Goal: Task Accomplishment & Management: Use online tool/utility

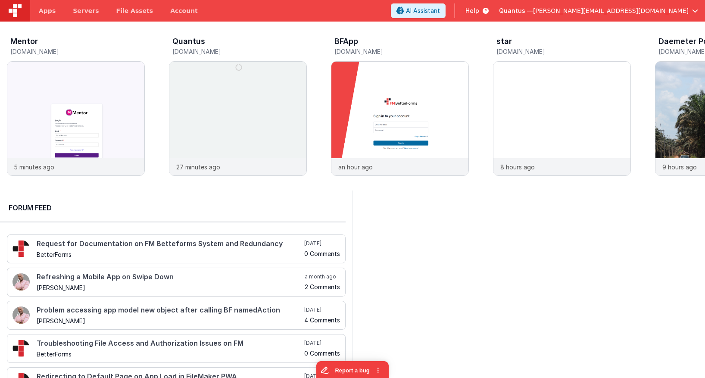
click at [622, 12] on span "[PERSON_NAME][EMAIL_ADDRESS][DOMAIN_NAME]" at bounding box center [611, 10] width 156 height 9
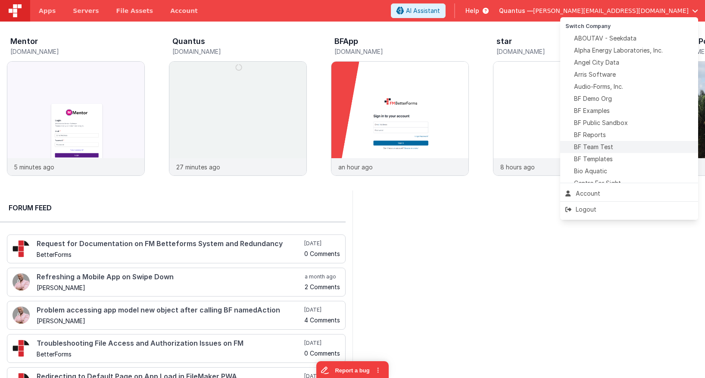
click at [610, 147] on span "BF Team Test" at bounding box center [593, 147] width 39 height 9
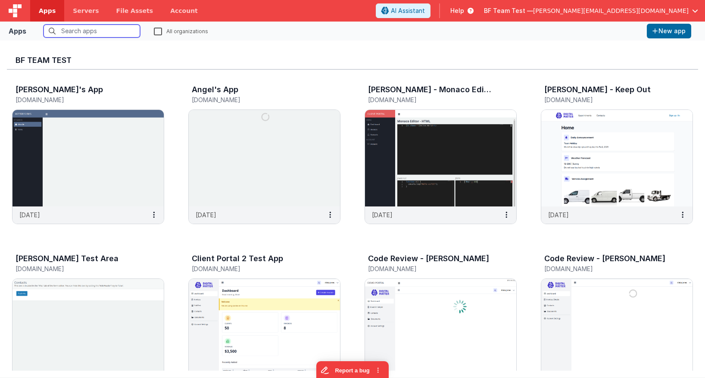
click at [112, 30] on input "text" at bounding box center [92, 31] width 97 height 13
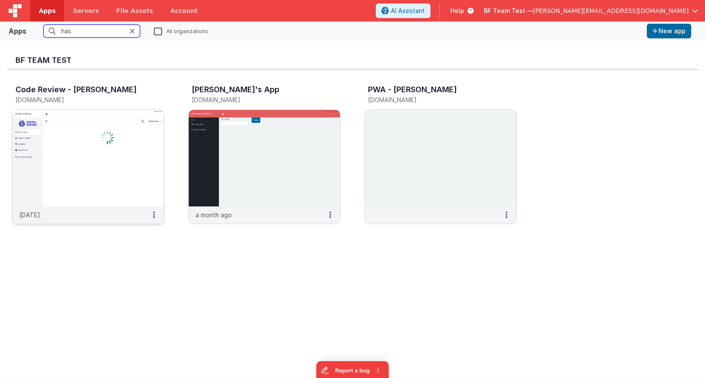
type input "has"
click at [150, 140] on img at bounding box center [87, 158] width 151 height 97
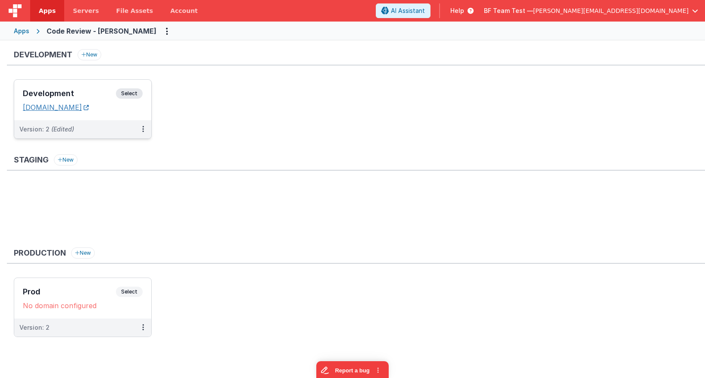
click at [89, 104] on link "codereview-hassan.clientportal.cloud" at bounding box center [56, 107] width 66 height 9
click at [127, 94] on span "Select" at bounding box center [129, 93] width 27 height 10
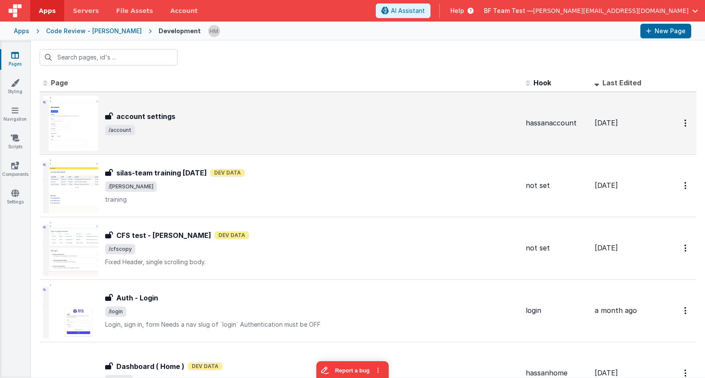
click at [184, 110] on div "account settings account settings /account" at bounding box center [281, 123] width 476 height 55
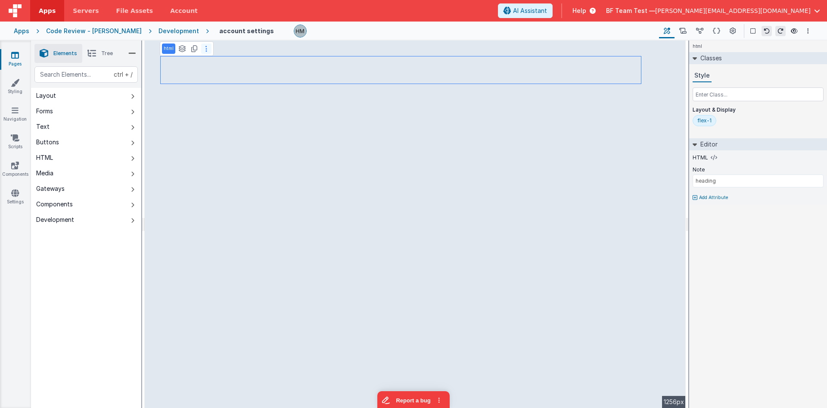
click at [206, 48] on icon at bounding box center [207, 48] width 2 height 7
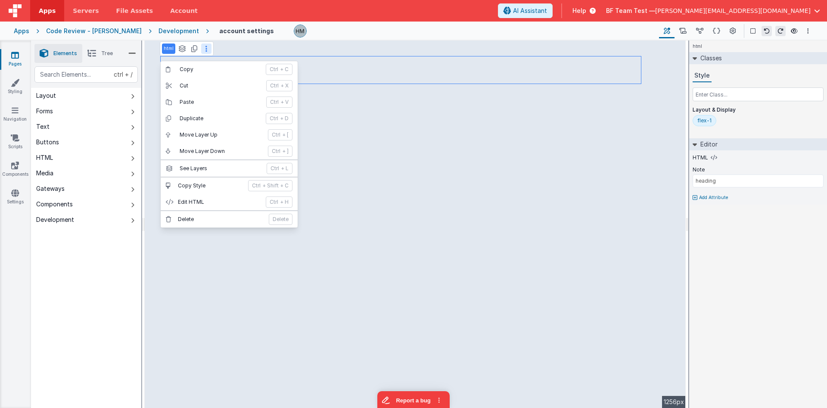
click at [205, 49] on button at bounding box center [206, 49] width 10 height 10
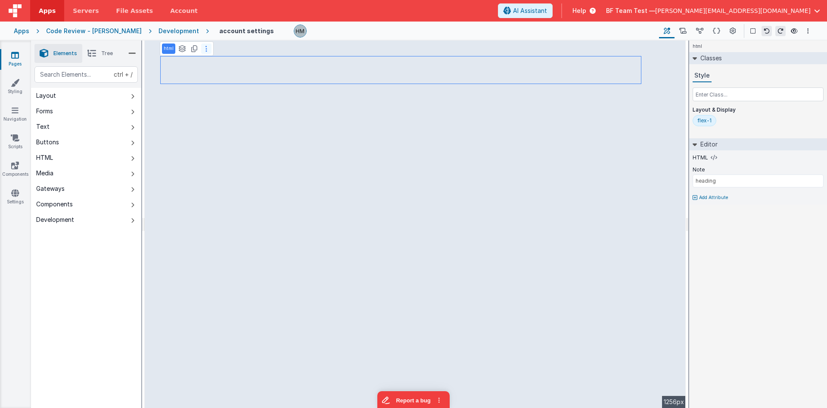
click at [207, 53] on button at bounding box center [206, 49] width 10 height 10
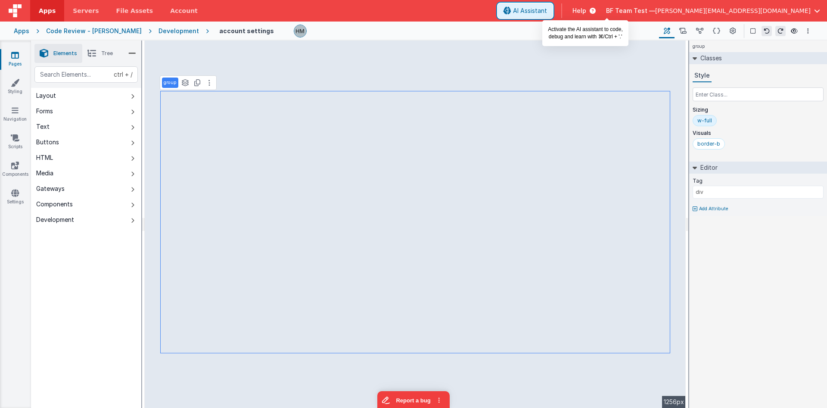
click at [547, 10] on span "AI Assistant" at bounding box center [530, 10] width 34 height 9
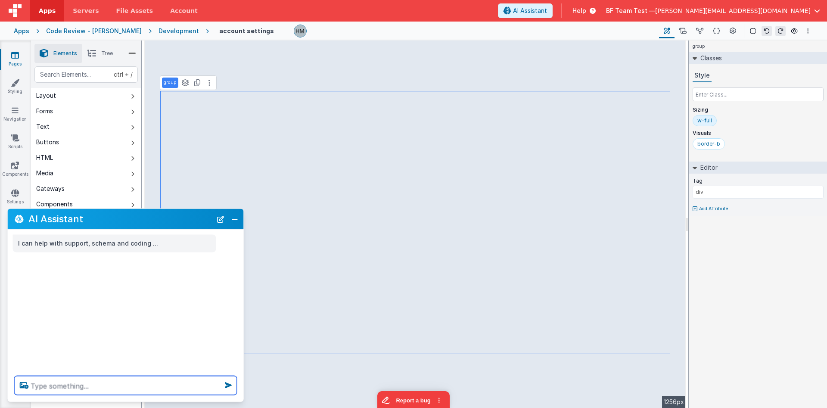
drag, startPoint x: 122, startPoint y: 381, endPoint x: 122, endPoint y: 376, distance: 4.3
click at [122, 378] on textarea at bounding box center [126, 385] width 222 height 19
type textarea "change thsi to red"
drag, startPoint x: 154, startPoint y: 387, endPoint x: 40, endPoint y: 293, distance: 148.8
click at [15, 376] on textarea "change thsi to red" at bounding box center [126, 385] width 222 height 19
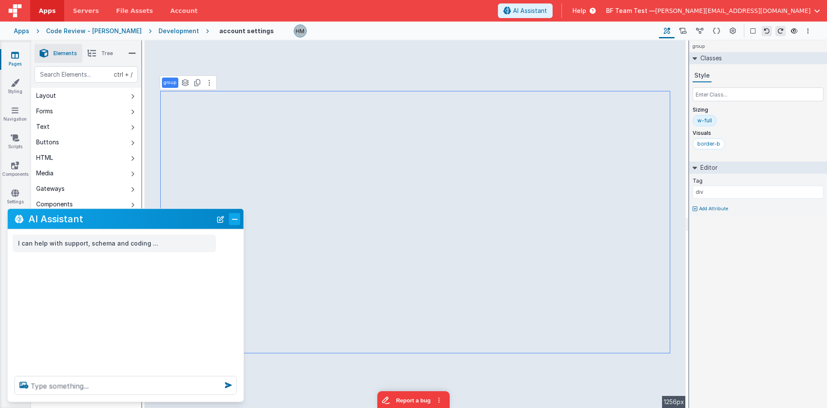
click at [234, 225] on button "Close" at bounding box center [234, 219] width 11 height 12
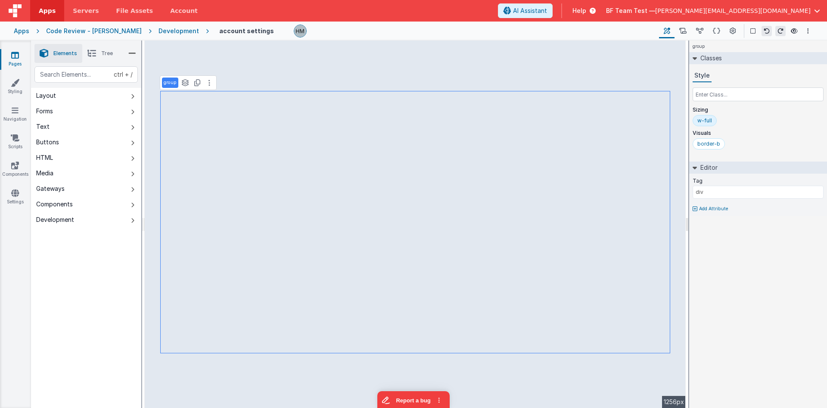
type input "test"
select select "installApp"
click at [75, 116] on button "Forms" at bounding box center [86, 111] width 110 height 16
click at [59, 124] on button "Text" at bounding box center [86, 127] width 110 height 16
click at [60, 101] on button "Layout" at bounding box center [86, 96] width 110 height 16
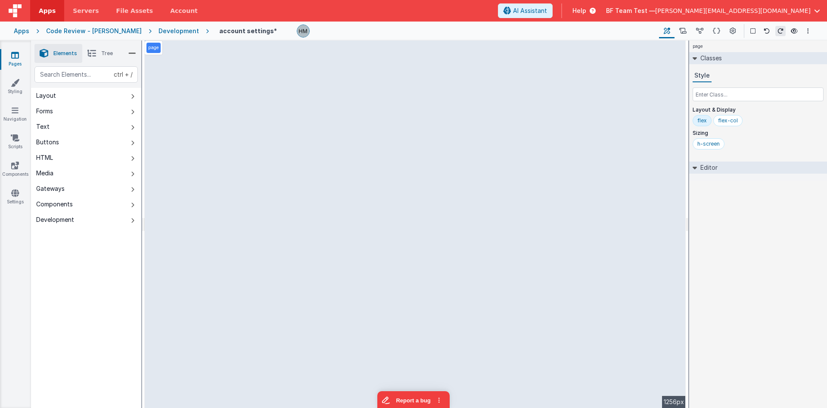
click at [74, 219] on div "Development" at bounding box center [55, 219] width 38 height 9
click at [77, 207] on button "Components" at bounding box center [86, 205] width 110 height 16
click at [78, 193] on button "Gateways" at bounding box center [86, 189] width 110 height 16
click at [77, 96] on button "Layout" at bounding box center [86, 96] width 110 height 16
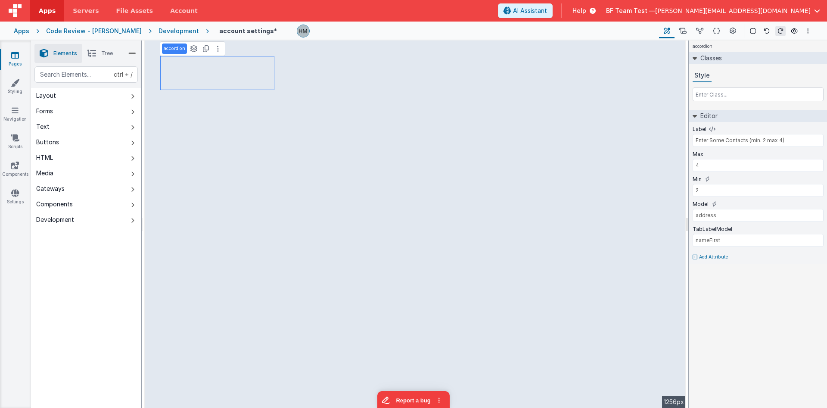
click at [75, 108] on button "Forms" at bounding box center [86, 111] width 110 height 16
click at [88, 129] on button "Text" at bounding box center [86, 127] width 110 height 16
click at [100, 144] on button "Buttons" at bounding box center [86, 142] width 110 height 16
click at [88, 163] on button "HTML" at bounding box center [86, 158] width 110 height 16
click at [59, 130] on button "Text" at bounding box center [86, 127] width 110 height 16
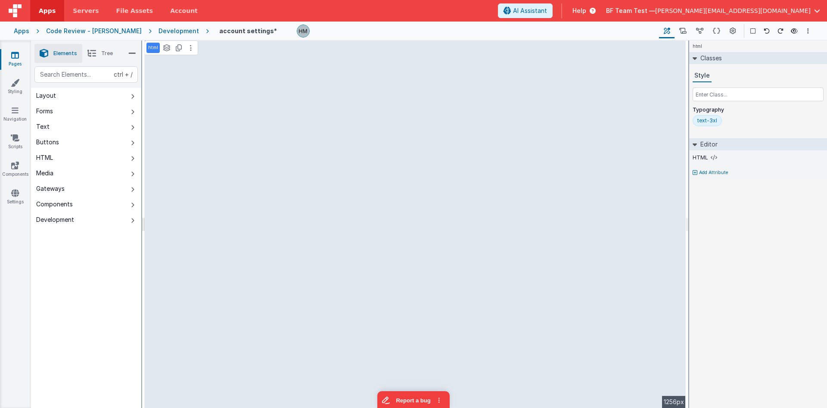
select select "installApp"
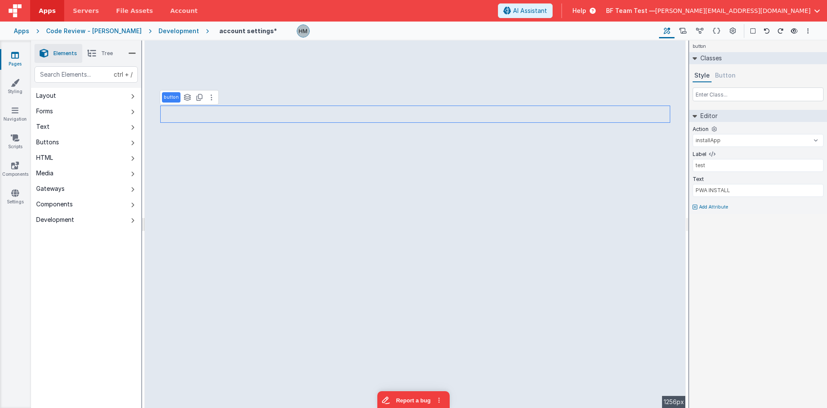
type input "address"
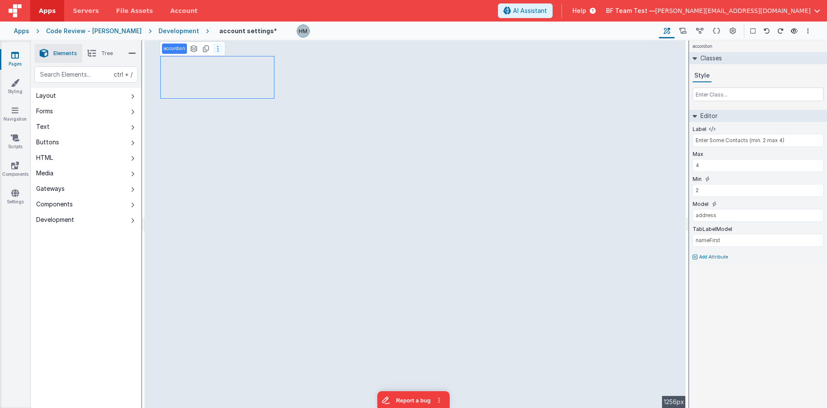
click at [218, 52] on icon at bounding box center [218, 48] width 2 height 7
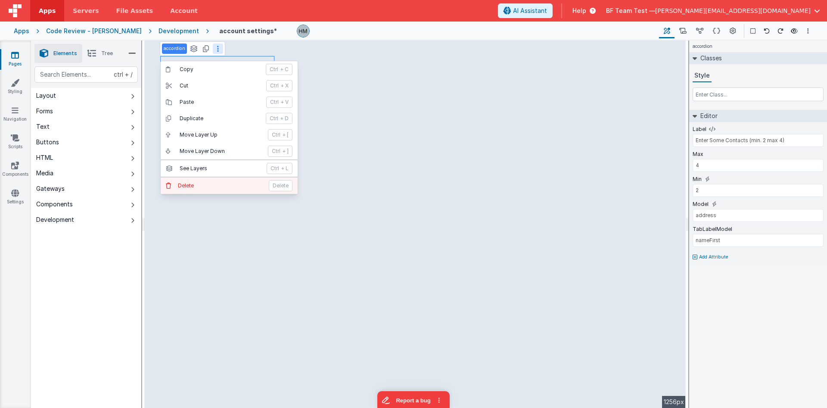
click at [194, 185] on p "Delete" at bounding box center [221, 185] width 86 height 7
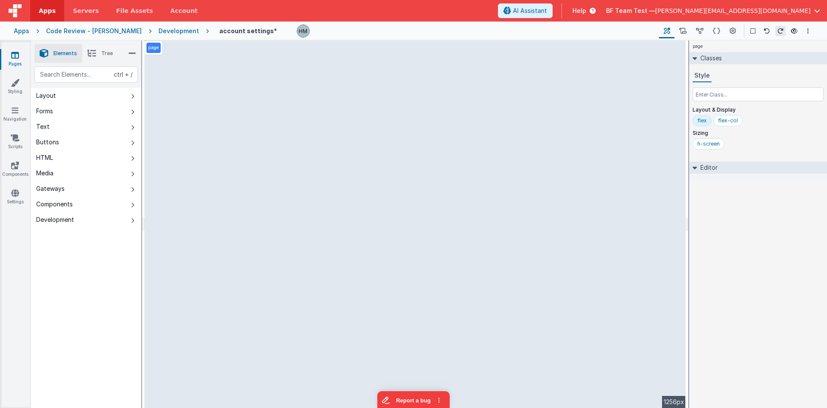
click at [61, 195] on button "Gateways" at bounding box center [86, 189] width 110 height 16
click at [54, 172] on button "Media" at bounding box center [86, 173] width 110 height 16
click at [54, 155] on button "HTML" at bounding box center [86, 158] width 110 height 16
click at [54, 145] on div "Buttons" at bounding box center [47, 142] width 23 height 9
click at [63, 125] on button "Text" at bounding box center [86, 127] width 110 height 16
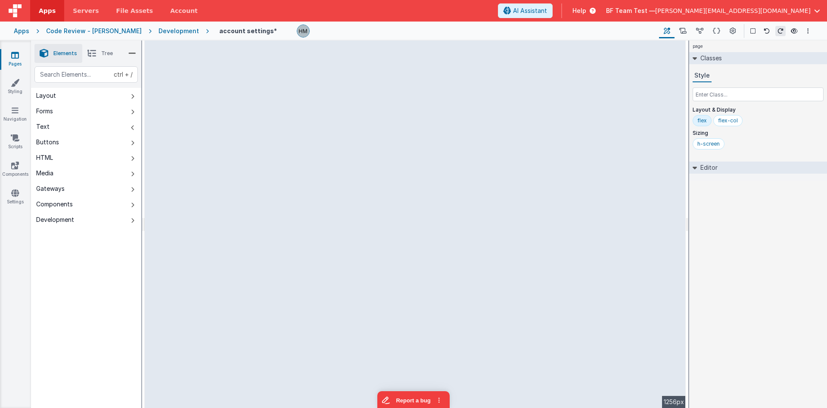
click at [159, 32] on div "Development" at bounding box center [179, 31] width 41 height 9
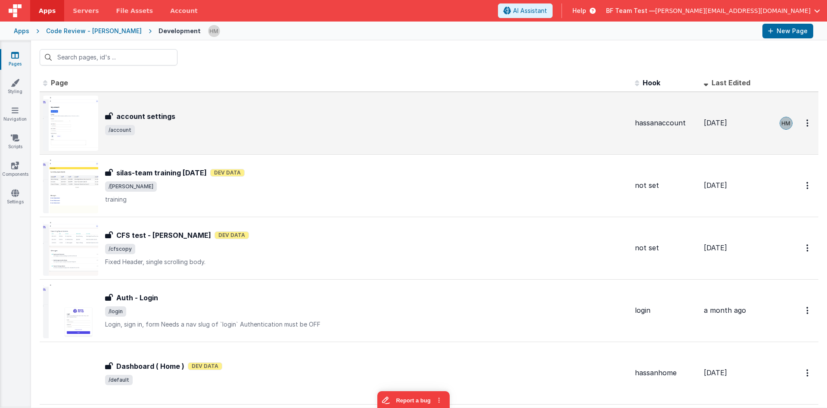
click at [308, 114] on div "account settings" at bounding box center [366, 116] width 523 height 10
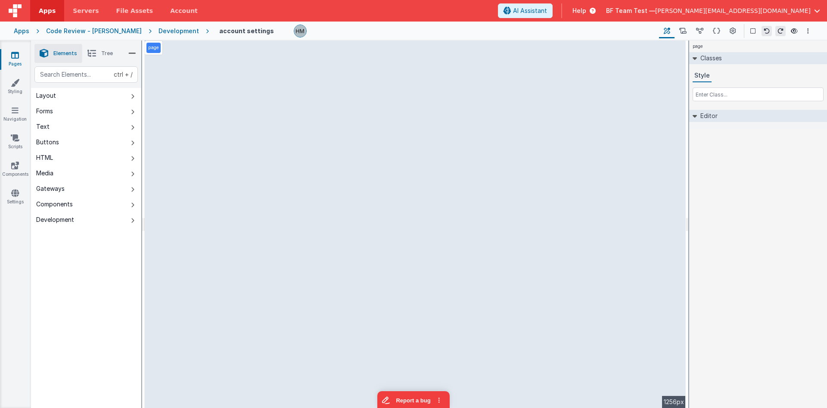
click at [100, 127] on button "Text" at bounding box center [86, 127] width 110 height 16
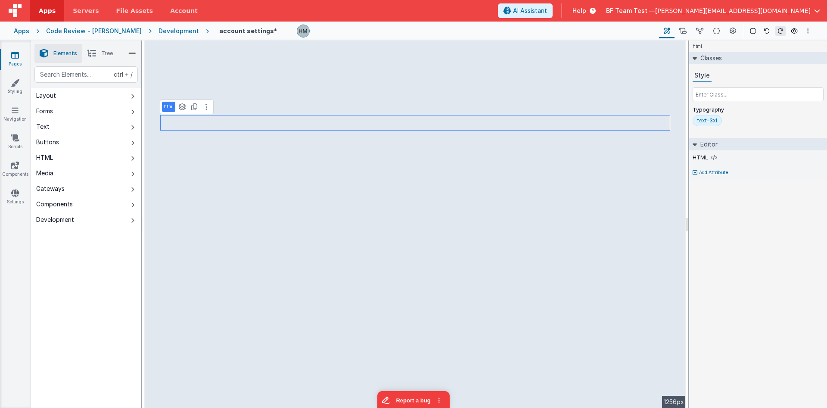
click at [77, 156] on button "HTML" at bounding box center [86, 158] width 110 height 16
click at [82, 136] on button "Buttons" at bounding box center [86, 142] width 110 height 16
click at [81, 129] on button "Text" at bounding box center [86, 127] width 110 height 16
click at [85, 216] on button "Development" at bounding box center [86, 220] width 110 height 16
click at [63, 128] on button "Text" at bounding box center [86, 127] width 110 height 16
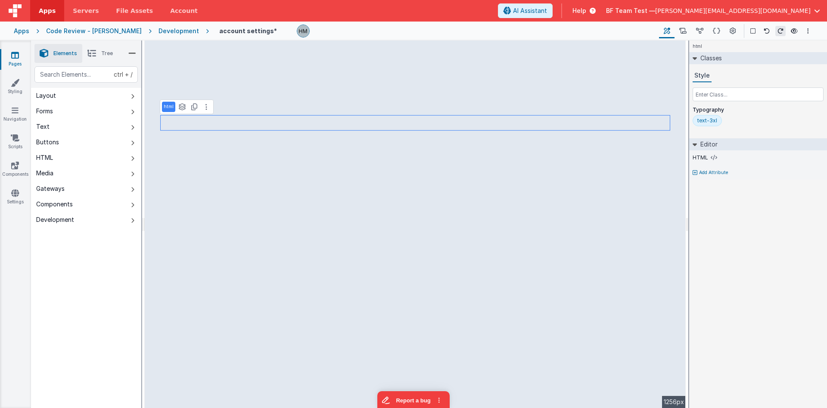
click at [705, 123] on div "text-3xl" at bounding box center [708, 120] width 20 height 7
click at [108, 53] on span "Tree" at bounding box center [107, 53] width 12 height 7
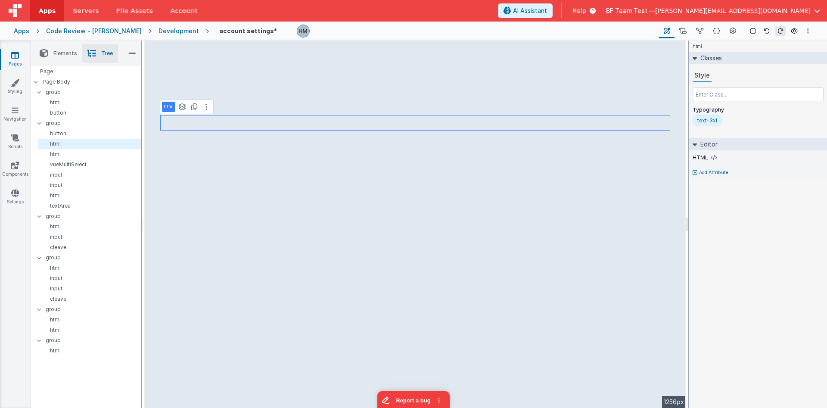
click at [166, 108] on p "html" at bounding box center [169, 106] width 10 height 7
click at [166, 108] on input "html" at bounding box center [178, 107] width 28 height 8
type input "header"
click at [212, 109] on icon at bounding box center [212, 106] width 2 height 7
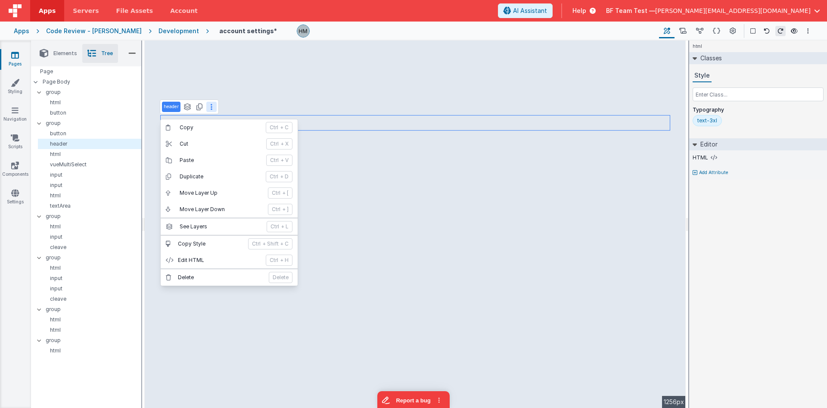
click at [212, 109] on icon at bounding box center [212, 106] width 2 height 7
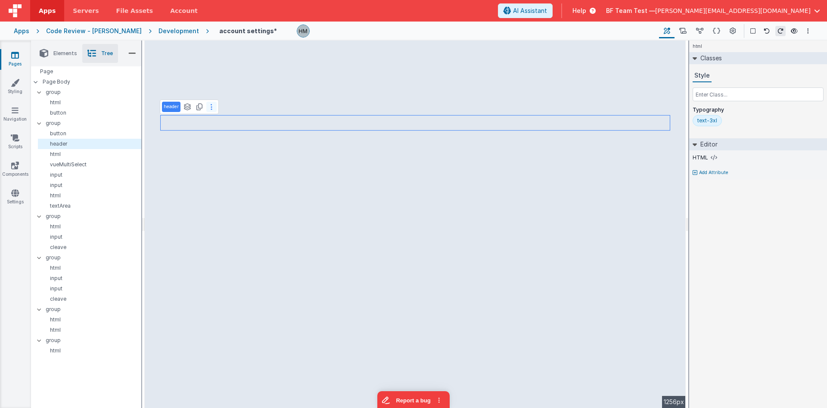
click at [209, 106] on button at bounding box center [211, 107] width 10 height 10
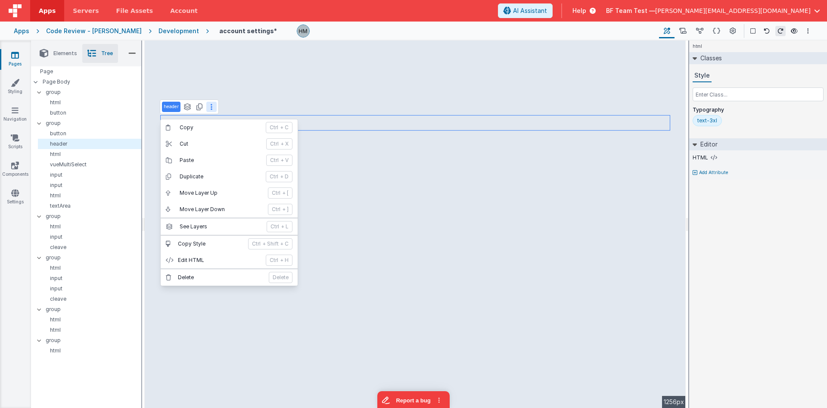
click at [209, 106] on button at bounding box center [211, 107] width 10 height 10
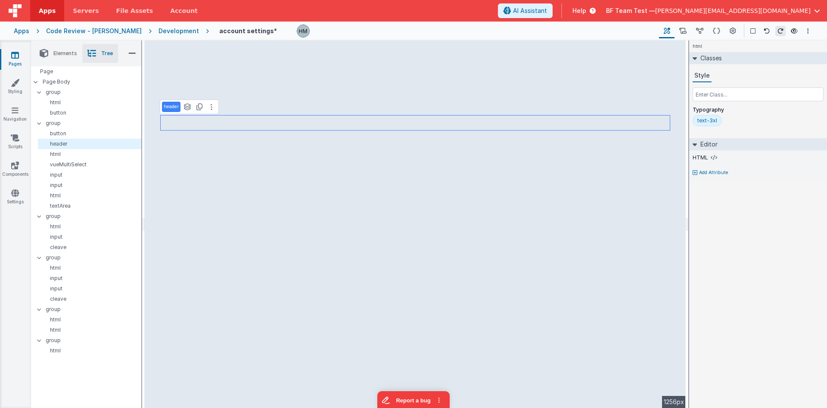
click at [48, 56] on icon at bounding box center [44, 53] width 9 height 12
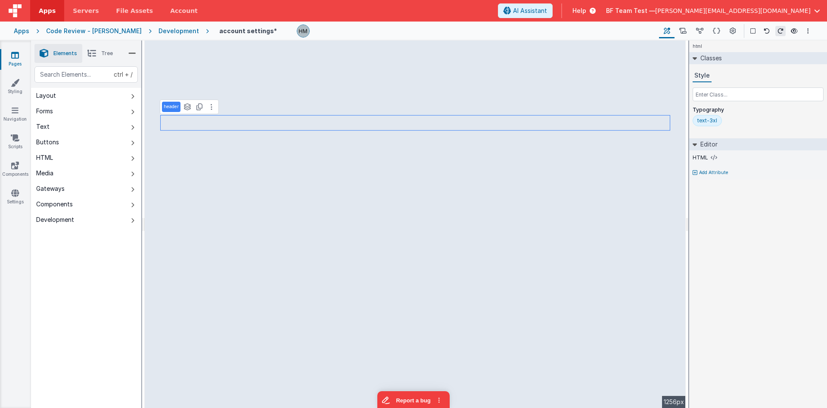
click at [67, 129] on button "Text" at bounding box center [86, 127] width 110 height 16
click at [67, 114] on button "Forms" at bounding box center [86, 111] width 110 height 16
click at [66, 97] on button "Layout" at bounding box center [86, 96] width 110 height 16
click at [90, 94] on button "Layout" at bounding box center [86, 96] width 110 height 16
click at [83, 113] on button "Forms" at bounding box center [86, 111] width 110 height 16
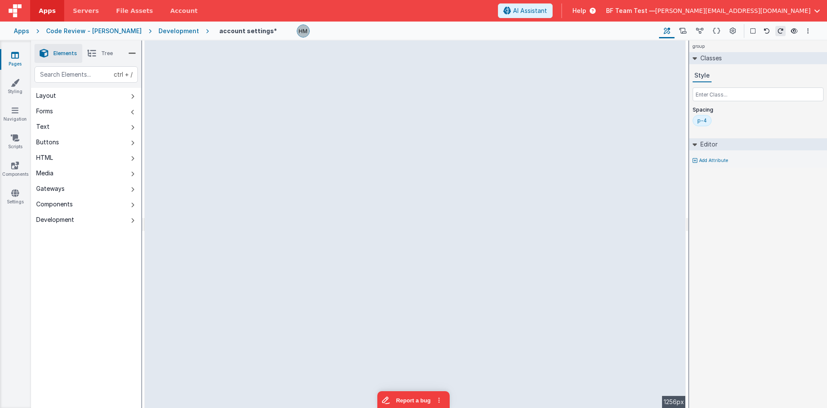
click at [83, 127] on button "Text" at bounding box center [86, 127] width 110 height 16
click at [75, 139] on button "Buttons" at bounding box center [86, 142] width 110 height 16
click at [74, 153] on button "HTML" at bounding box center [86, 158] width 110 height 16
click at [75, 175] on button "Media" at bounding box center [86, 173] width 110 height 16
click at [55, 91] on button "Layout" at bounding box center [86, 96] width 110 height 16
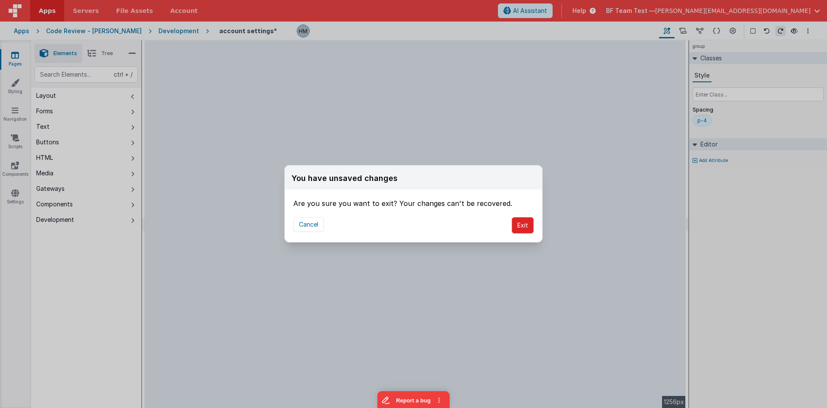
click at [533, 226] on button "Exit" at bounding box center [523, 225] width 22 height 16
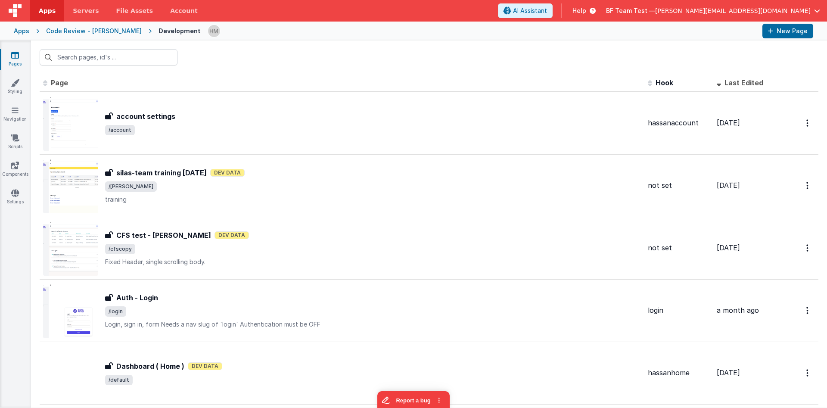
click at [705, 13] on span "[PERSON_NAME][EMAIL_ADDRESS][DOMAIN_NAME]" at bounding box center [734, 10] width 156 height 9
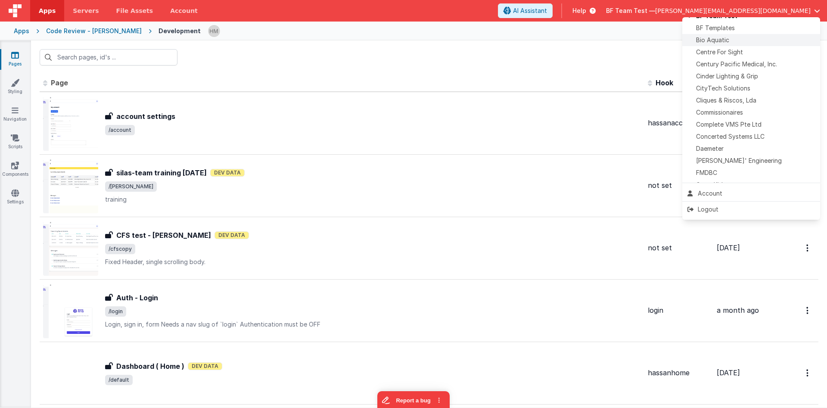
scroll to position [132, 0]
drag, startPoint x: 457, startPoint y: 58, endPoint x: 250, endPoint y: 29, distance: 208.4
click at [438, 55] on button at bounding box center [413, 204] width 827 height 408
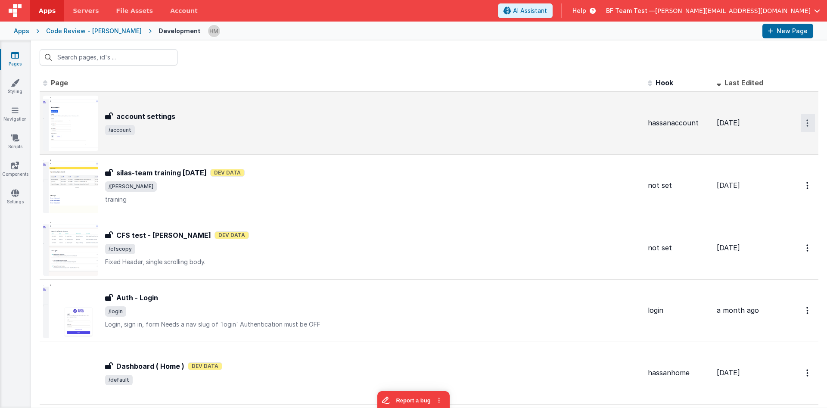
click at [705, 121] on icon "Options" at bounding box center [808, 122] width 2 height 7
click at [705, 146] on icon at bounding box center [751, 143] width 12 height 6
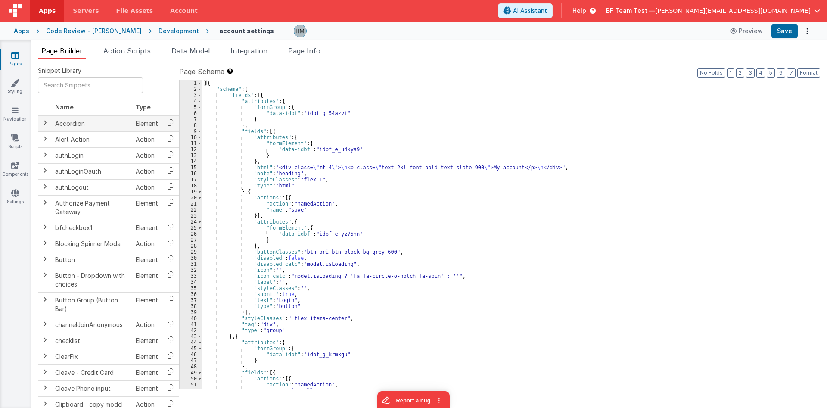
click at [46, 126] on span at bounding box center [44, 122] width 7 height 7
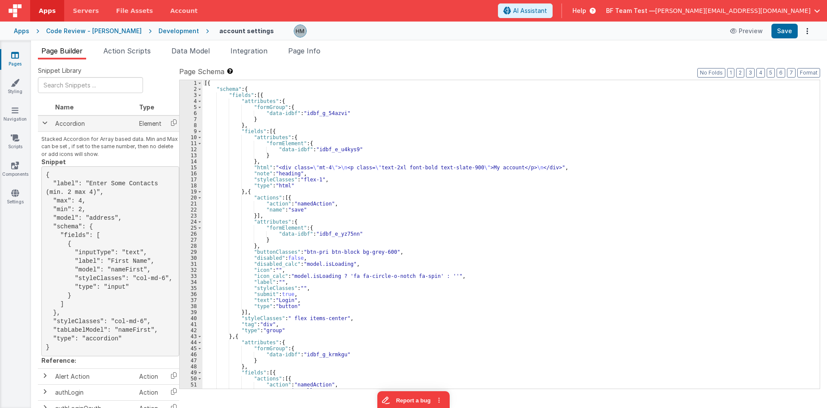
click at [45, 122] on span at bounding box center [44, 122] width 7 height 7
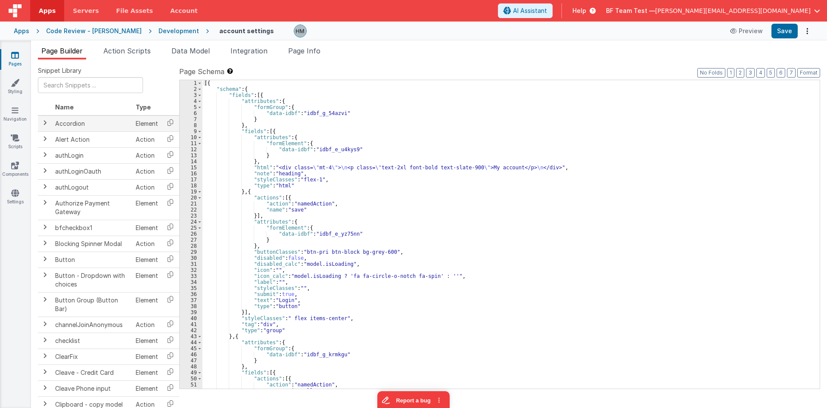
click at [45, 122] on span at bounding box center [44, 122] width 7 height 7
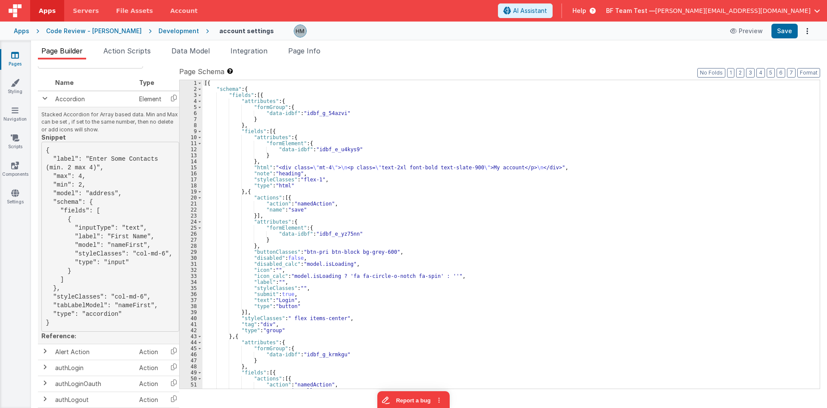
scroll to position [52, 0]
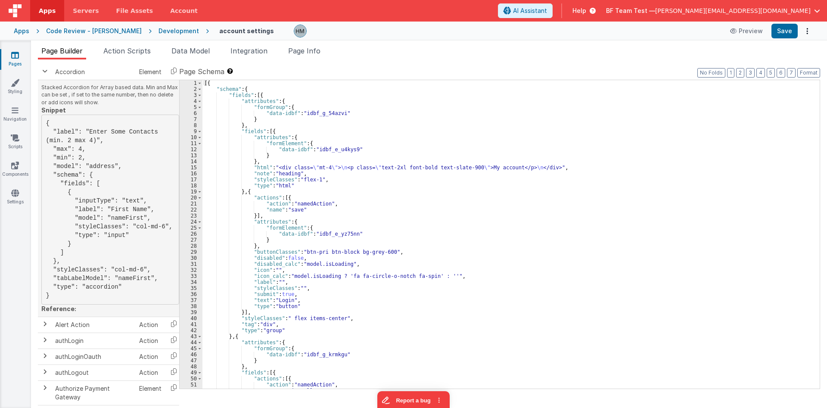
click at [136, 268] on pre "{ "label": "Enter Some Contacts (min. 2 max 4)", "max": 4, "min": 2, "model": "…" at bounding box center [110, 210] width 138 height 190
click at [46, 328] on span at bounding box center [44, 324] width 7 height 7
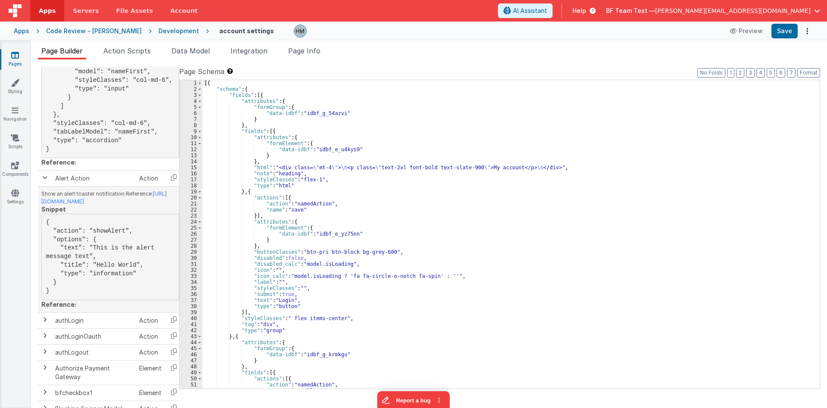
scroll to position [207, 0]
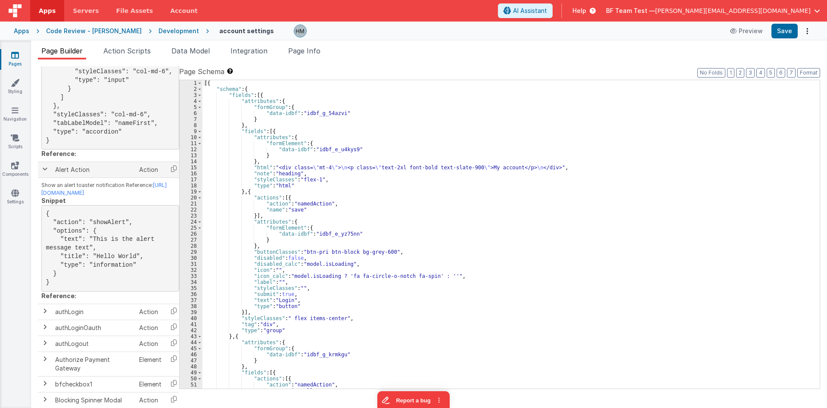
click at [50, 178] on td at bounding box center [45, 170] width 14 height 16
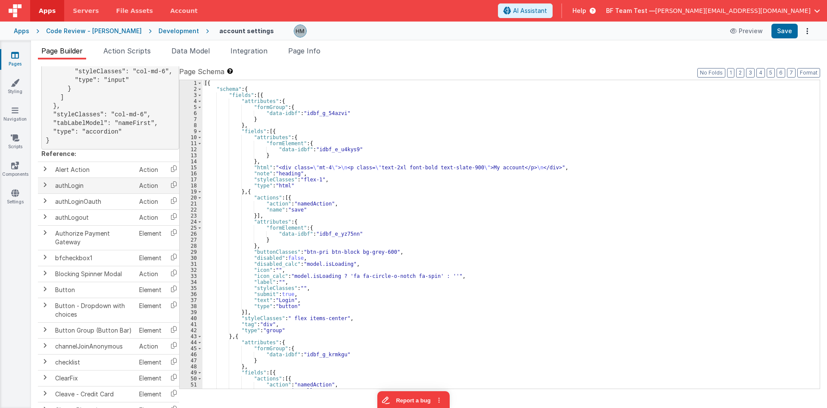
click at [47, 194] on td at bounding box center [45, 186] width 14 height 16
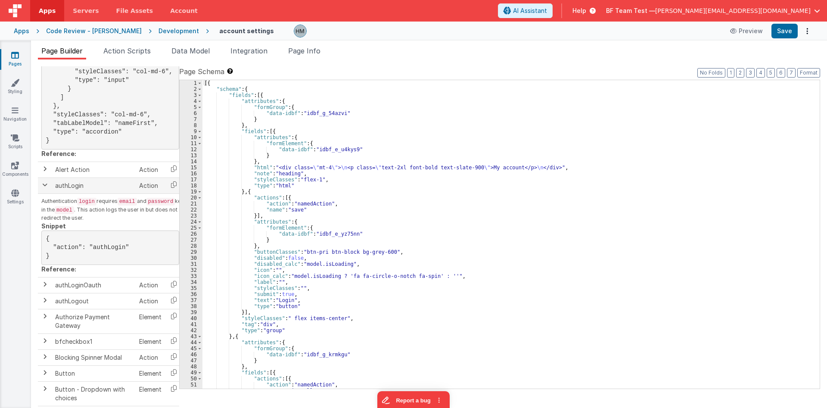
click at [47, 194] on td at bounding box center [45, 186] width 14 height 16
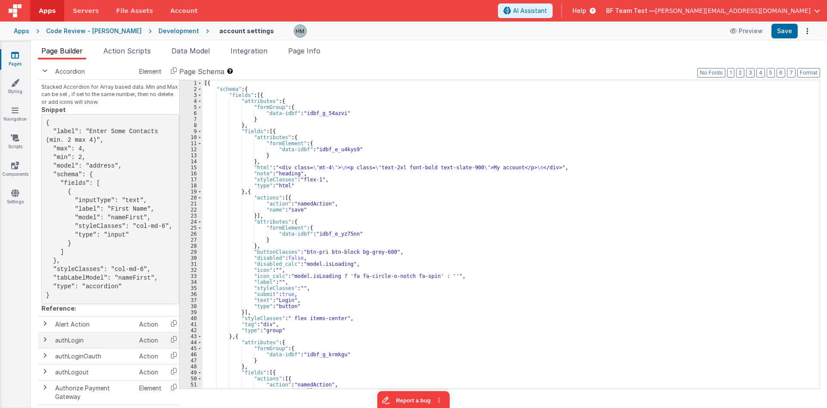
scroll to position [52, 0]
drag, startPoint x: 109, startPoint y: 269, endPoint x: 136, endPoint y: 270, distance: 26.3
click at [136, 270] on pre "{ "label": "Enter Some Contacts (min. 2 max 4)", "max": 4, "min": 2, "model": "…" at bounding box center [110, 210] width 138 height 190
drag, startPoint x: 154, startPoint y: 227, endPoint x: 128, endPoint y: 231, distance: 26.6
click at [128, 231] on pre "{ "label": "Enter Some Contacts (min. 2 max 4)", "max": 4, "min": 2, "model": "…" at bounding box center [110, 210] width 138 height 190
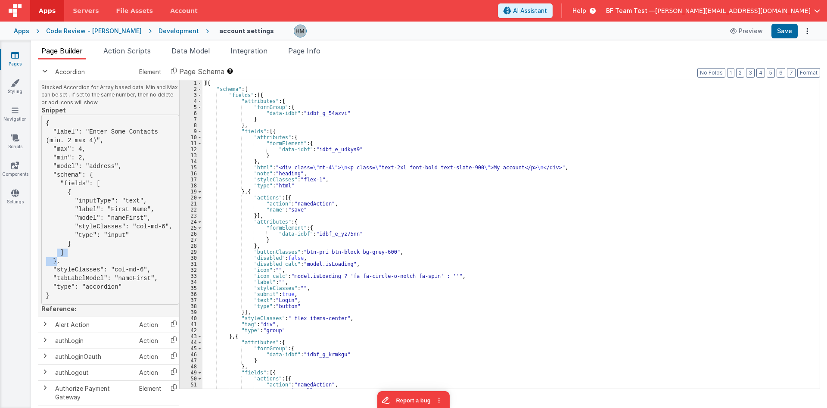
click at [131, 251] on pre "{ "label": "Enter Some Contacts (min. 2 max 4)", "max": 4, "min": 2, "model": "…" at bounding box center [110, 210] width 138 height 190
drag, startPoint x: 136, startPoint y: 270, endPoint x: 109, endPoint y: 272, distance: 26.4
click at [109, 272] on pre "{ "label": "Enter Some Contacts (min. 2 max 4)", "max": 4, "min": 2, "model": "…" at bounding box center [110, 210] width 138 height 190
drag, startPoint x: 128, startPoint y: 225, endPoint x: 156, endPoint y: 230, distance: 27.6
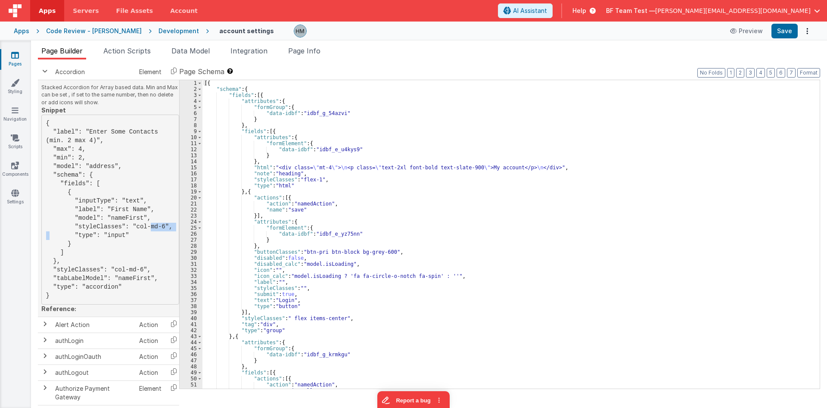
click at [156, 230] on pre "{ "label": "Enter Some Contacts (min. 2 max 4)", "max": 4, "min": 2, "model": "…" at bounding box center [110, 210] width 138 height 190
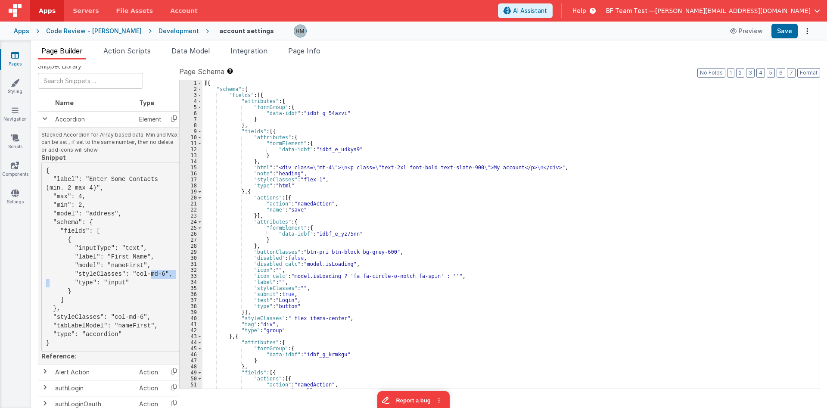
scroll to position [0, 0]
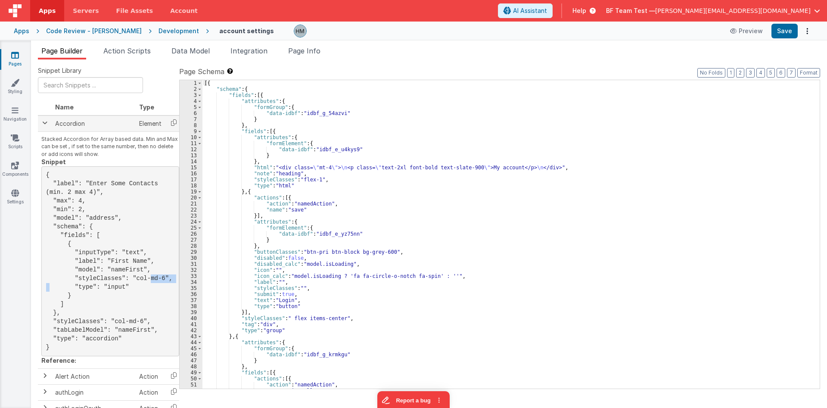
click at [45, 126] on span at bounding box center [44, 122] width 7 height 7
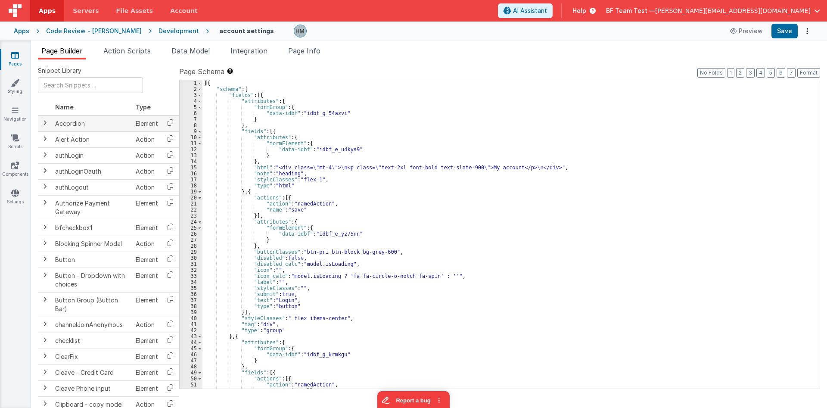
click at [45, 126] on span at bounding box center [44, 122] width 7 height 7
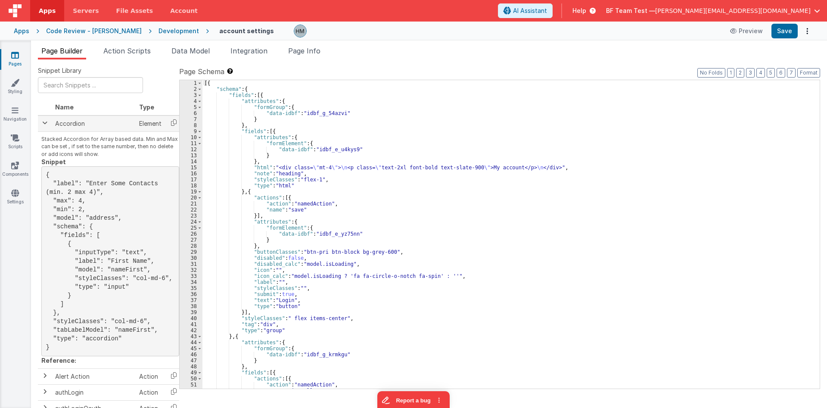
click at [45, 126] on span at bounding box center [44, 122] width 7 height 7
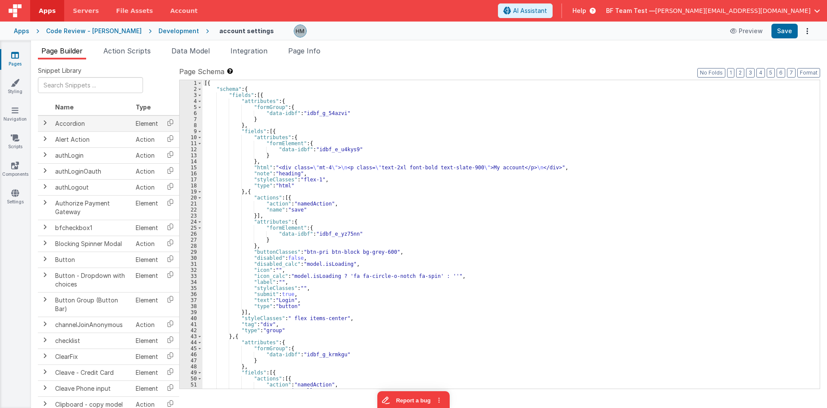
click at [45, 125] on span at bounding box center [44, 122] width 7 height 7
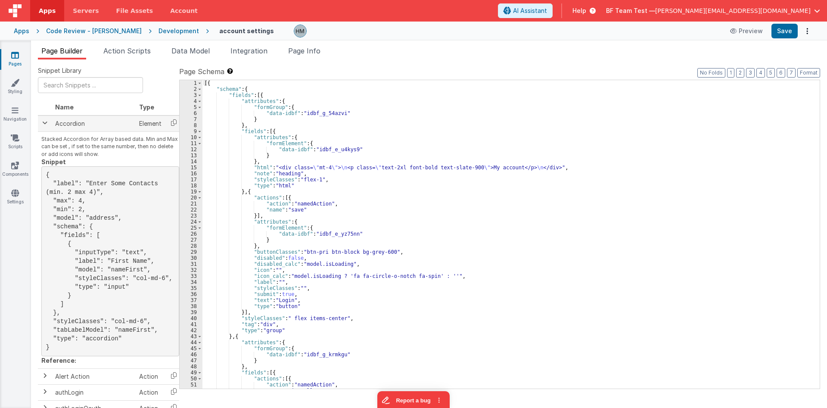
click at [45, 125] on span at bounding box center [44, 122] width 7 height 7
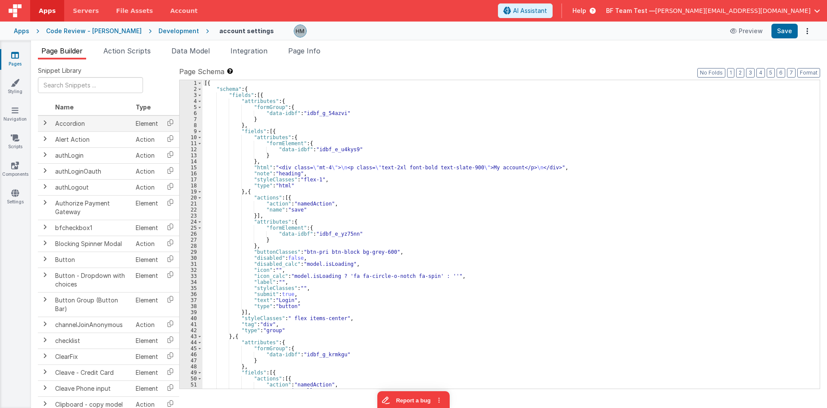
click at [41, 126] on td at bounding box center [45, 124] width 14 height 16
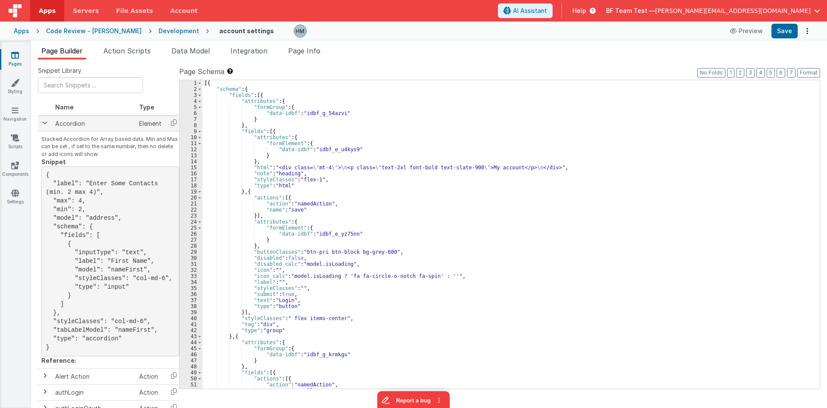
click at [43, 124] on span at bounding box center [44, 122] width 7 height 7
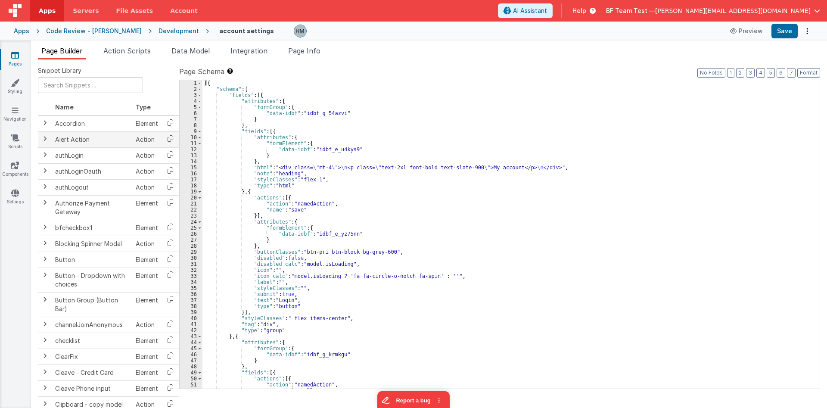
click at [39, 137] on td at bounding box center [45, 139] width 14 height 16
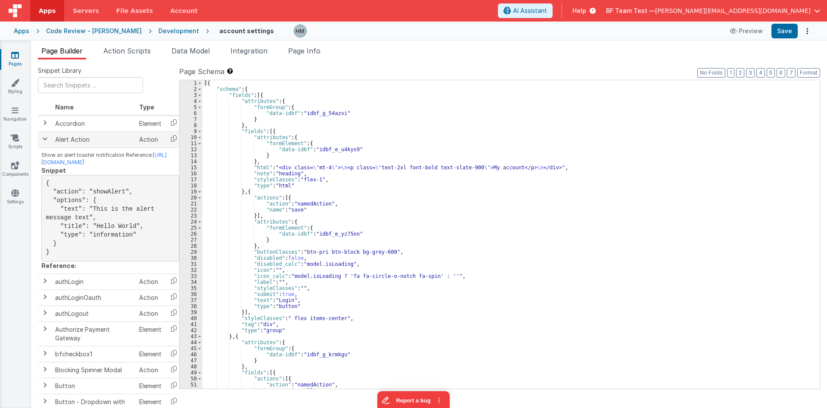
click at [44, 138] on span at bounding box center [44, 138] width 7 height 7
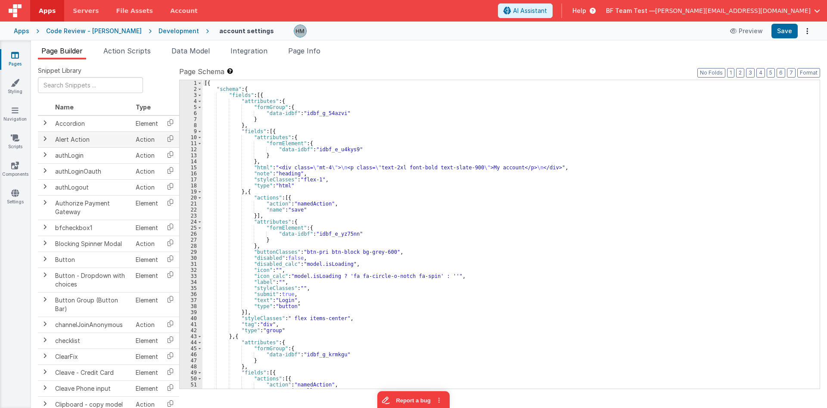
click at [45, 138] on span at bounding box center [44, 138] width 7 height 7
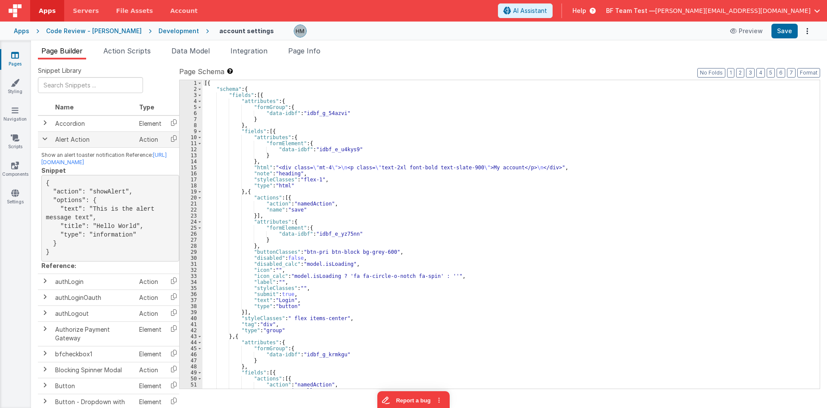
click at [45, 138] on span at bounding box center [44, 138] width 7 height 7
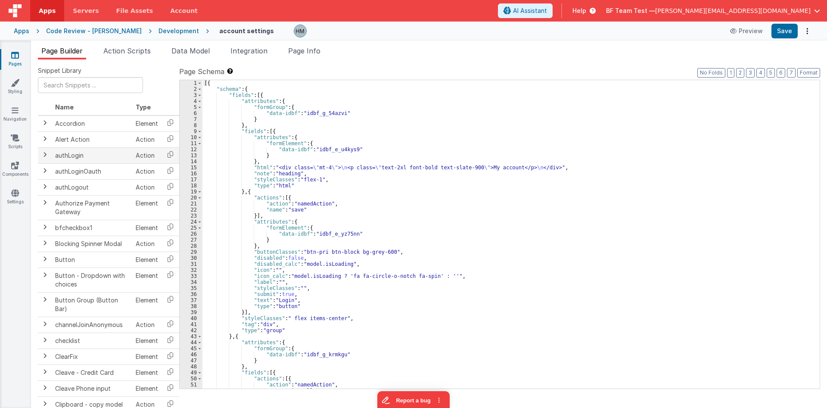
click at [47, 159] on td at bounding box center [45, 155] width 14 height 16
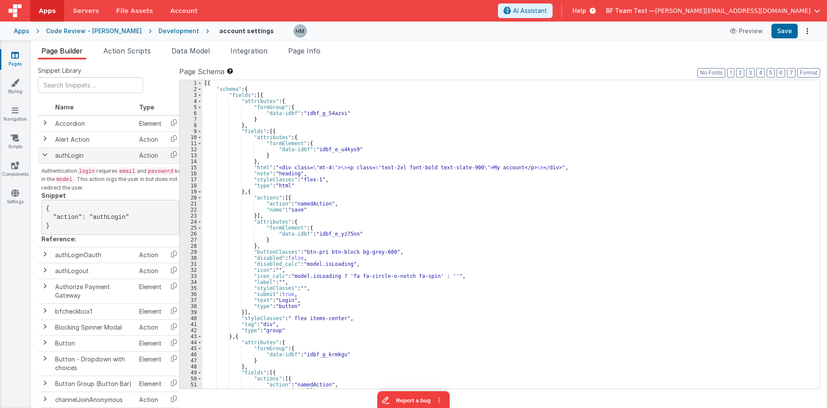
click at [45, 157] on span at bounding box center [44, 154] width 7 height 7
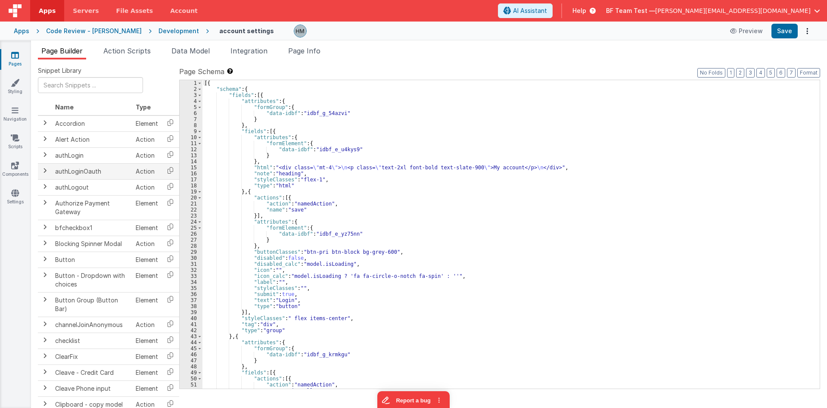
click at [50, 175] on td at bounding box center [45, 171] width 14 height 16
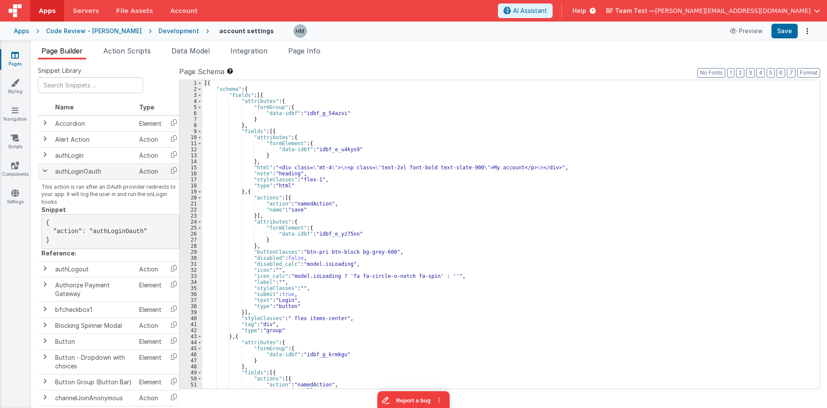
click at [48, 174] on td at bounding box center [45, 171] width 14 height 16
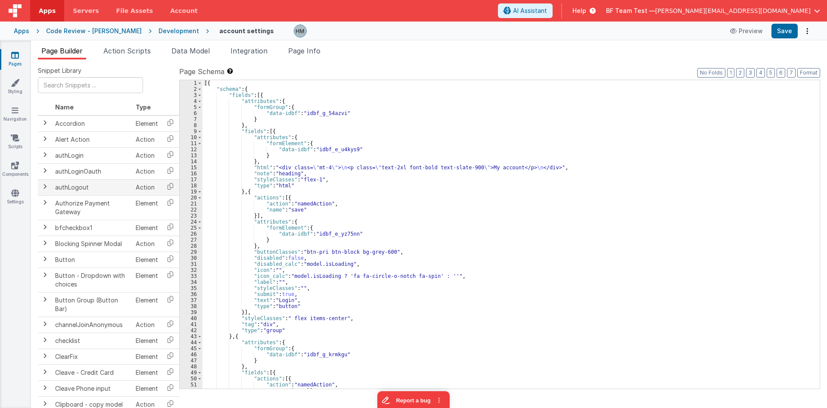
click at [52, 186] on td "authLogout" at bounding box center [92, 187] width 81 height 16
click at [50, 185] on td at bounding box center [45, 187] width 14 height 16
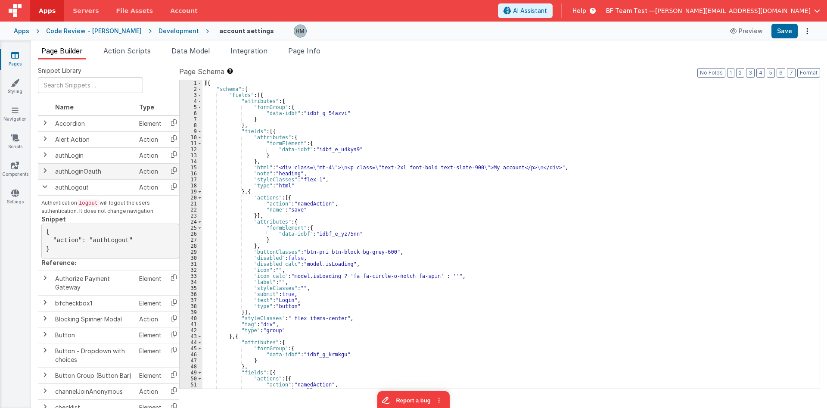
click at [45, 175] on td at bounding box center [45, 171] width 14 height 16
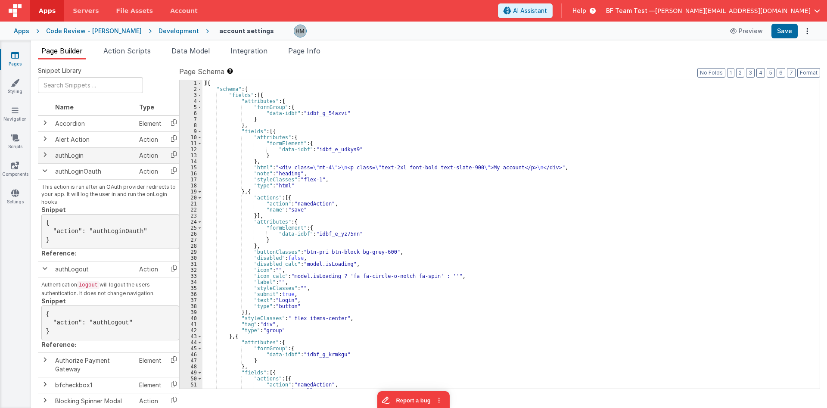
click at [44, 156] on span at bounding box center [44, 154] width 7 height 7
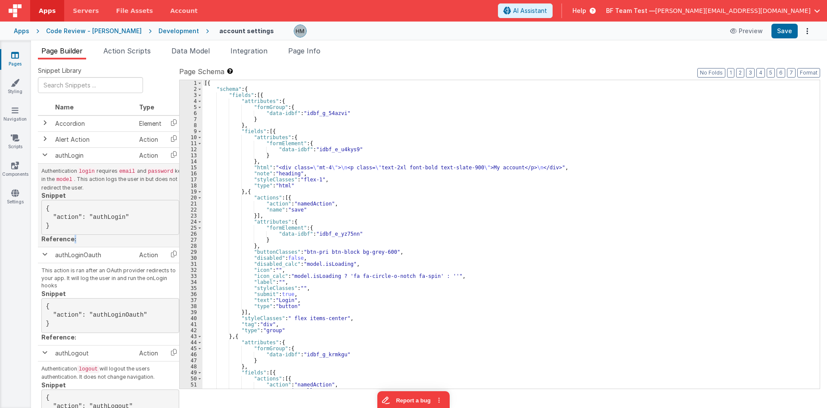
drag, startPoint x: 70, startPoint y: 247, endPoint x: 86, endPoint y: 247, distance: 16.4
click at [86, 244] on div "Authentication login requires email and password keys in the model . This actio…" at bounding box center [110, 205] width 138 height 76
click at [41, 140] on td at bounding box center [45, 139] width 14 height 16
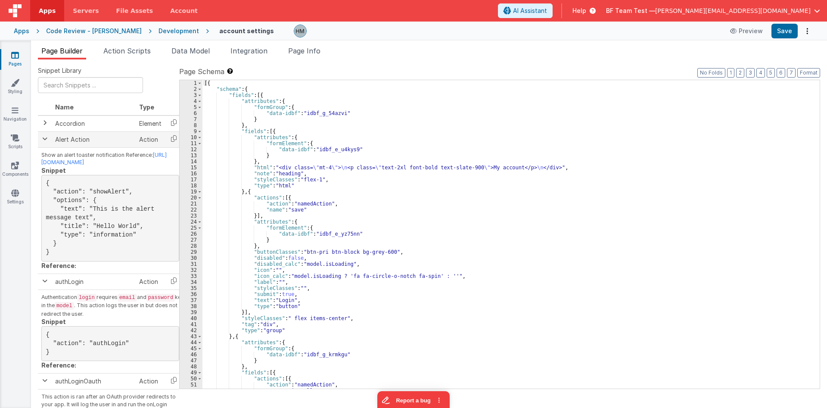
click at [43, 139] on span at bounding box center [44, 138] width 7 height 7
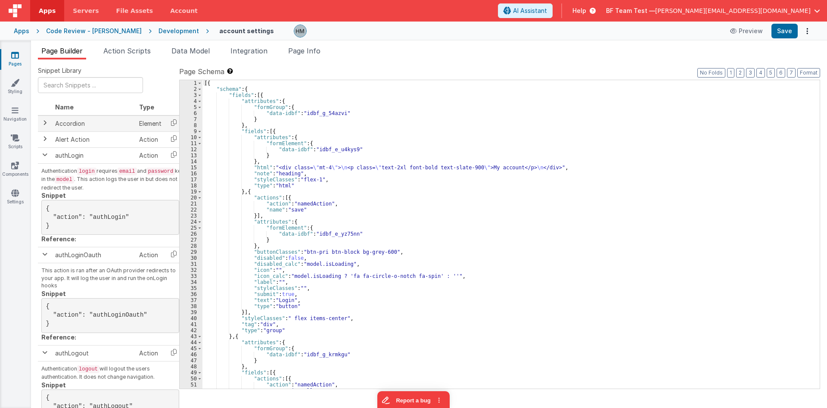
click at [44, 123] on span at bounding box center [44, 122] width 7 height 7
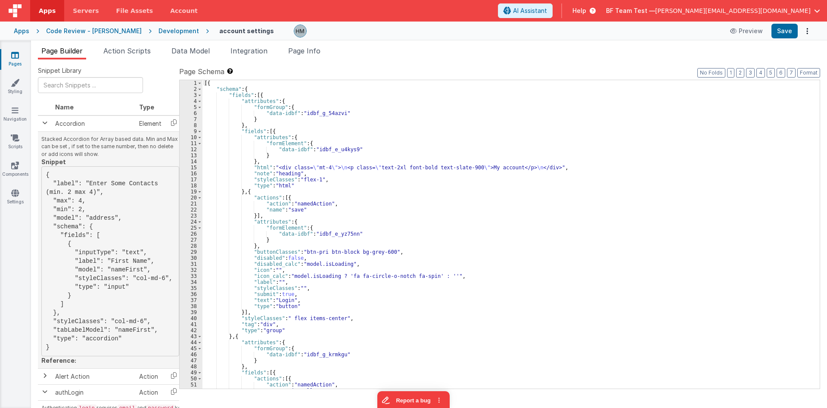
scroll to position [52, 0]
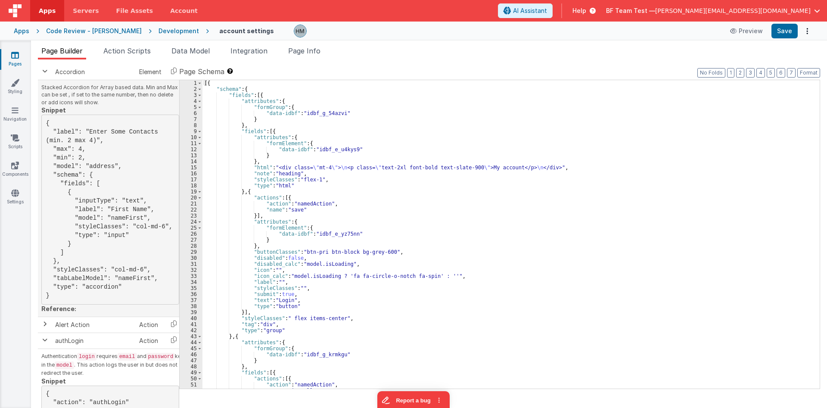
click at [59, 313] on div "Stacked Accordion for Array based data. Min and Max can be set , if set to the …" at bounding box center [110, 199] width 138 height 230
click at [59, 312] on strong "Reference:" at bounding box center [58, 308] width 35 height 7
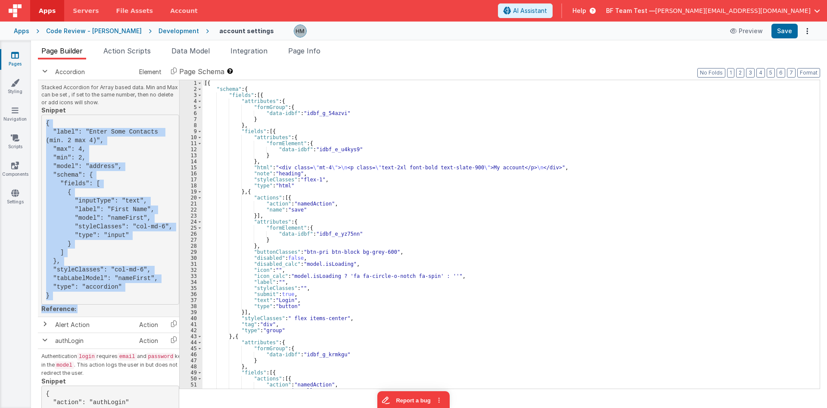
click at [59, 312] on strong "Reference:" at bounding box center [58, 308] width 35 height 7
click at [79, 313] on div "Stacked Accordion for Array based data. Min and Max can be set , if set to the …" at bounding box center [110, 199] width 138 height 230
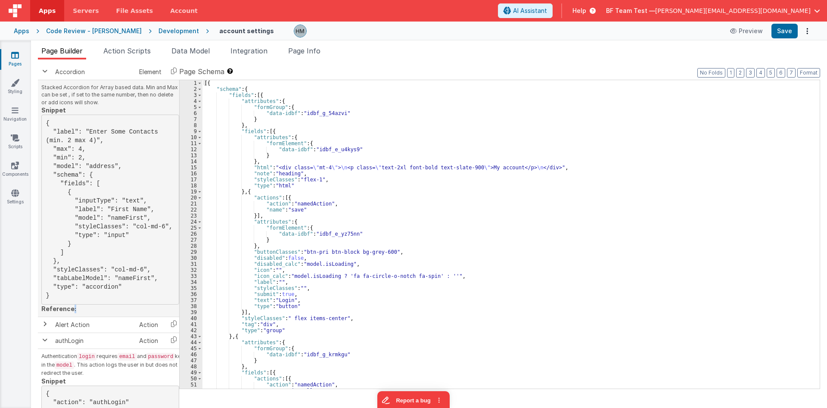
drag, startPoint x: 79, startPoint y: 322, endPoint x: 73, endPoint y: 322, distance: 6.0
click at [73, 313] on div "Stacked Accordion for Array based data. Min and Max can be set , if set to the …" at bounding box center [110, 199] width 138 height 230
click at [88, 313] on div "Stacked Accordion for Array based data. Min and Max can be set , if set to the …" at bounding box center [110, 199] width 138 height 230
click at [54, 312] on strong "Reference:" at bounding box center [58, 308] width 35 height 7
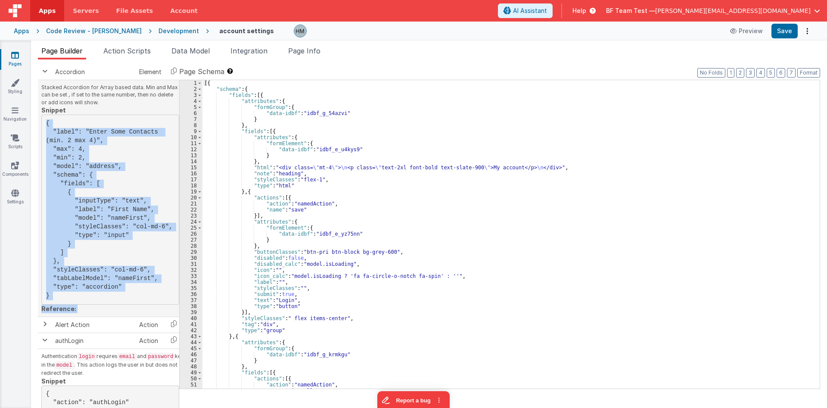
click at [54, 312] on strong "Reference:" at bounding box center [58, 308] width 35 height 7
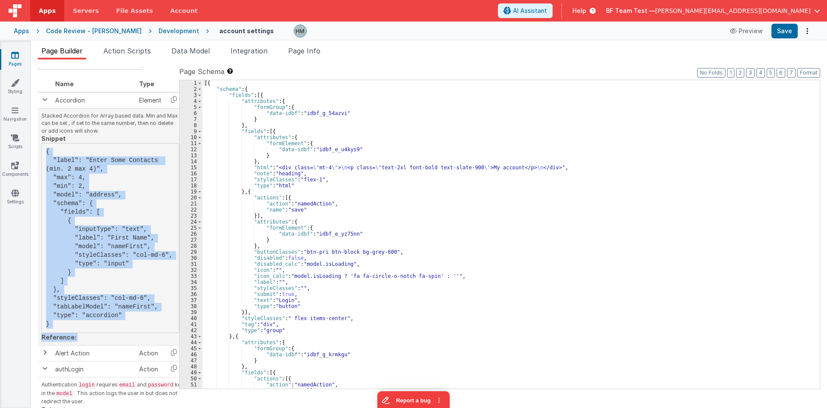
scroll to position [0, 0]
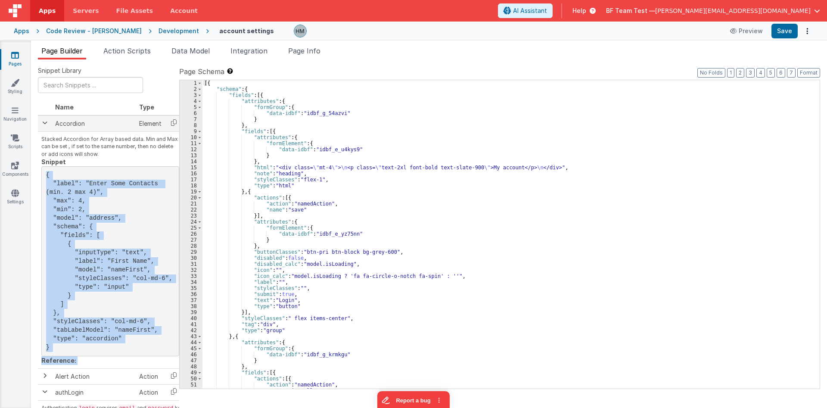
click at [46, 122] on span at bounding box center [44, 122] width 7 height 7
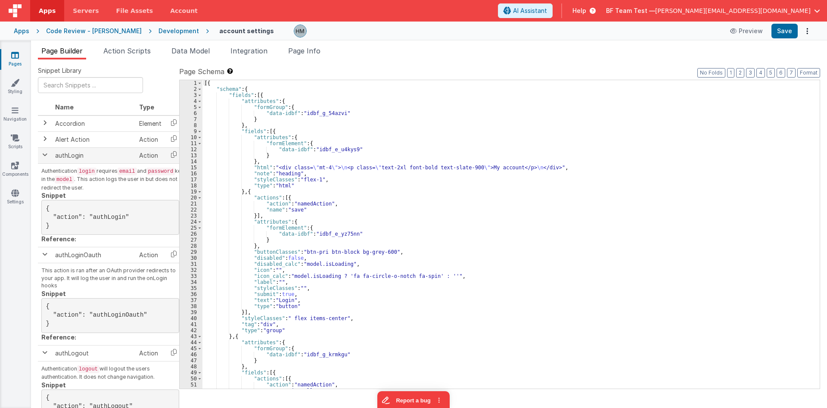
click at [44, 156] on span at bounding box center [44, 154] width 7 height 7
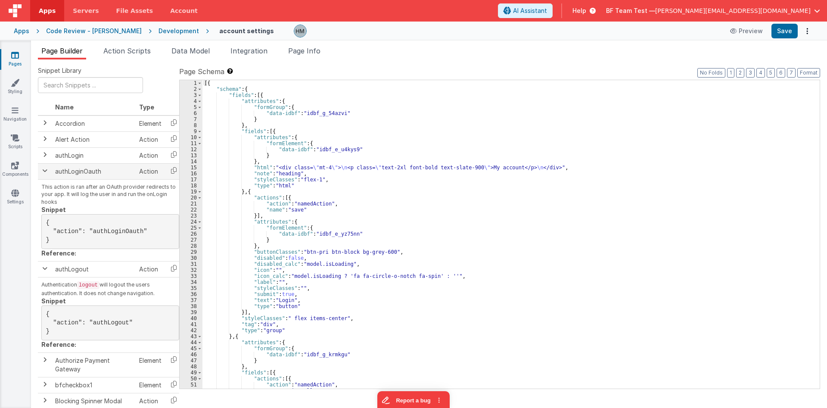
click at [44, 172] on span at bounding box center [44, 170] width 7 height 7
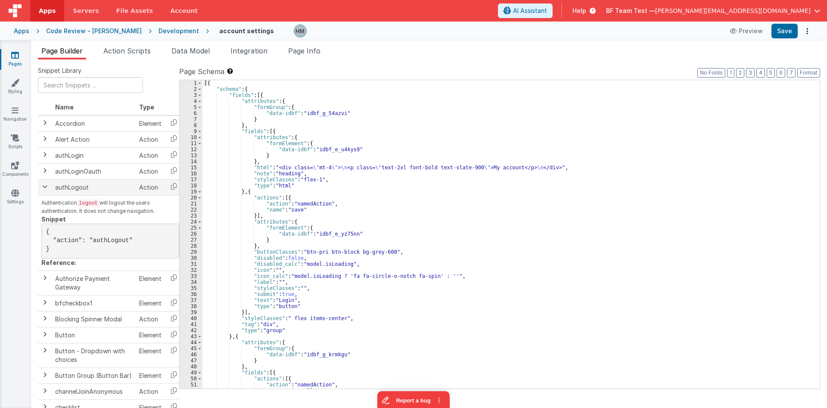
click at [44, 190] on td at bounding box center [45, 187] width 14 height 16
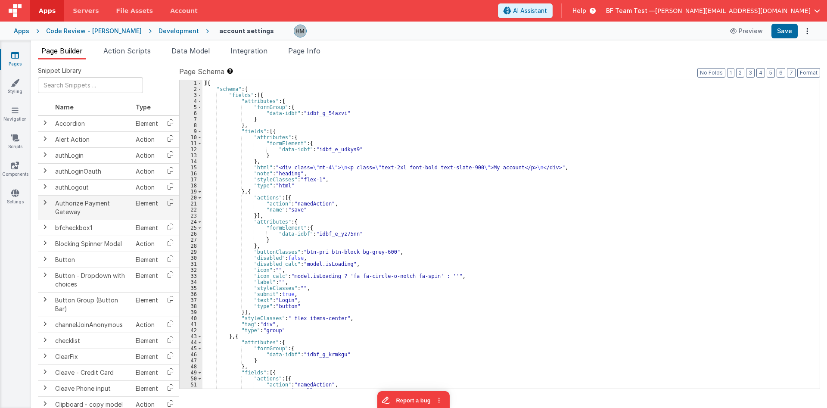
click at [44, 207] on td at bounding box center [45, 207] width 14 height 25
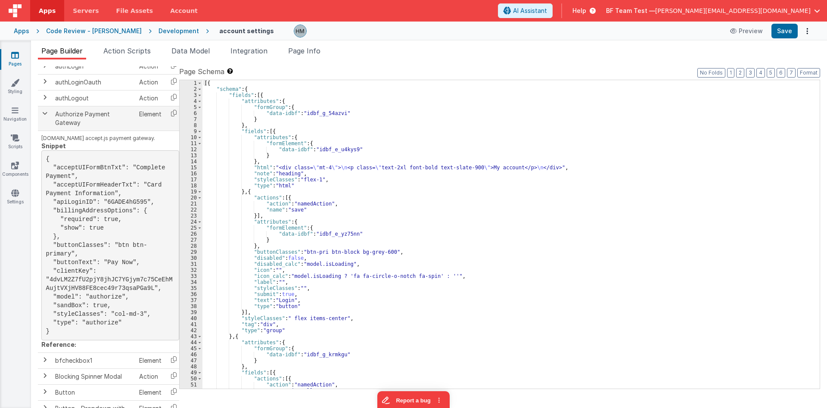
scroll to position [103, 0]
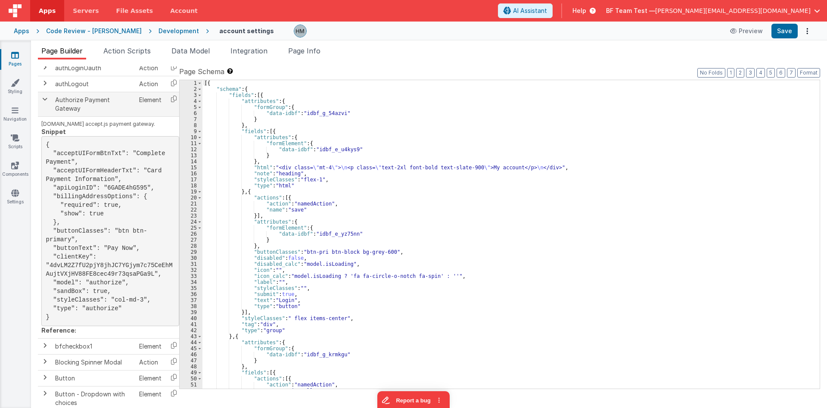
click at [44, 100] on span at bounding box center [44, 99] width 7 height 7
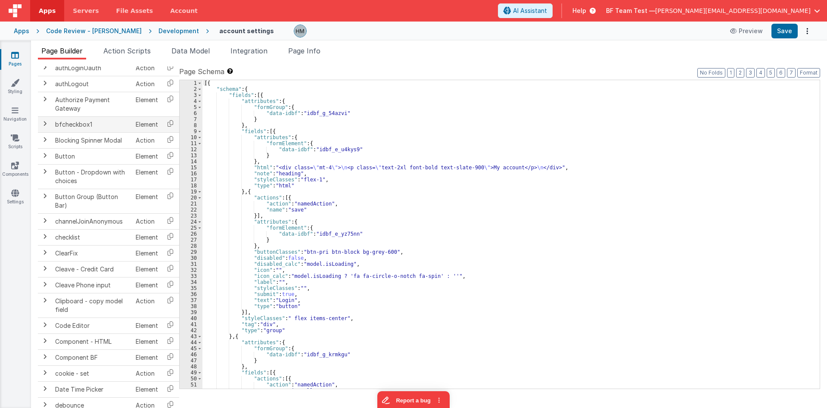
click at [45, 125] on span at bounding box center [44, 123] width 7 height 7
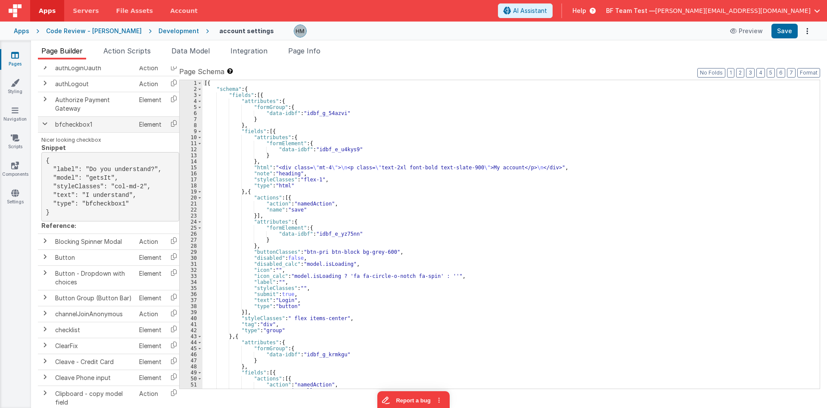
click at [45, 125] on span at bounding box center [44, 123] width 7 height 7
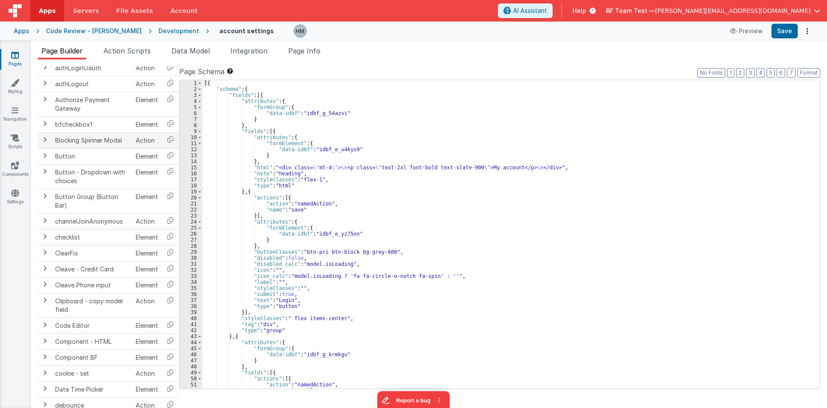
click at [47, 141] on span at bounding box center [44, 139] width 7 height 7
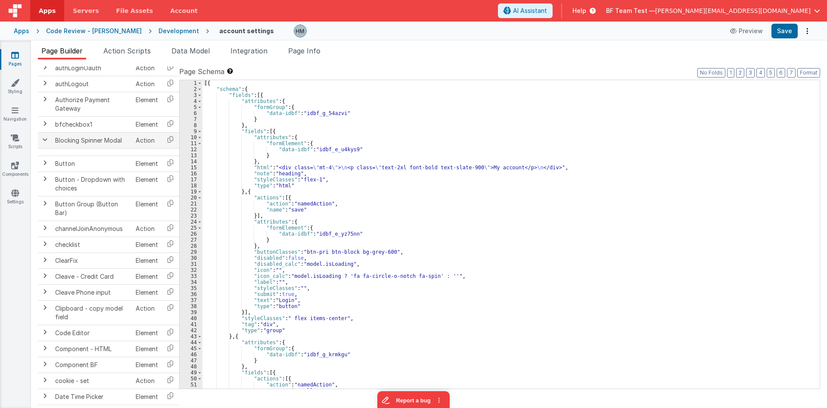
click at [46, 141] on span at bounding box center [44, 139] width 7 height 7
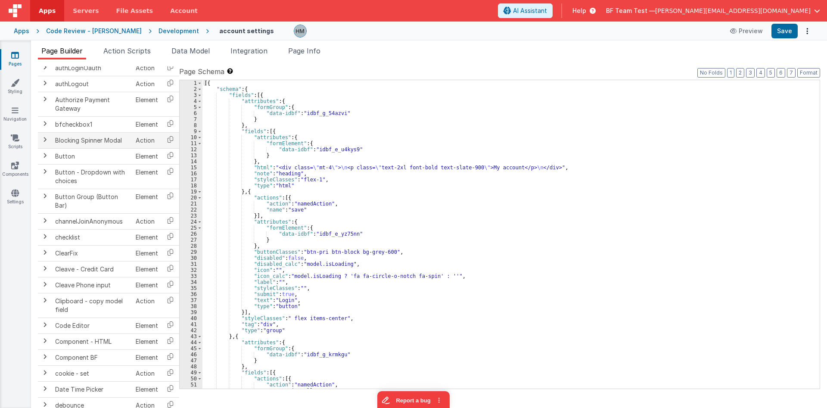
click at [44, 141] on span at bounding box center [44, 139] width 7 height 7
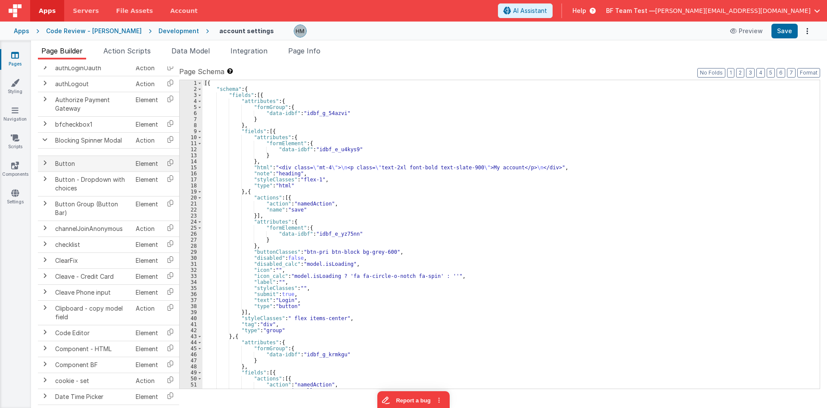
click at [47, 159] on td at bounding box center [45, 164] width 14 height 16
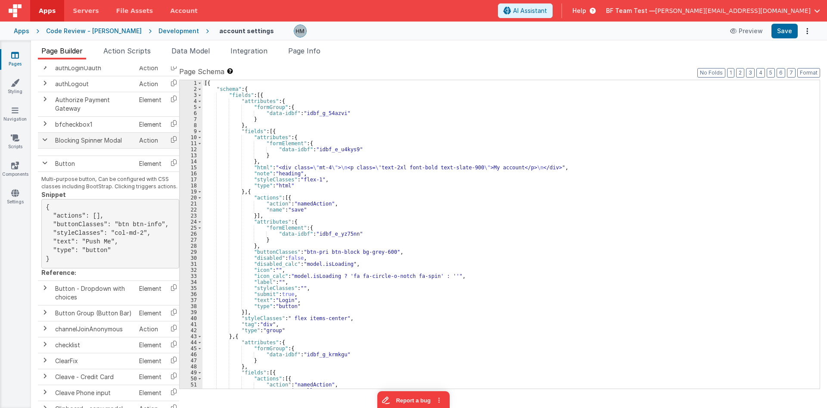
click at [44, 144] on td at bounding box center [45, 140] width 14 height 16
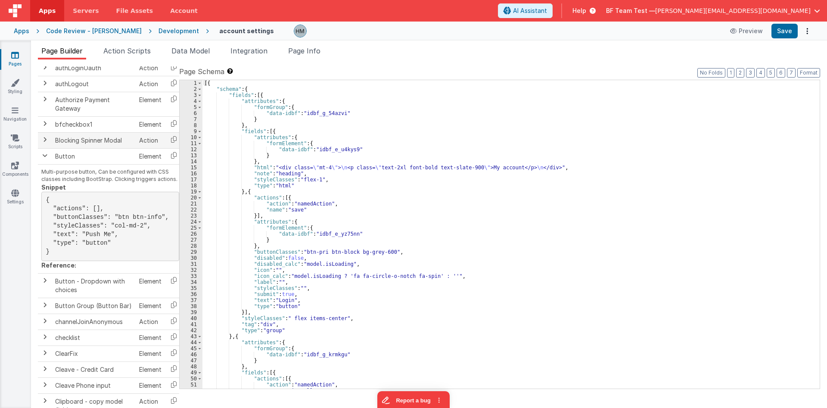
click at [44, 140] on span at bounding box center [44, 139] width 7 height 7
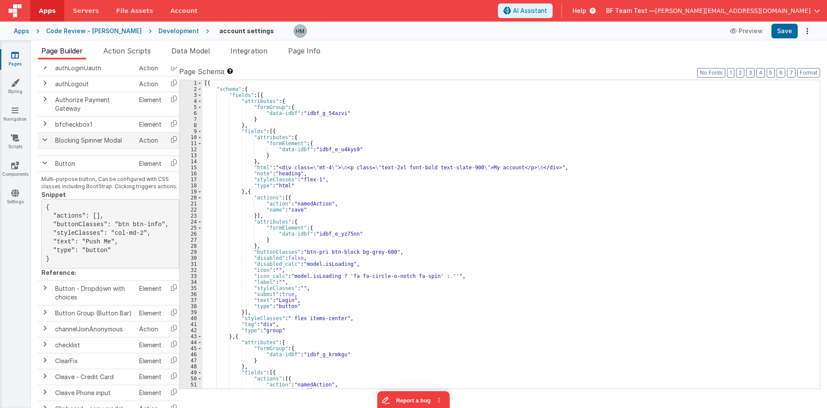
click at [44, 140] on span at bounding box center [44, 139] width 7 height 7
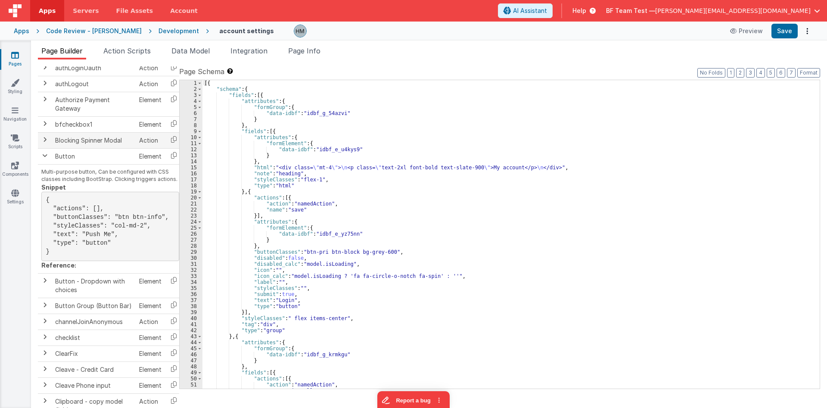
click at [44, 140] on span at bounding box center [44, 139] width 7 height 7
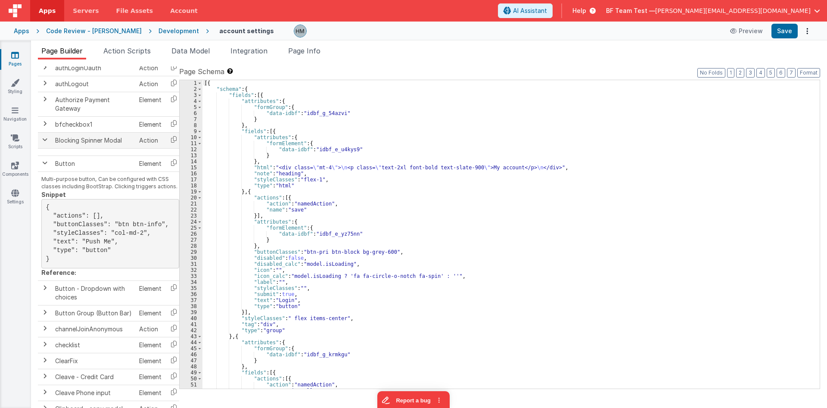
click at [44, 142] on span at bounding box center [44, 139] width 7 height 7
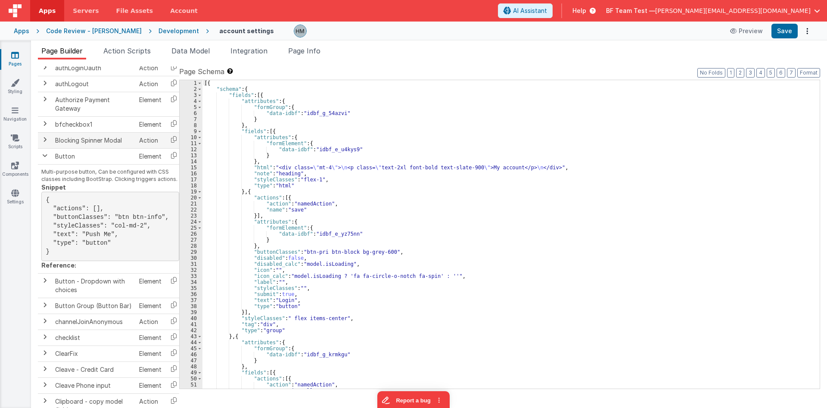
click at [44, 142] on span at bounding box center [44, 139] width 7 height 7
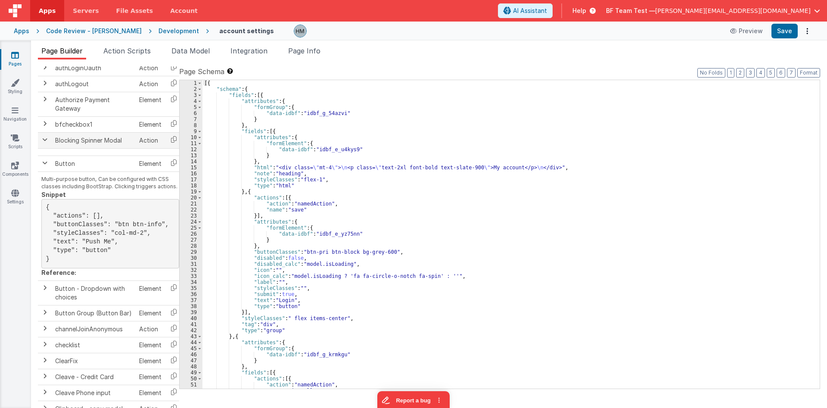
click at [43, 144] on td at bounding box center [45, 140] width 14 height 16
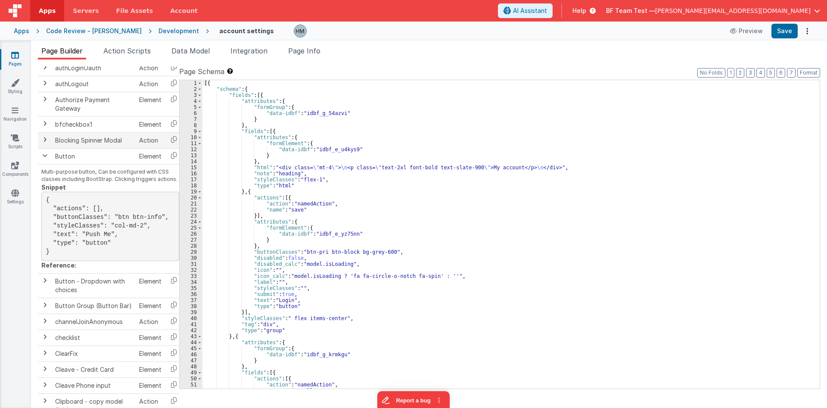
click at [44, 143] on span at bounding box center [44, 139] width 7 height 7
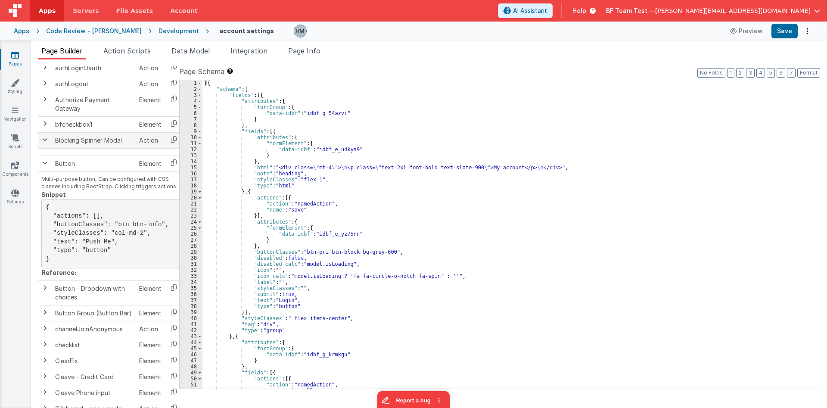
click at [43, 140] on span at bounding box center [44, 139] width 7 height 7
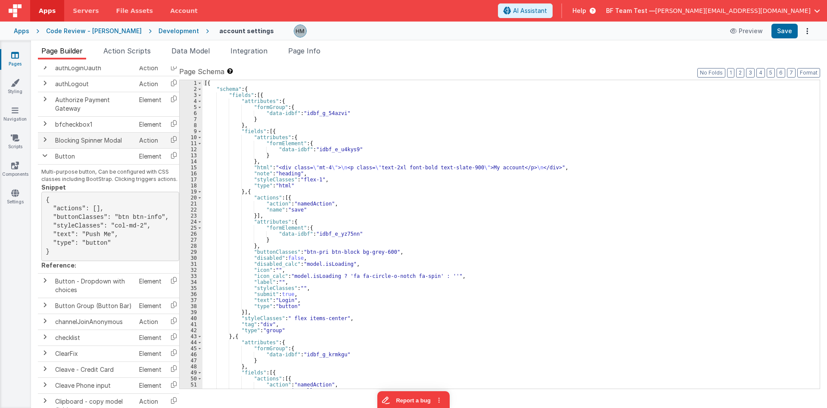
click at [43, 140] on span at bounding box center [44, 139] width 7 height 7
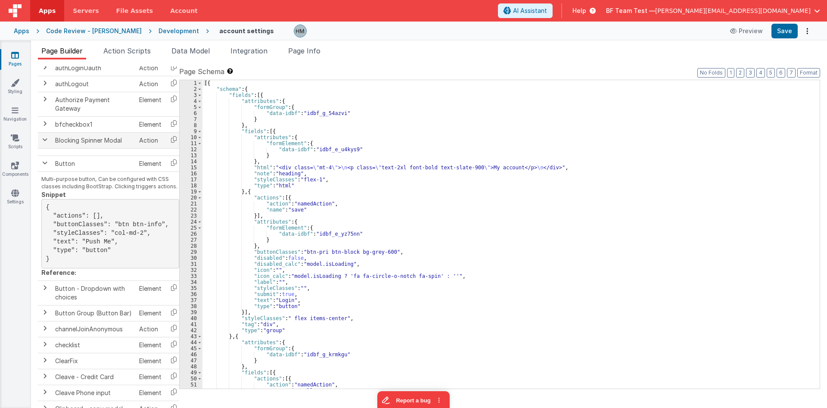
click at [43, 140] on span at bounding box center [44, 139] width 7 height 7
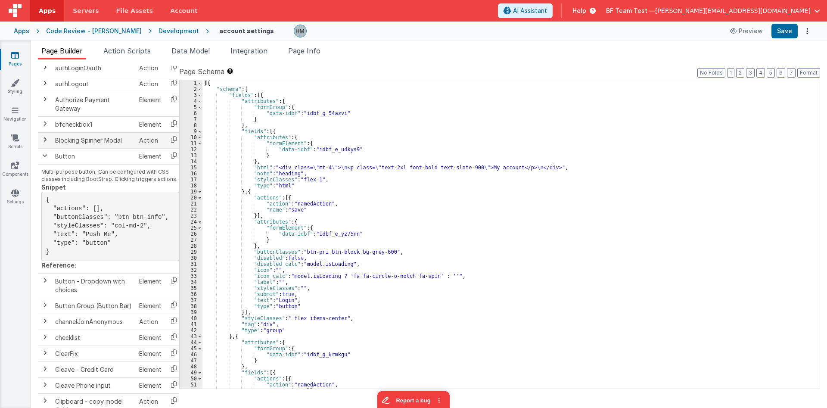
click at [43, 140] on span at bounding box center [44, 139] width 7 height 7
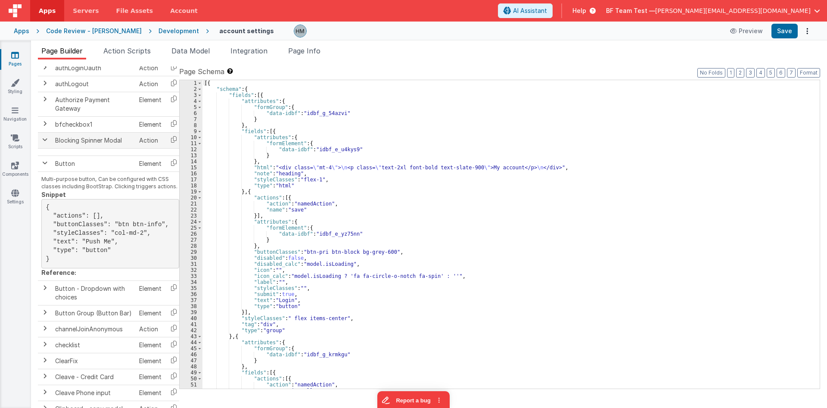
click at [43, 140] on span at bounding box center [44, 139] width 7 height 7
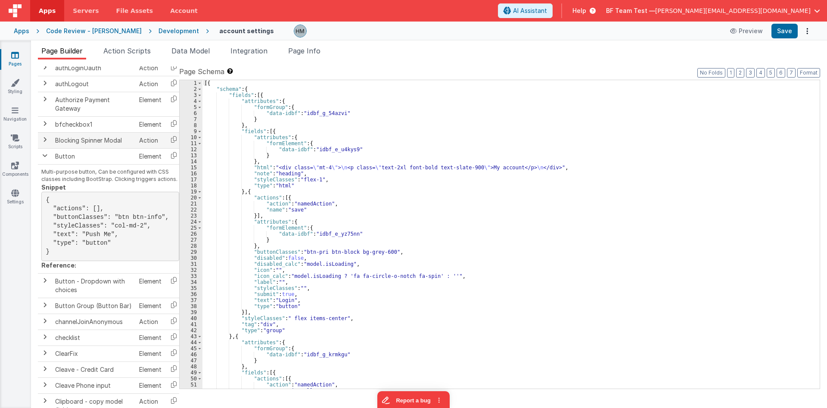
click at [43, 140] on span at bounding box center [44, 139] width 7 height 7
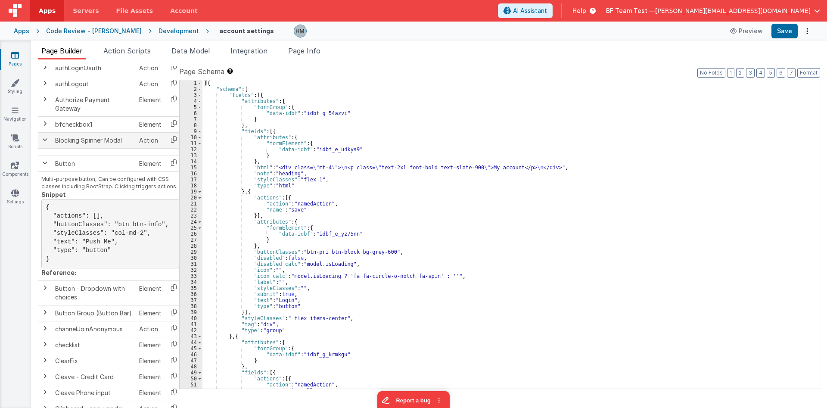
click at [43, 140] on span at bounding box center [44, 139] width 7 height 7
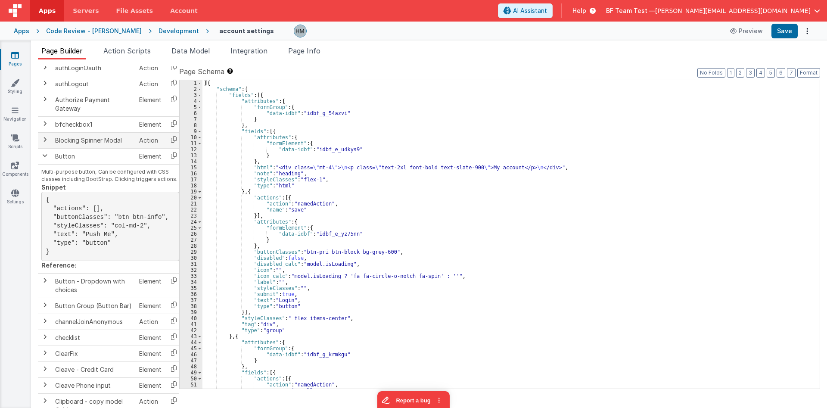
click at [91, 143] on td "Blocking Spinner Modal" at bounding box center [94, 140] width 84 height 16
click at [48, 140] on td at bounding box center [45, 140] width 14 height 16
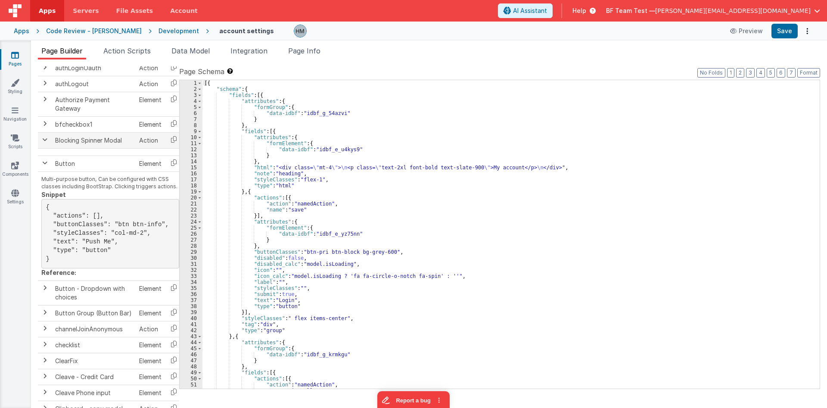
click at [43, 140] on span at bounding box center [44, 139] width 7 height 7
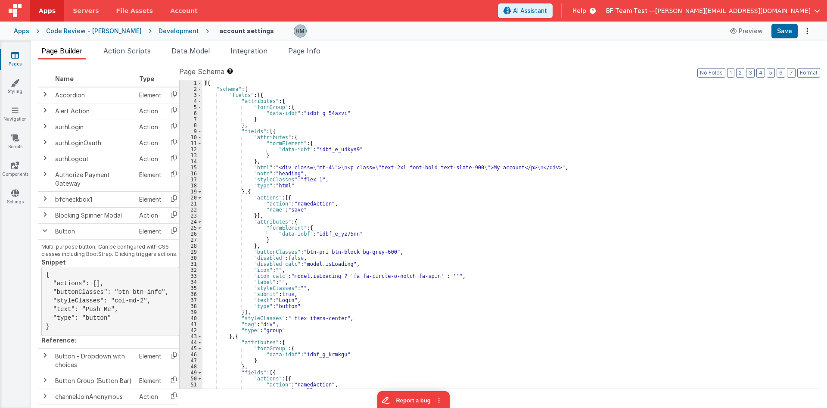
scroll to position [0, 0]
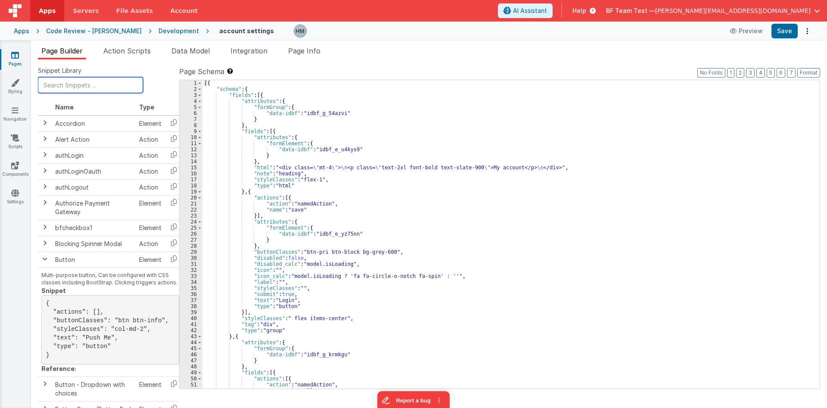
click at [109, 91] on input "text" at bounding box center [90, 85] width 105 height 16
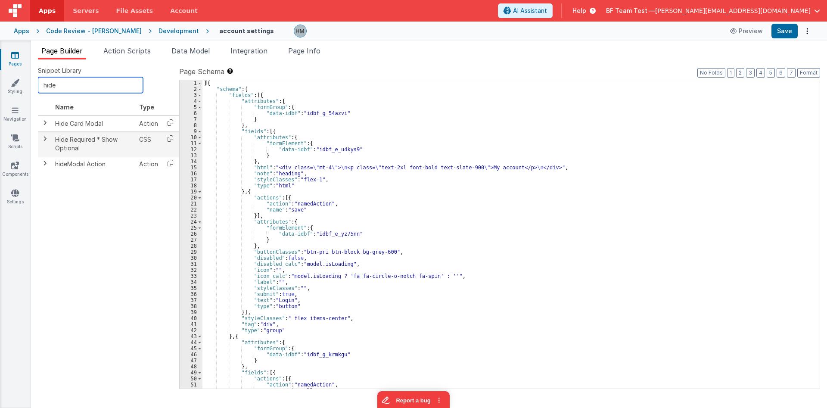
type input "hide"
click at [41, 141] on span at bounding box center [44, 138] width 7 height 7
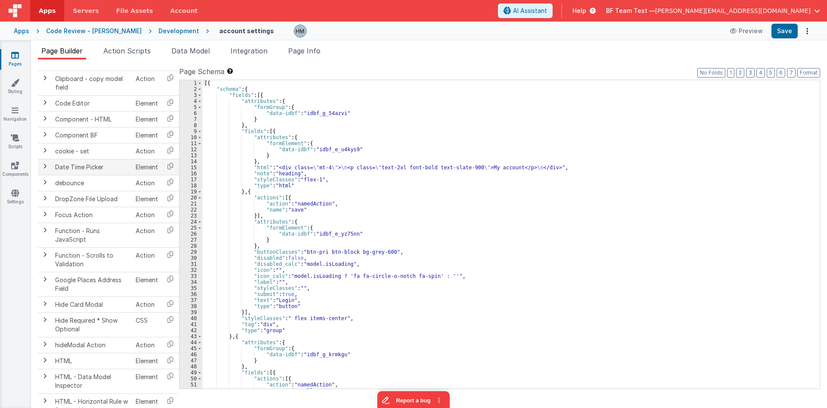
scroll to position [310, 0]
click at [46, 319] on span at bounding box center [44, 319] width 7 height 7
click at [13, 54] on icon at bounding box center [15, 55] width 8 height 9
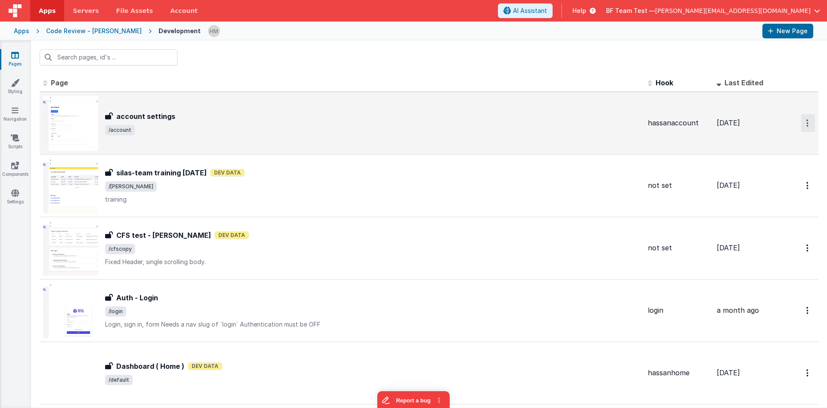
click at [812, 125] on button "Options" at bounding box center [809, 123] width 14 height 18
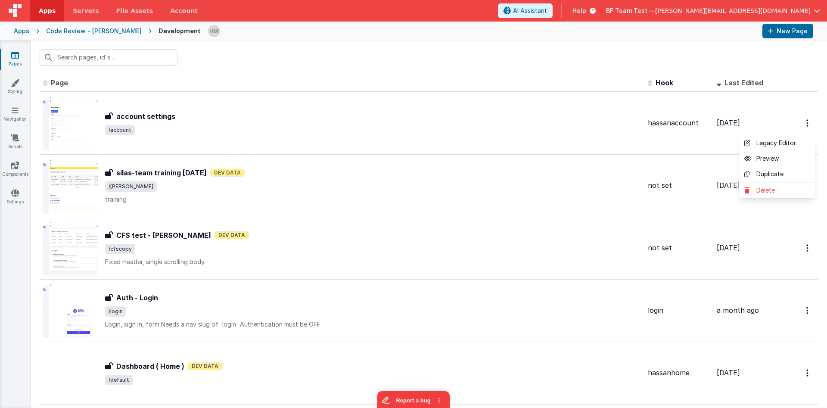
click at [544, 75] on button at bounding box center [413, 204] width 827 height 408
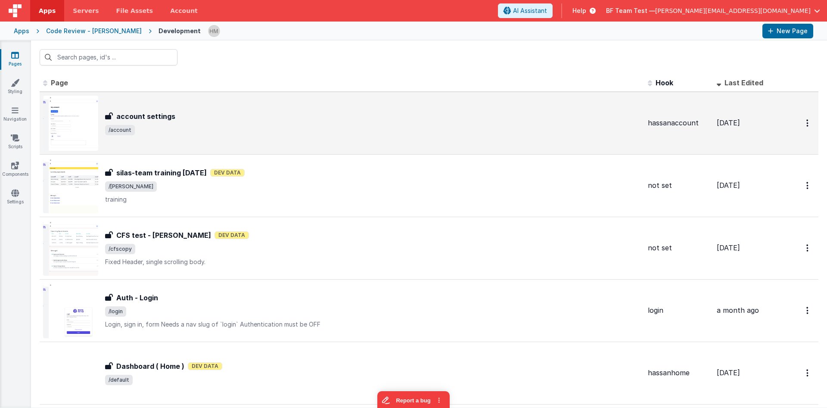
click at [527, 115] on div "account settings" at bounding box center [373, 116] width 536 height 10
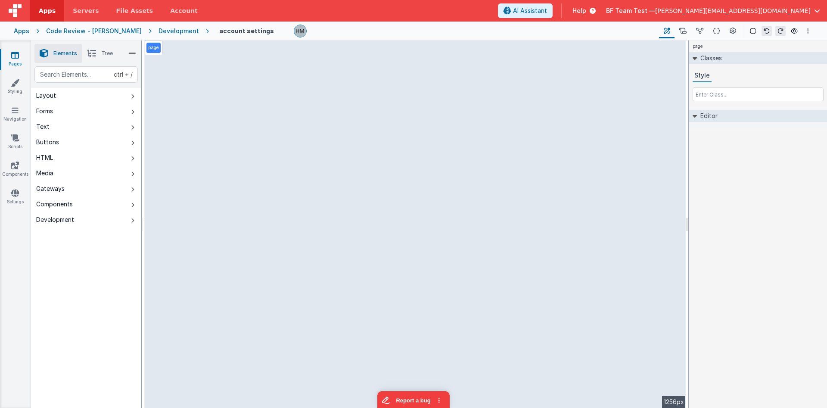
click at [102, 53] on span "Tree" at bounding box center [107, 53] width 12 height 7
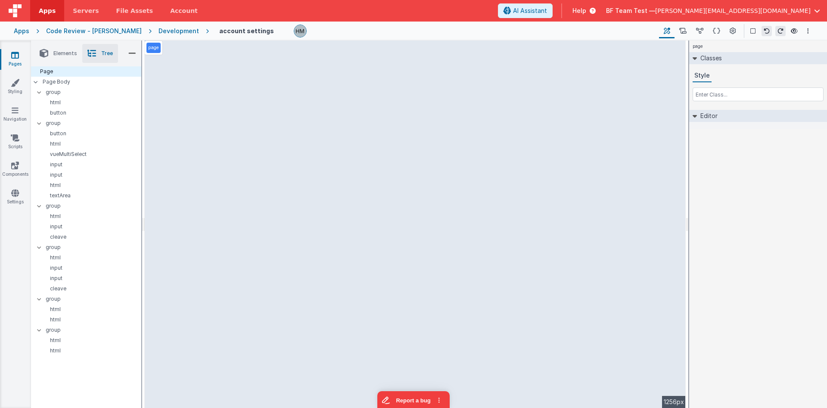
click at [72, 55] on span "Elements" at bounding box center [65, 53] width 24 height 7
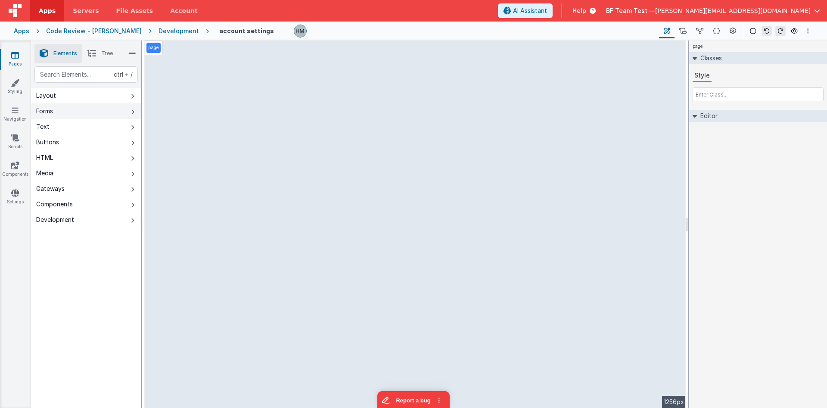
click at [60, 112] on button "Forms" at bounding box center [86, 111] width 110 height 16
click at [58, 129] on button "Text" at bounding box center [86, 127] width 110 height 16
click at [159, 32] on div "Development" at bounding box center [179, 31] width 41 height 9
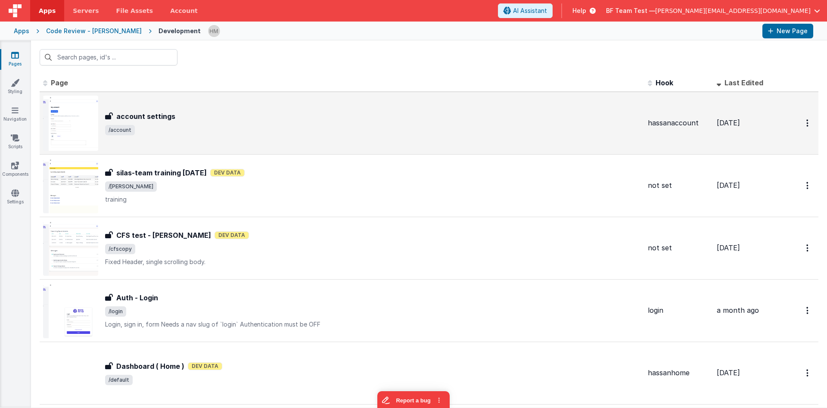
click at [275, 106] on div "account settings account settings /account" at bounding box center [342, 123] width 598 height 55
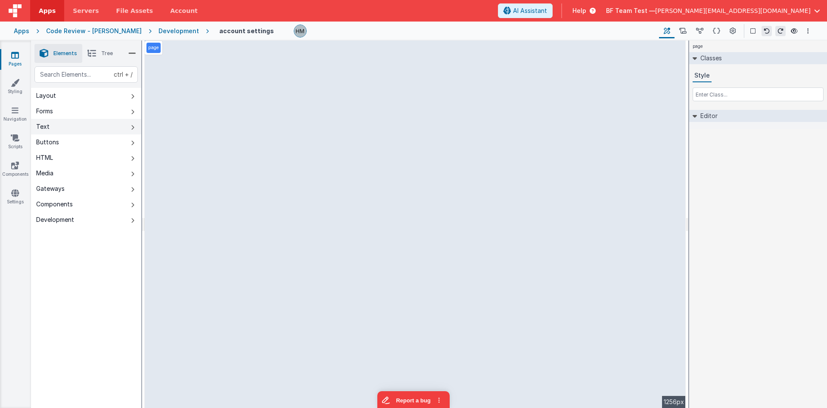
click at [89, 129] on button "Text" at bounding box center [86, 127] width 110 height 16
click at [60, 111] on button "Forms" at bounding box center [86, 111] width 110 height 16
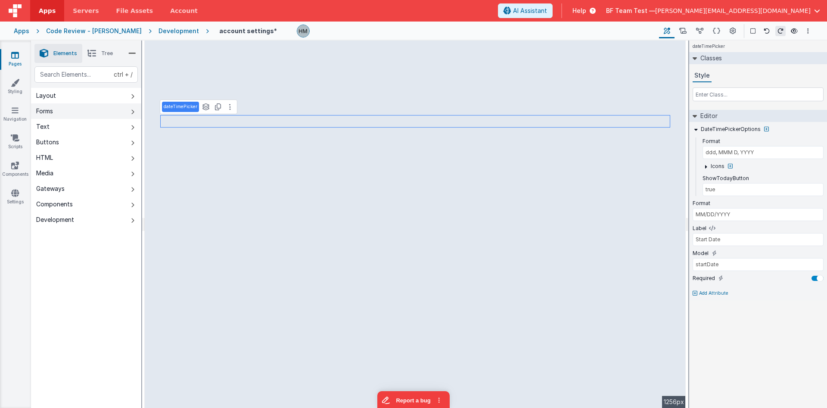
click at [78, 113] on button "Forms" at bounding box center [86, 111] width 110 height 16
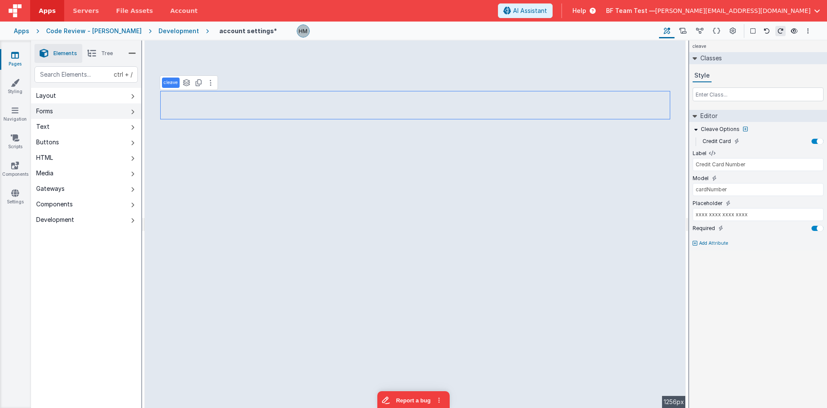
click at [69, 110] on button "Forms" at bounding box center [86, 111] width 110 height 16
select select "required"
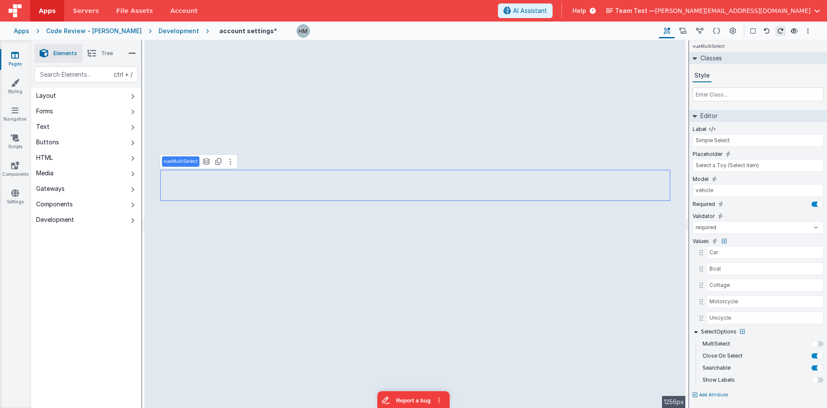
click at [99, 50] on li "Tree" at bounding box center [100, 53] width 36 height 19
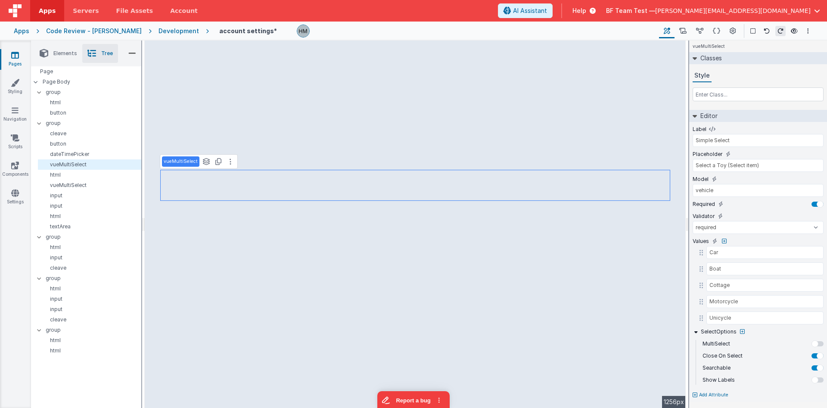
click at [70, 57] on li "Elements" at bounding box center [58, 53] width 48 height 19
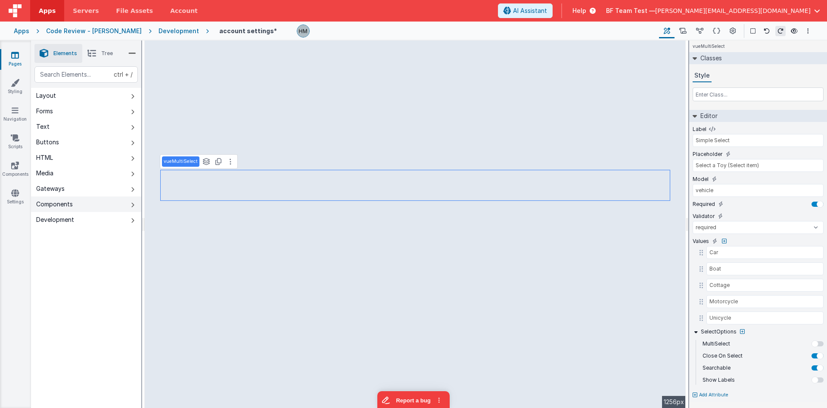
click at [84, 208] on button "Components" at bounding box center [86, 205] width 110 height 16
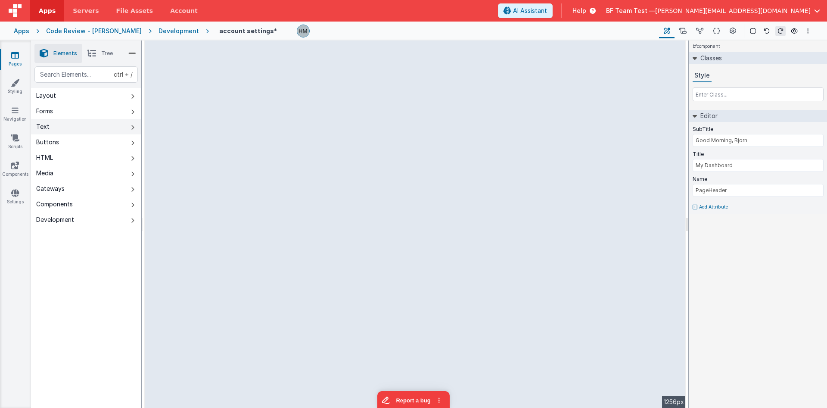
click at [75, 127] on button "Text" at bounding box center [86, 127] width 110 height 16
click at [76, 97] on button "Layout" at bounding box center [86, 96] width 110 height 16
click at [71, 110] on button "Forms" at bounding box center [86, 111] width 110 height 16
select select "string"
select select "password"
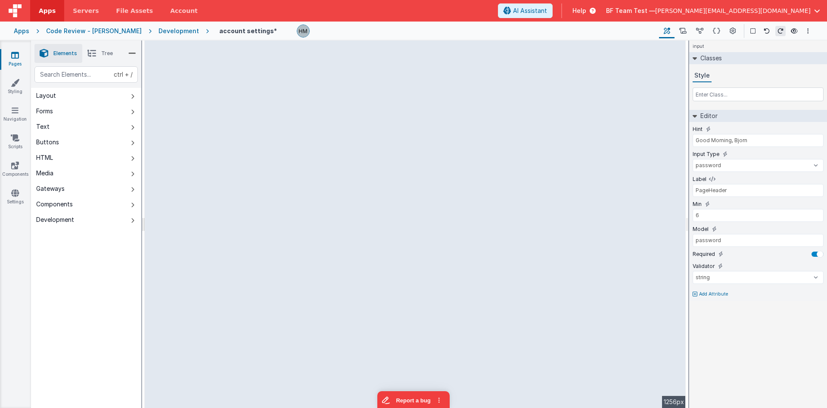
type input "Minimum 6 characters"
type input "Password"
click at [87, 217] on button "Development" at bounding box center [86, 220] width 110 height 16
click at [69, 203] on div "Components" at bounding box center [54, 204] width 37 height 9
click at [74, 186] on button "Gateways" at bounding box center [86, 189] width 110 height 16
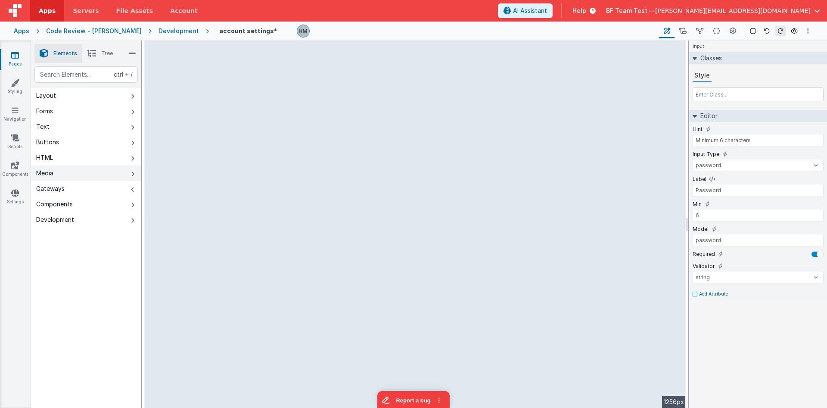
click at [75, 173] on button "Media" at bounding box center [86, 173] width 110 height 16
click at [78, 162] on button "HTML" at bounding box center [86, 158] width 110 height 16
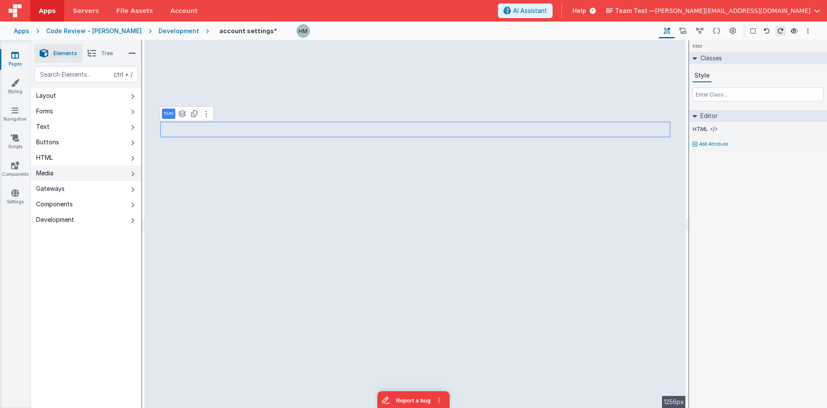
click at [86, 174] on button "Media" at bounding box center [86, 173] width 110 height 16
click at [94, 187] on button "Gateways" at bounding box center [86, 189] width 110 height 16
click at [88, 157] on button "HTML" at bounding box center [86, 158] width 110 height 16
click at [87, 95] on button "Layout" at bounding box center [86, 96] width 110 height 16
click at [112, 52] on span "Tree" at bounding box center [107, 53] width 12 height 7
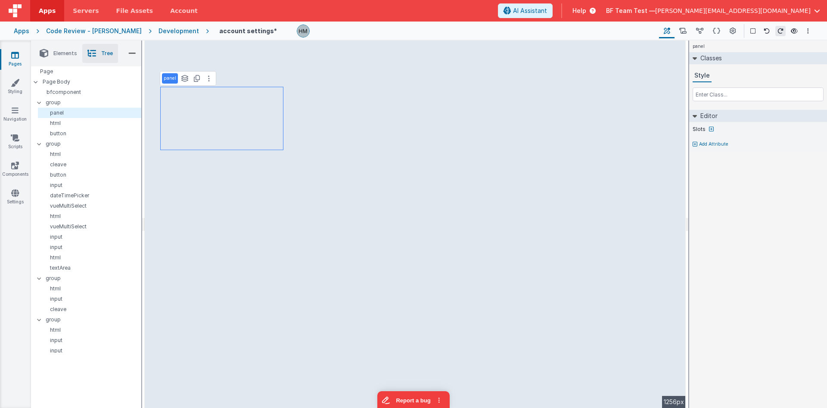
click at [59, 48] on li "Elements" at bounding box center [58, 53] width 48 height 19
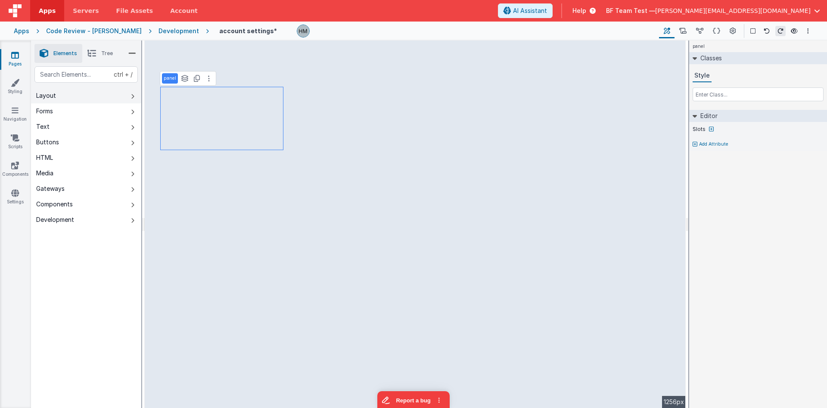
click at [95, 97] on button "Layout" at bounding box center [86, 96] width 110 height 16
click at [104, 56] on span "Tree" at bounding box center [107, 53] width 12 height 7
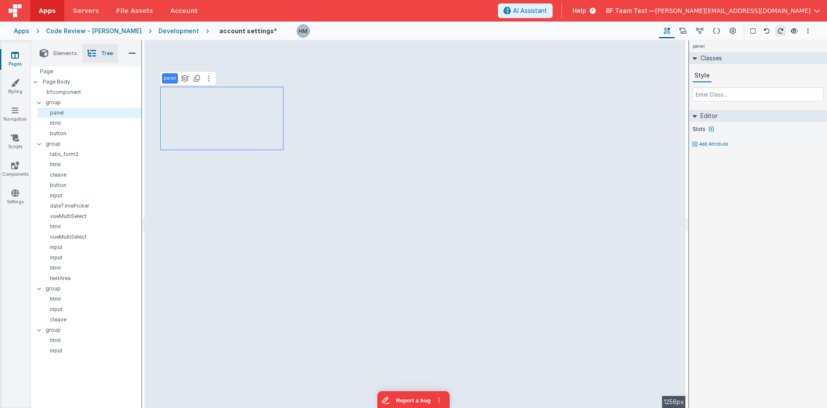
click at [64, 53] on span "Elements" at bounding box center [65, 53] width 24 height 7
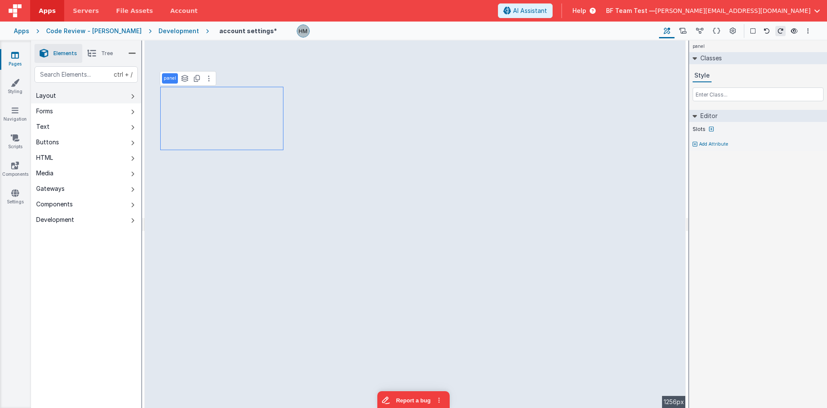
click at [66, 94] on button "Layout" at bounding box center [86, 96] width 110 height 16
click at [58, 97] on button "Layout" at bounding box center [86, 96] width 110 height 16
click at [80, 92] on button "Layout" at bounding box center [86, 96] width 110 height 16
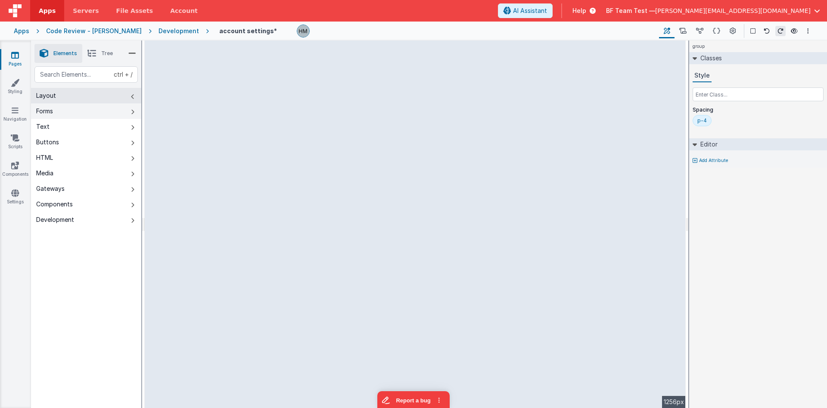
click at [120, 114] on button "Forms" at bounding box center [86, 111] width 110 height 16
click at [67, 94] on button "Layout" at bounding box center [86, 96] width 110 height 16
click at [111, 59] on li "Tree" at bounding box center [100, 53] width 36 height 19
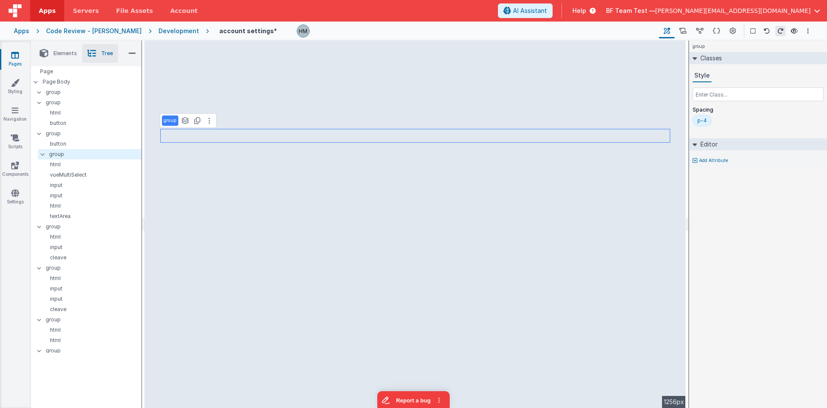
click at [70, 60] on li "Elements" at bounding box center [58, 53] width 48 height 19
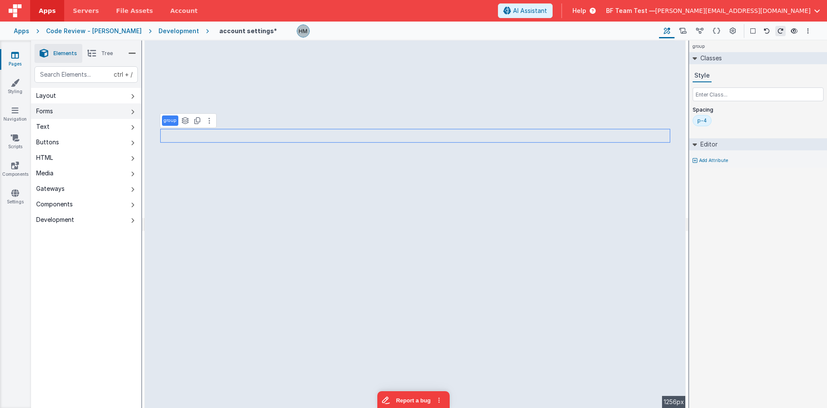
click at [81, 111] on button "Forms" at bounding box center [86, 111] width 110 height 16
click at [82, 100] on button "Layout" at bounding box center [86, 96] width 110 height 16
drag, startPoint x: 135, startPoint y: 97, endPoint x: 208, endPoint y: 115, distance: 75.5
click at [208, 115] on div "Elements Tree ctrl + / Layout Forms Text Buttons HTML Media Gateways Components…" at bounding box center [429, 225] width 796 height 368
click at [94, 115] on button "Forms" at bounding box center [86, 111] width 110 height 16
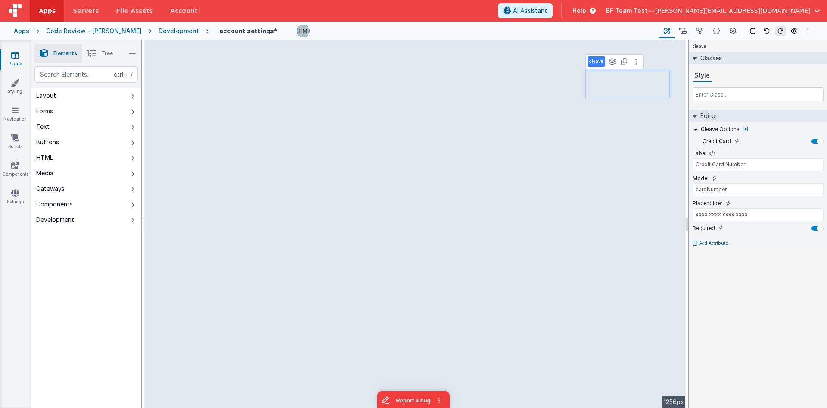
click at [694, 245] on icon at bounding box center [695, 243] width 5 height 5
click at [693, 244] on div at bounding box center [413, 204] width 827 height 408
click at [693, 244] on icon at bounding box center [695, 243] width 5 height 5
click at [694, 244] on div at bounding box center [413, 204] width 827 height 408
click at [694, 243] on icon at bounding box center [695, 243] width 5 height 5
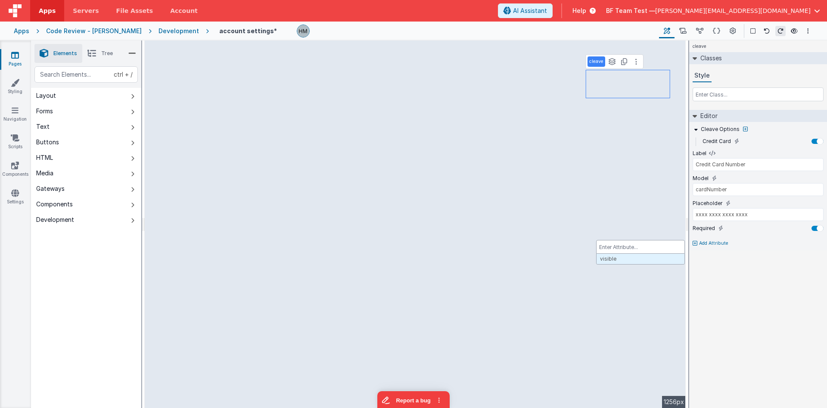
click at [56, 122] on div at bounding box center [413, 204] width 827 height 408
click at [58, 112] on button "Forms" at bounding box center [86, 111] width 110 height 16
type input "US"
type input "Organization's Phone"
type input "phoneOrg"
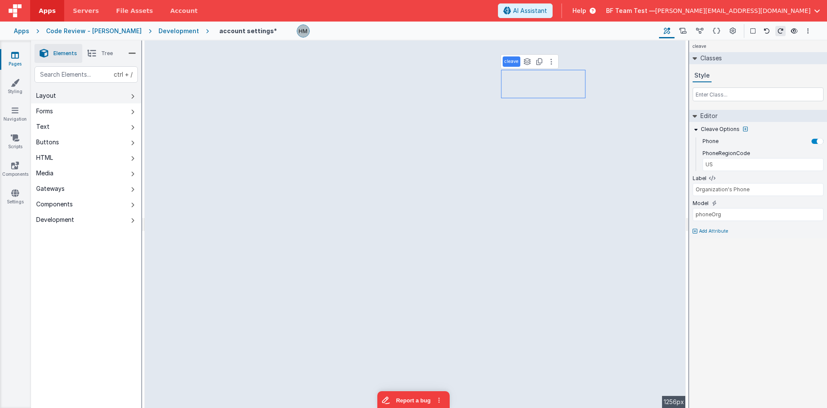
click at [113, 102] on button "Layout" at bounding box center [86, 96] width 110 height 16
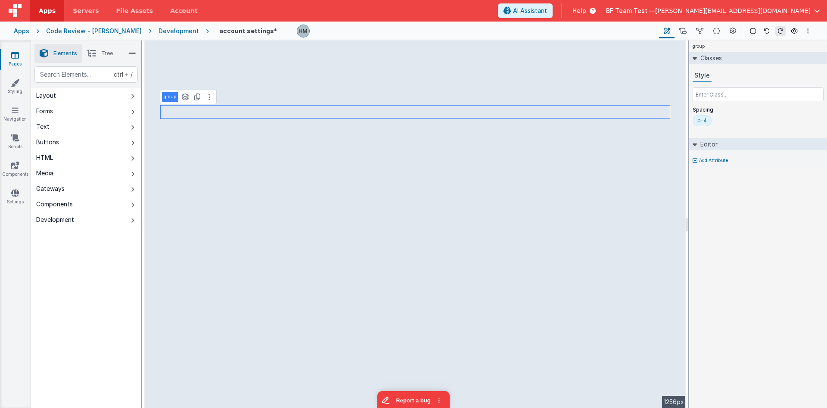
click at [707, 159] on p "Add Attribute" at bounding box center [713, 160] width 29 height 7
click at [94, 108] on div at bounding box center [413, 204] width 827 height 408
click at [94, 108] on button "Forms" at bounding box center [86, 111] width 110 height 16
click at [96, 97] on button "Layout" at bounding box center [86, 96] width 110 height 16
click at [712, 96] on input "text" at bounding box center [758, 94] width 131 height 14
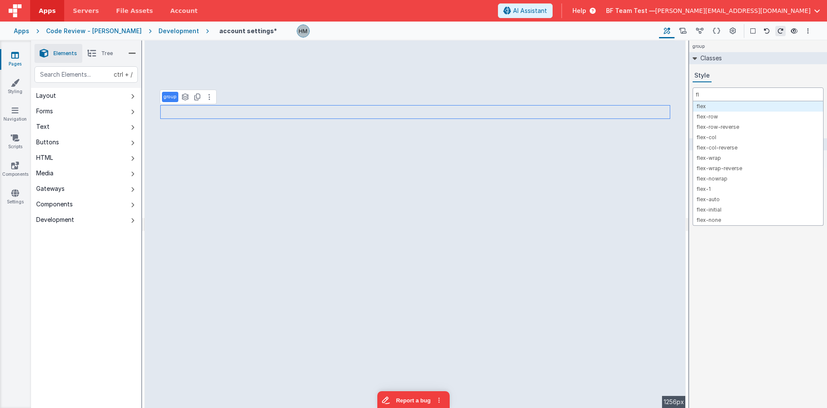
type input "f"
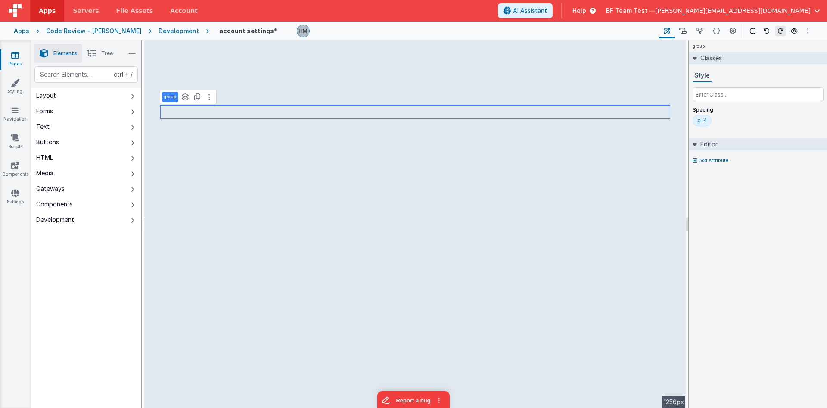
click at [62, 94] on button "Layout" at bounding box center [86, 96] width 110 height 16
click at [81, 110] on button "Forms" at bounding box center [86, 111] width 110 height 16
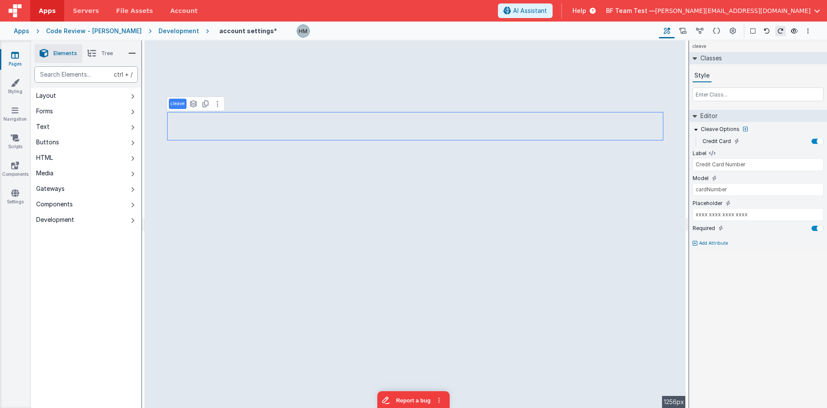
click at [85, 80] on div "text" at bounding box center [85, 74] width 103 height 16
click at [78, 101] on button "Layout" at bounding box center [86, 96] width 110 height 16
click at [73, 113] on button "Forms" at bounding box center [86, 111] width 110 height 16
type input "US"
type input "Organization's Phone"
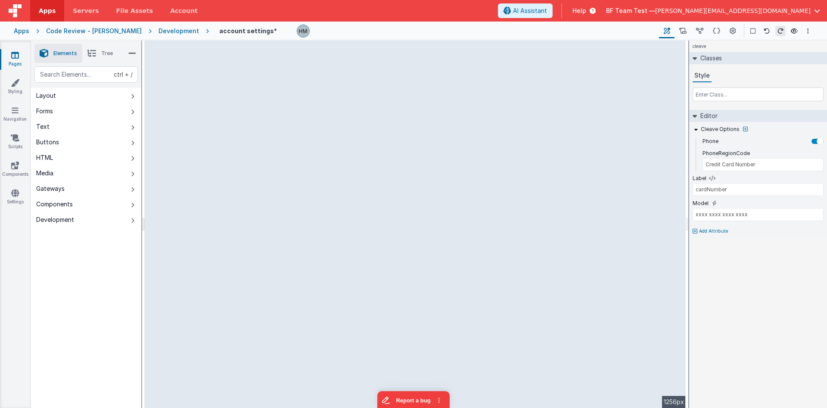
type input "phoneOrg"
click at [75, 113] on button "Forms" at bounding box center [86, 111] width 110 height 16
click at [695, 230] on icon at bounding box center [695, 231] width 5 height 5
click at [727, 276] on div at bounding box center [413, 204] width 827 height 408
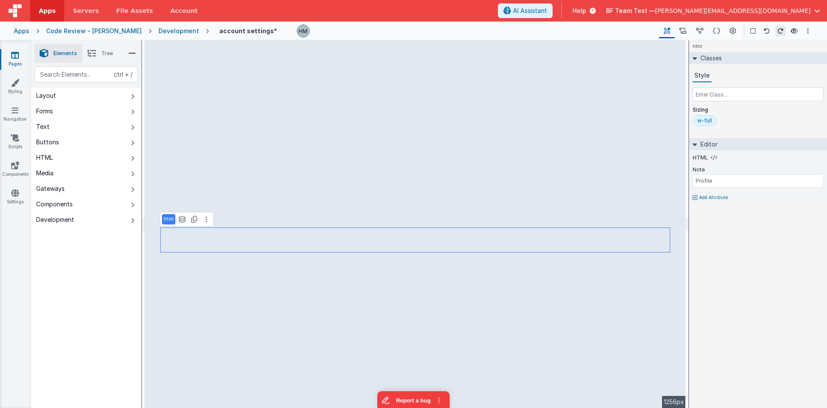
type input "Credit Card Number"
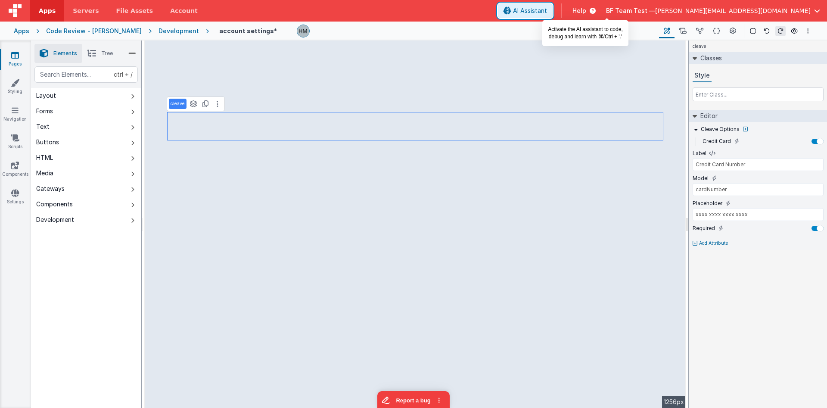
click at [547, 13] on span "AI Assistant" at bounding box center [530, 10] width 34 height 9
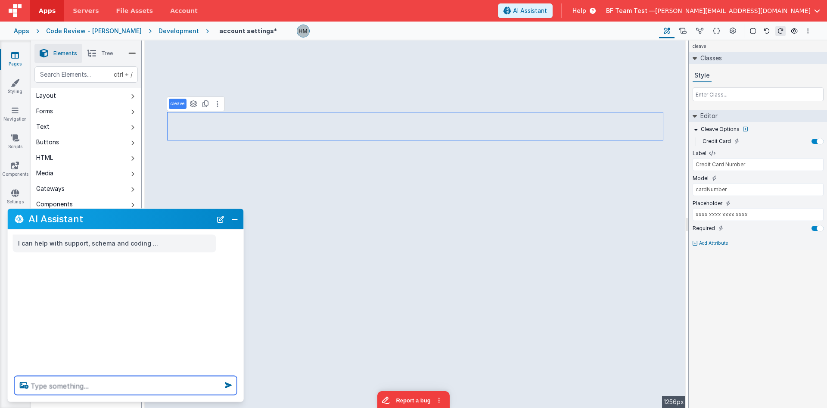
drag, startPoint x: 165, startPoint y: 390, endPoint x: 169, endPoint y: 388, distance: 4.7
click at [166, 390] on textarea at bounding box center [126, 385] width 222 height 19
type textarea "what are the attribute options for cleave"
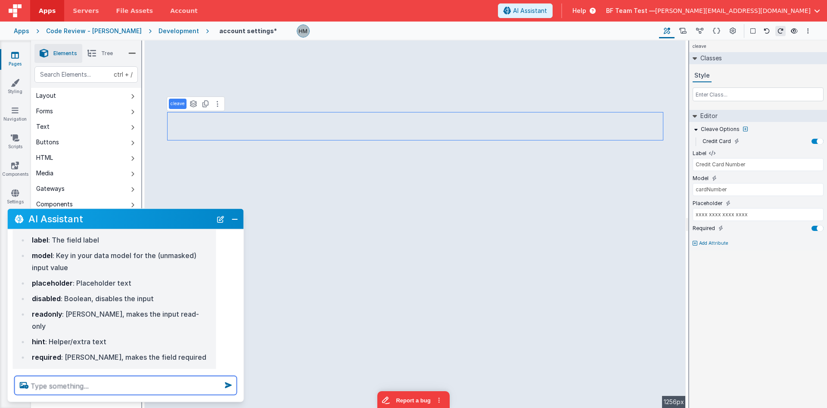
scroll to position [102, 0]
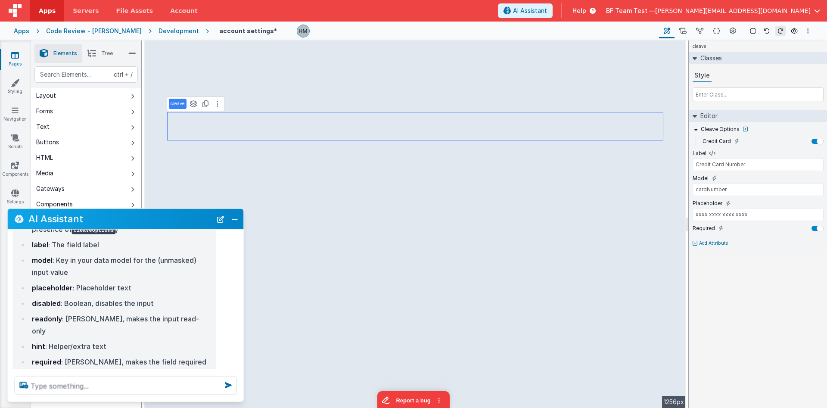
click at [695, 244] on icon at bounding box center [695, 243] width 5 height 5
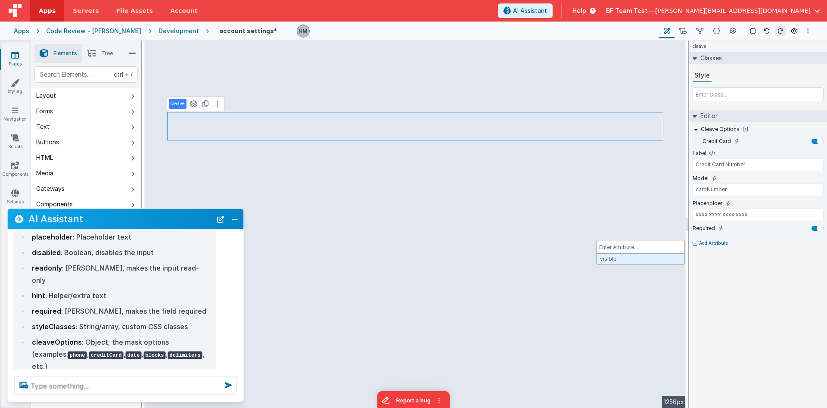
scroll to position [154, 0]
click at [744, 130] on div at bounding box center [413, 204] width 827 height 408
click at [744, 130] on icon at bounding box center [745, 129] width 5 height 5
click at [744, 130] on div at bounding box center [413, 204] width 827 height 408
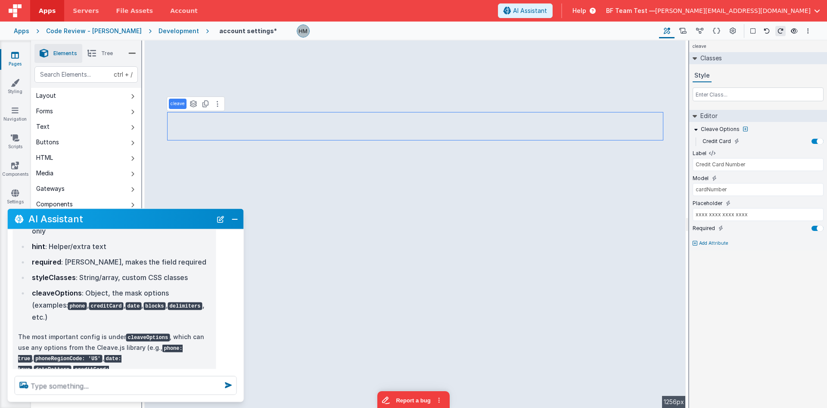
scroll to position [206, 0]
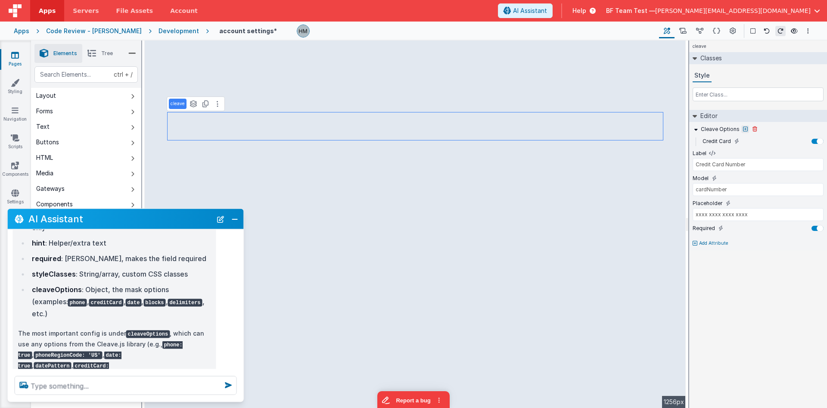
click at [743, 129] on icon at bounding box center [745, 129] width 5 height 5
click at [742, 129] on div at bounding box center [413, 204] width 827 height 408
drag, startPoint x: 107, startPoint y: 341, endPoint x: 156, endPoint y: 321, distance: 53.7
click at [156, 328] on p "The most important config is under cleaveOptions , which can use any options fr…" at bounding box center [114, 354] width 193 height 53
click at [156, 341] on code "phone: true" at bounding box center [100, 350] width 165 height 19
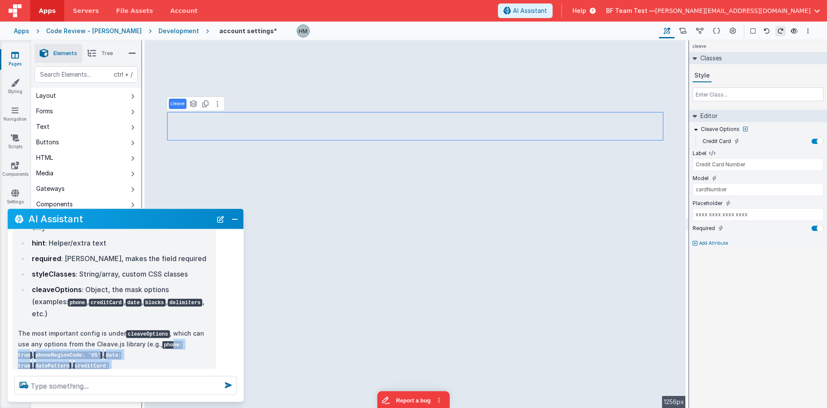
drag, startPoint x: 112, startPoint y: 339, endPoint x: 154, endPoint y: 316, distance: 48.6
click at [154, 328] on p "The most important config is under cleaveOptions , which can use any options fr…" at bounding box center [114, 354] width 193 height 53
click at [148, 341] on code "phone: true" at bounding box center [100, 350] width 165 height 19
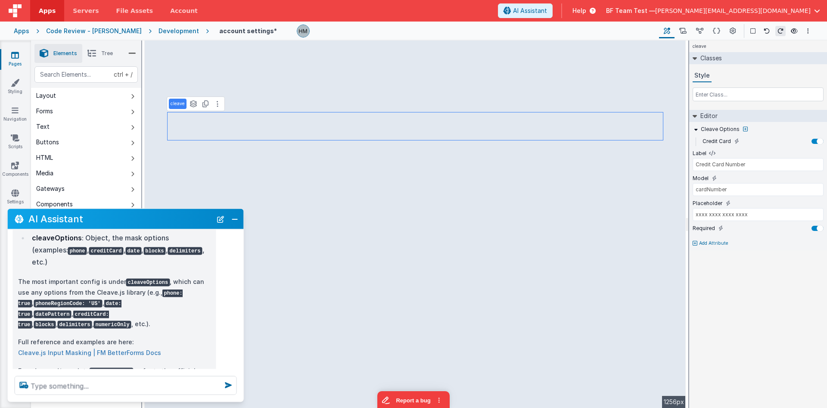
scroll to position [260, 0]
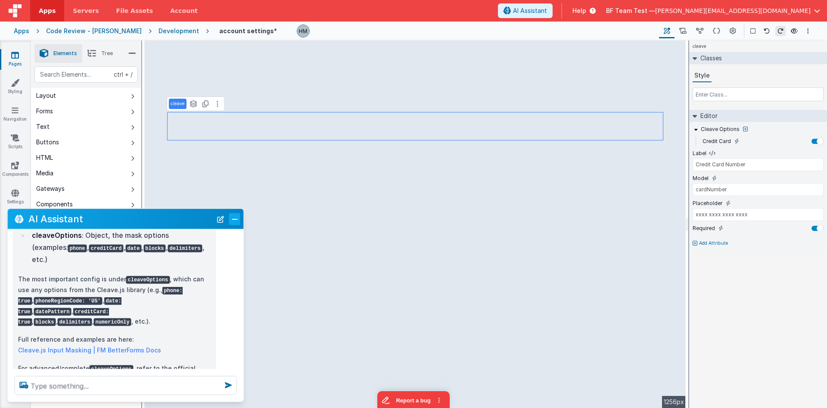
click at [235, 217] on button "Close" at bounding box center [234, 219] width 11 height 12
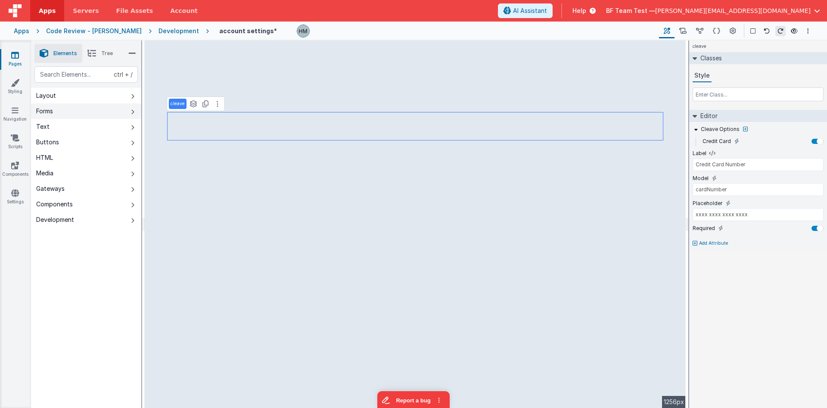
click at [81, 113] on button "Forms" at bounding box center [86, 111] width 110 height 16
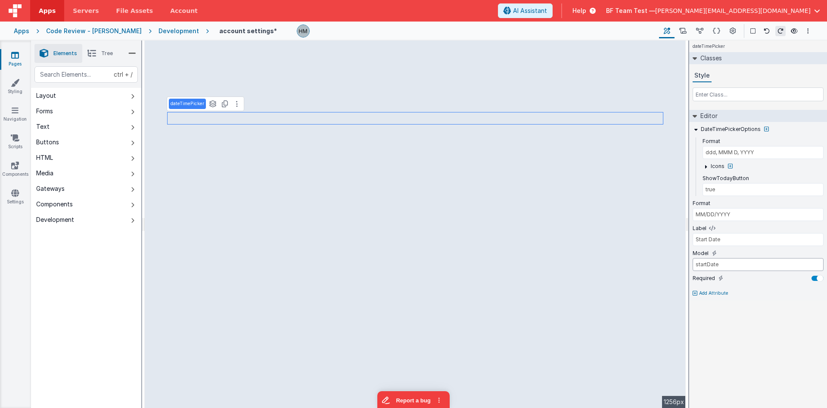
drag, startPoint x: 732, startPoint y: 264, endPoint x: 623, endPoint y: 241, distance: 111.3
click at [693, 258] on input "startDate" at bounding box center [758, 264] width 131 height 13
click at [718, 268] on input "text" at bounding box center [758, 264] width 131 height 13
type input "n"
type input "startDate"
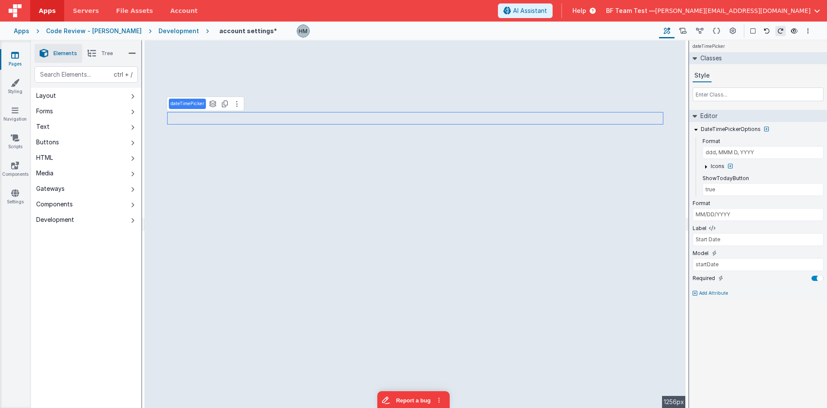
type input "phoneOrg"
drag, startPoint x: 727, startPoint y: 268, endPoint x: 615, endPoint y: 252, distance: 112.3
click at [693, 258] on input "startDate" at bounding box center [758, 264] width 131 height 13
type input "="
type input "null"
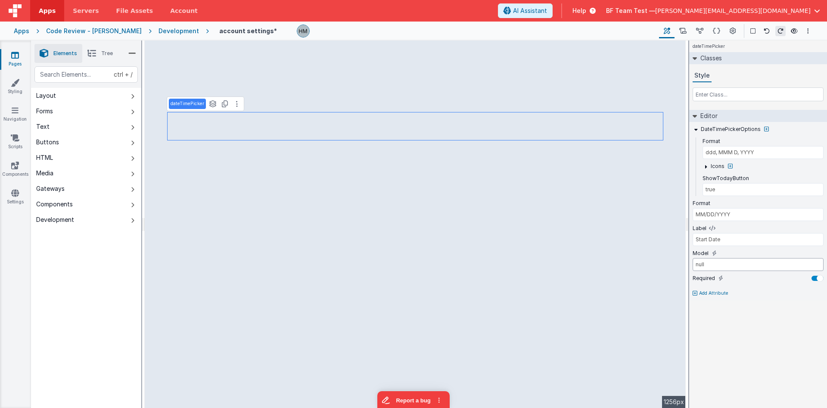
drag, startPoint x: 768, startPoint y: 259, endPoint x: 643, endPoint y: 248, distance: 125.9
click at [693, 258] on input "null" at bounding box center [758, 264] width 131 height 13
drag, startPoint x: 761, startPoint y: 334, endPoint x: 777, endPoint y: 335, distance: 16.9
click at [762, 334] on div "dateTimePicker Classes Style Editor DateTimePickerOptions Format ddd, MMM D, YY…" at bounding box center [759, 225] width 138 height 368
click at [724, 130] on label "DateTimePickerOptions" at bounding box center [731, 129] width 60 height 7
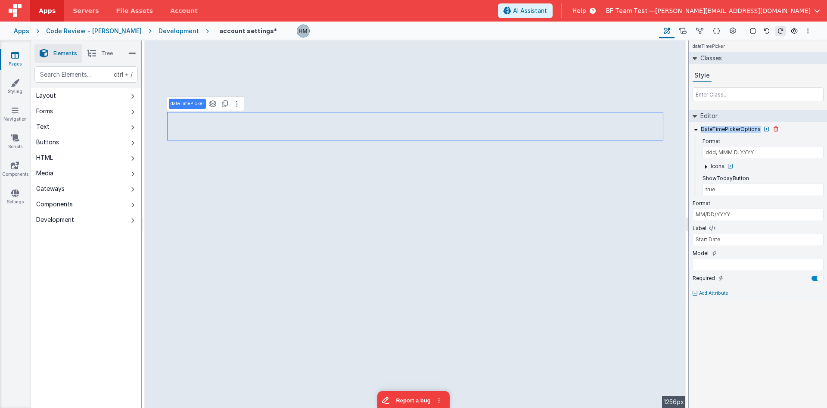
click at [724, 130] on label "DateTimePickerOptions" at bounding box center [731, 129] width 60 height 7
click at [77, 114] on button "Forms" at bounding box center [86, 111] width 110 height 16
type input "xxxx xxxx xxxx xxxx"
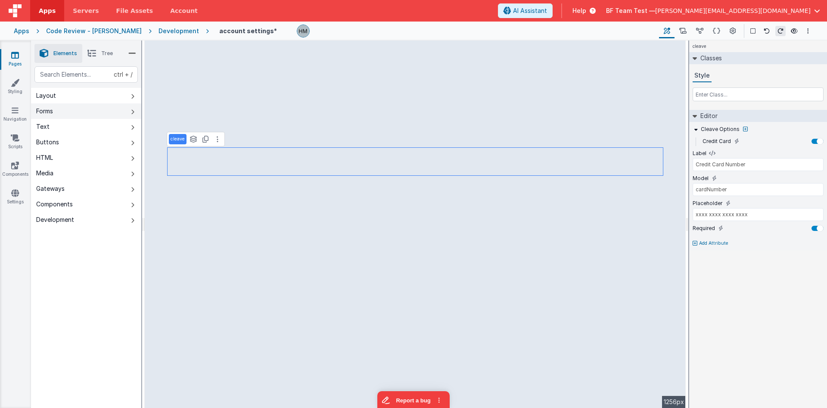
click at [76, 113] on button "Forms" at bounding box center [86, 111] width 110 height 16
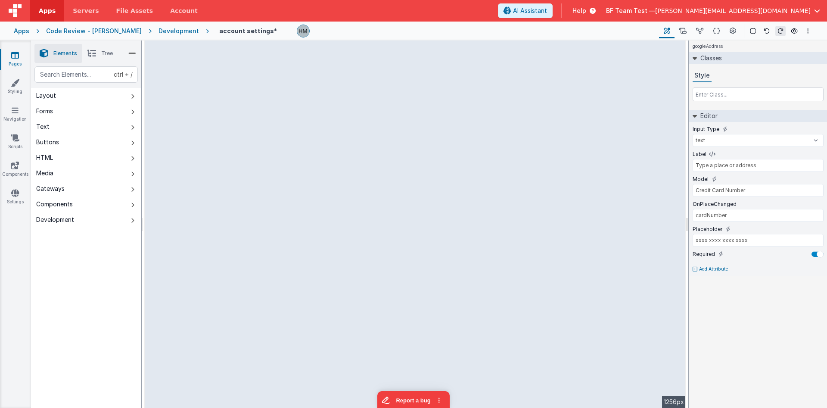
type input "this key needed do not remove"
type input "start typing ..."
type input "address"
click at [709, 270] on p "Add Attribute" at bounding box center [713, 269] width 29 height 7
click at [709, 270] on div at bounding box center [413, 204] width 827 height 408
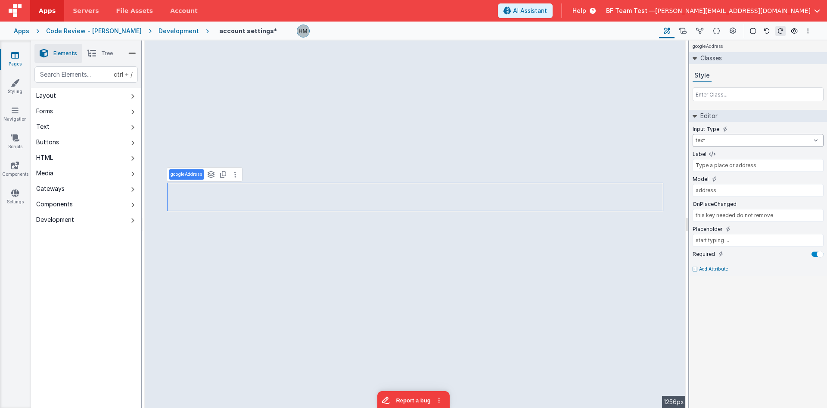
click at [693, 134] on select "text number password email" at bounding box center [758, 140] width 131 height 13
click at [817, 139] on select "text number password email" at bounding box center [758, 140] width 131 height 13
click at [740, 169] on input "Type a place or address" at bounding box center [758, 165] width 131 height 13
click at [708, 194] on input "address" at bounding box center [758, 190] width 131 height 13
click at [721, 216] on input "this key needed do not remove" at bounding box center [758, 215] width 131 height 13
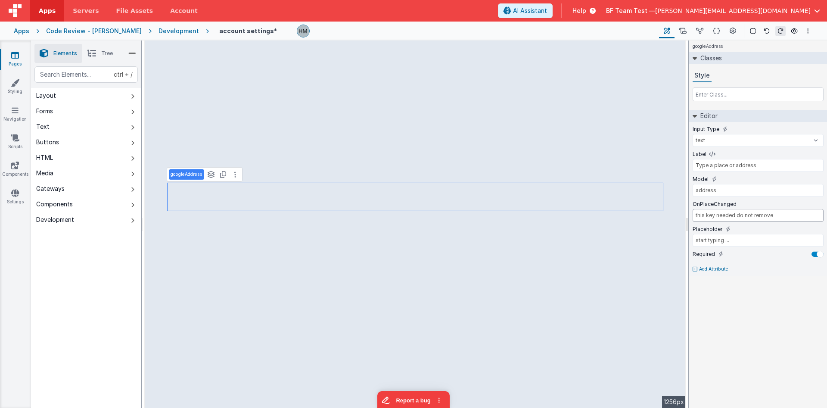
click at [721, 216] on input "this key needed do not remove" at bounding box center [758, 215] width 131 height 13
click at [722, 217] on input "this key needed do not remove" at bounding box center [758, 215] width 131 height 13
click at [731, 215] on input "this key needed do not remove" at bounding box center [758, 215] width 131 height 13
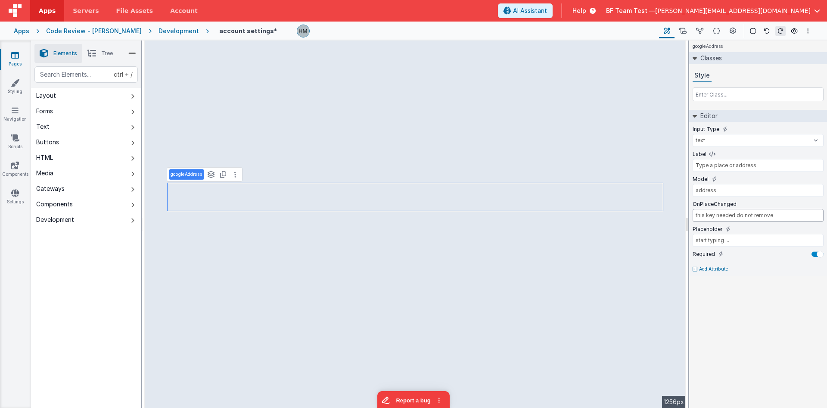
click at [731, 215] on input "this key needed do not remove" at bounding box center [758, 215] width 131 height 13
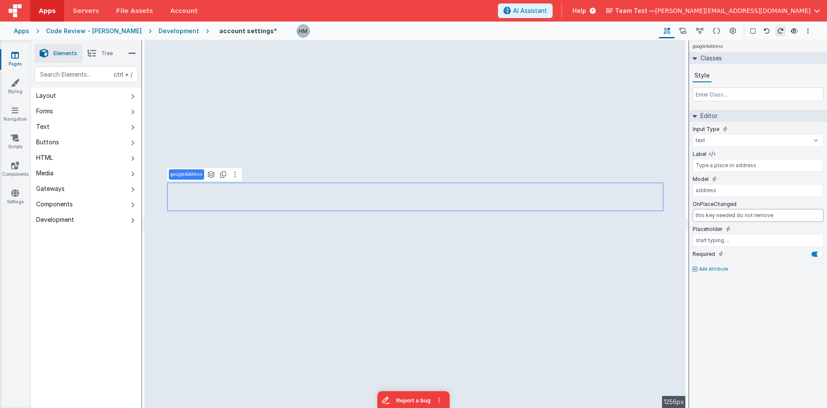
click at [731, 215] on input "this key needed do not remove" at bounding box center [758, 215] width 131 height 13
drag, startPoint x: 776, startPoint y: 216, endPoint x: 681, endPoint y: 203, distance: 96.2
click at [693, 209] on input "this key needed do not remove" at bounding box center [758, 215] width 131 height 13
click at [772, 216] on input "this key needed do not remove" at bounding box center [758, 215] width 131 height 13
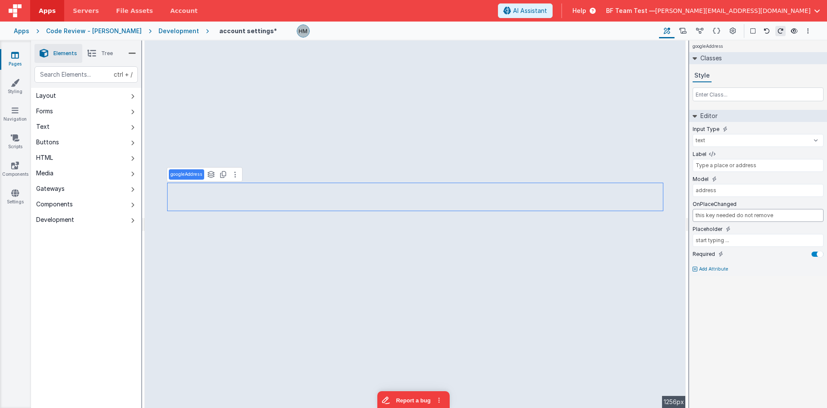
click at [772, 216] on input "this key needed do not remove" at bounding box center [758, 215] width 131 height 13
click at [816, 254] on div at bounding box center [818, 254] width 12 height 5
drag, startPoint x: 816, startPoint y: 254, endPoint x: 738, endPoint y: 213, distance: 87.7
click at [816, 254] on div at bounding box center [815, 254] width 7 height 7
click at [755, 217] on input "this key needed do not remove" at bounding box center [758, 215] width 131 height 13
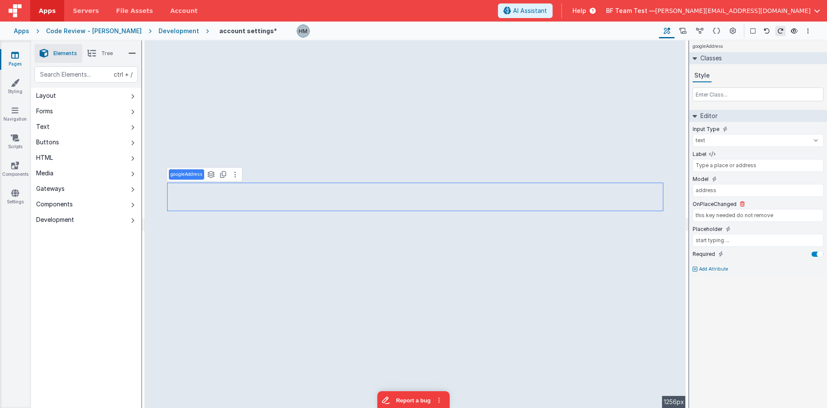
click at [818, 205] on div "OnPlaceChanged" at bounding box center [758, 204] width 131 height 8
drag, startPoint x: 734, startPoint y: 175, endPoint x: 728, endPoint y: 165, distance: 11.6
click at [706, 212] on input "this key needed do not remove" at bounding box center [758, 215] width 131 height 13
drag, startPoint x: 754, startPoint y: 209, endPoint x: 612, endPoint y: 193, distance: 142.7
click at [693, 209] on input "this key needed do not remove" at bounding box center [758, 215] width 131 height 13
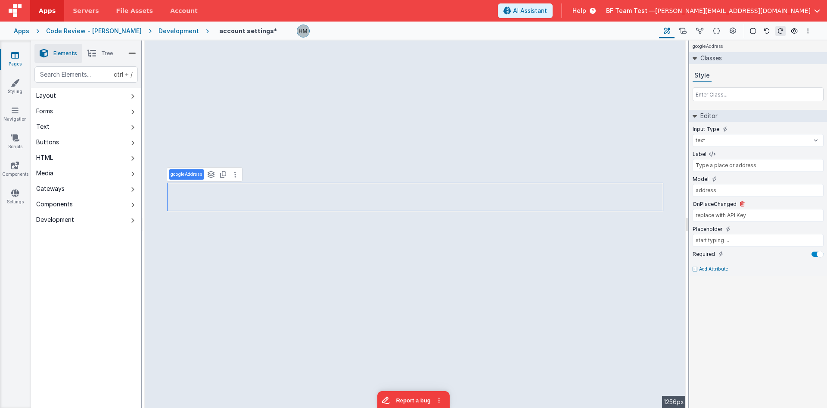
click at [720, 203] on label "OnPlaceChanged" at bounding box center [715, 204] width 44 height 7
click at [761, 211] on input "replace with API Key" at bounding box center [758, 215] width 131 height 13
type input "re"
type input "this key needed do not remove"
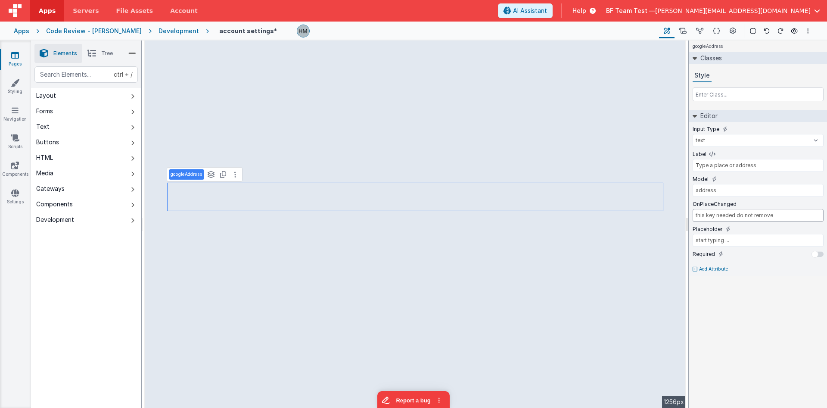
click at [783, 215] on input "this key needed do not remove" at bounding box center [758, 215] width 131 height 13
click at [787, 214] on input "this key needed do not remove" at bounding box center [758, 215] width 131 height 13
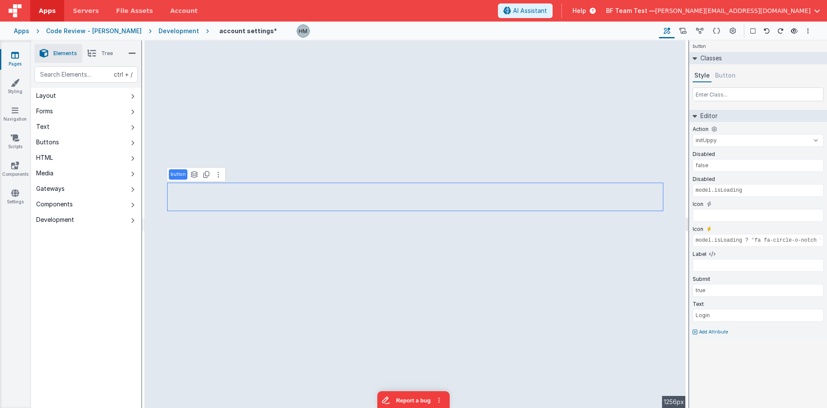
select select "save"
type input "Organization's Phone"
type input "phoneOrg"
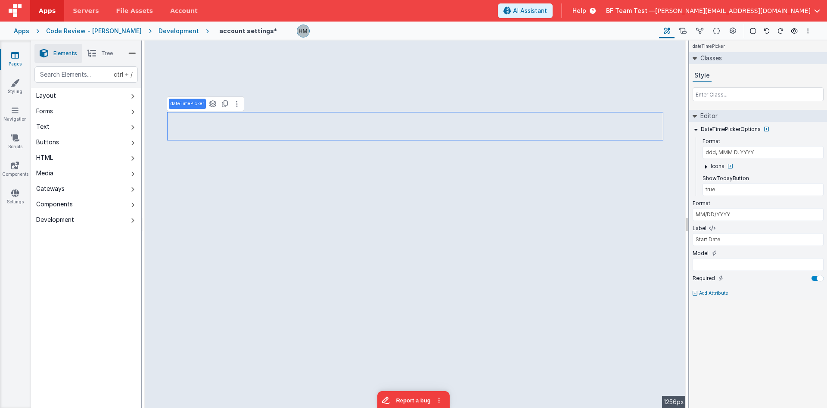
type input "xxxx xxxx xxxx xxxx"
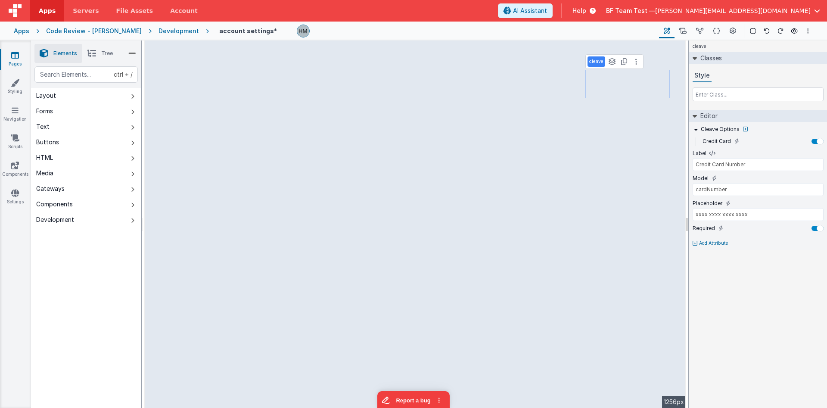
type input "this key needed do not remove"
type input "start typing ..."
type input "address"
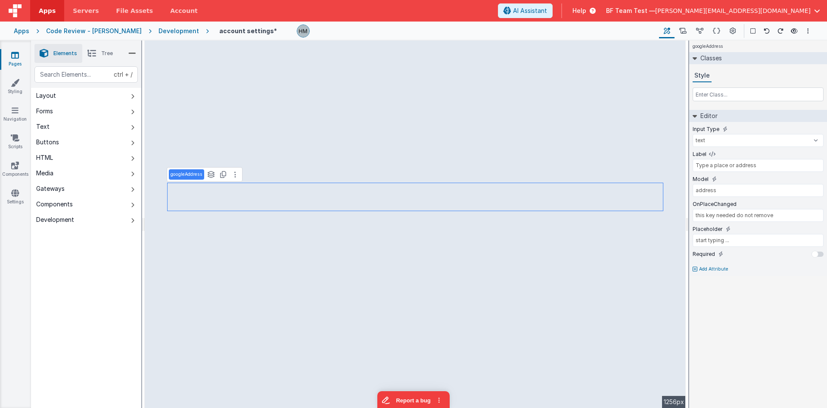
click at [765, 64] on div "Classes Style" at bounding box center [759, 76] width 138 height 49
click at [96, 49] on icon at bounding box center [91, 53] width 9 height 12
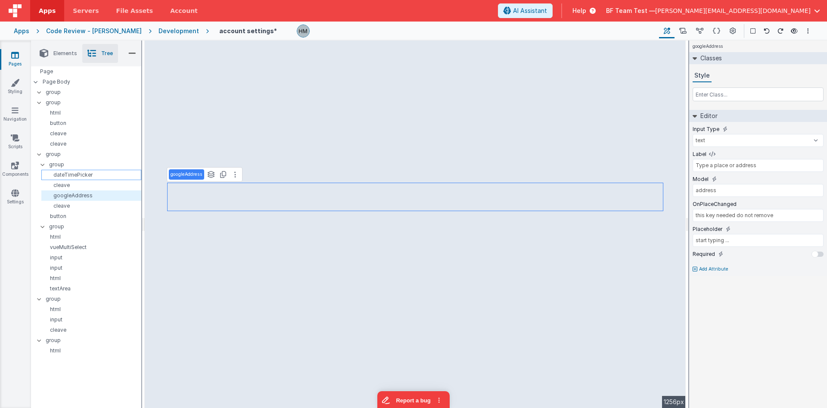
click at [67, 172] on p "dateTimePicker" at bounding box center [93, 175] width 96 height 7
type input "true"
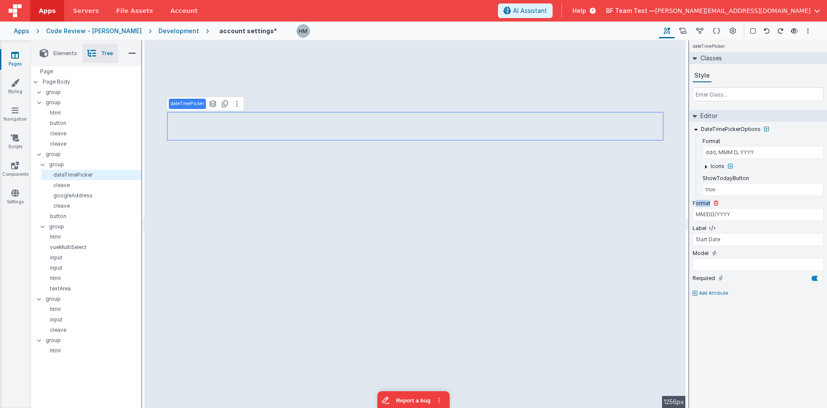
drag, startPoint x: 697, startPoint y: 203, endPoint x: 721, endPoint y: 203, distance: 23.3
click at [720, 203] on div "Format" at bounding box center [758, 204] width 131 height 8
type input "Type a place or address"
type input "start typing ..."
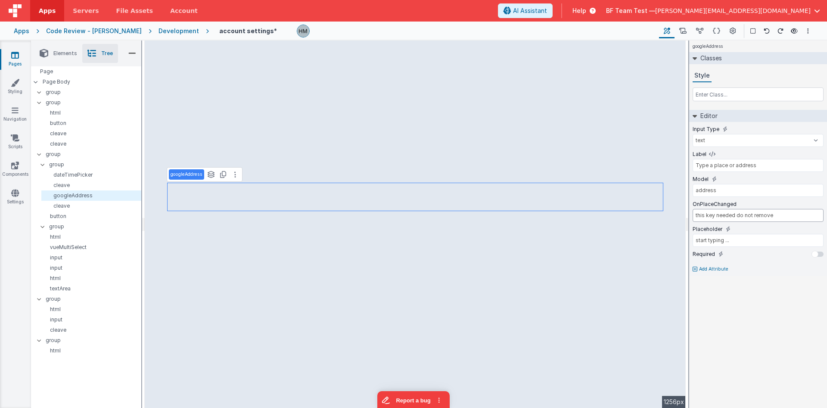
click at [718, 214] on input "this key needed do not remove" at bounding box center [758, 215] width 131 height 13
click at [759, 215] on input "this key needed do not remove" at bounding box center [758, 215] width 131 height 13
drag, startPoint x: 770, startPoint y: 215, endPoint x: 696, endPoint y: 212, distance: 74.2
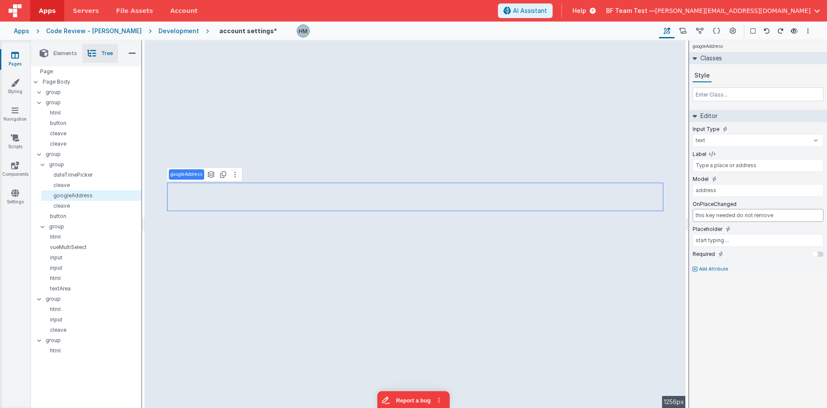
click at [696, 212] on input "this key needed do not remove" at bounding box center [758, 215] width 131 height 13
click at [758, 216] on input "this key needed do not remove" at bounding box center [758, 215] width 131 height 13
click at [49, 50] on li "Elements" at bounding box center [58, 53] width 48 height 19
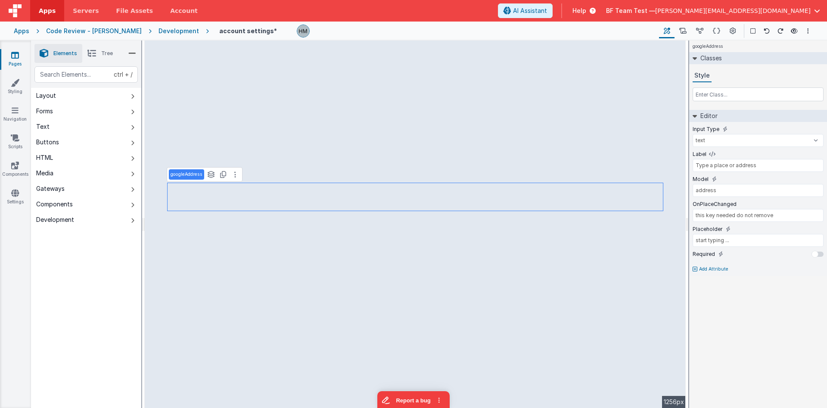
click at [368, 33] on div at bounding box center [475, 31] width 356 height 13
click at [67, 170] on button "Media" at bounding box center [86, 173] width 110 height 16
click at [68, 170] on button "Media" at bounding box center [86, 173] width 110 height 16
click at [71, 116] on button "Forms" at bounding box center [86, 111] width 110 height 16
select select "required"
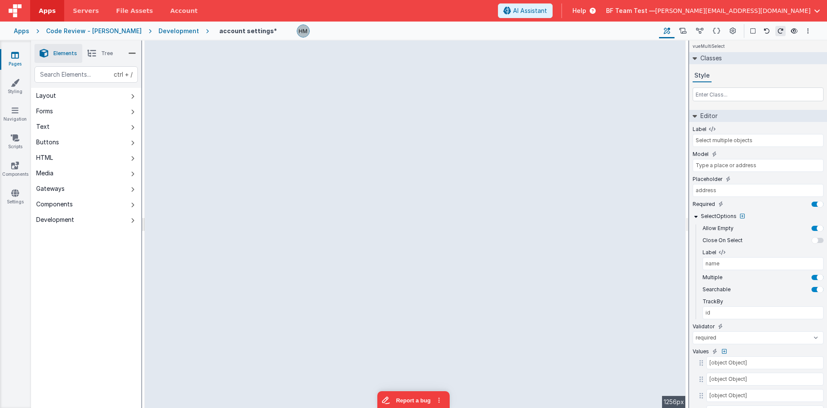
type input "library"
type input "Select your favorite library"
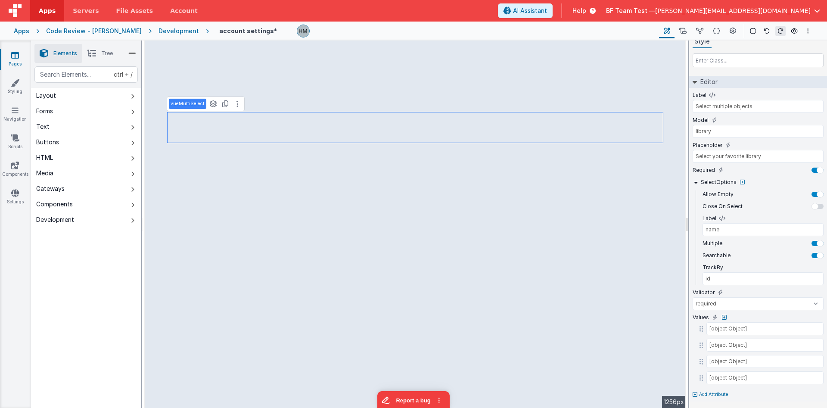
scroll to position [34, 0]
click at [733, 327] on input "[object Object]" at bounding box center [759, 328] width 105 height 13
click at [752, 326] on input "[object Object]" at bounding box center [759, 328] width 105 height 13
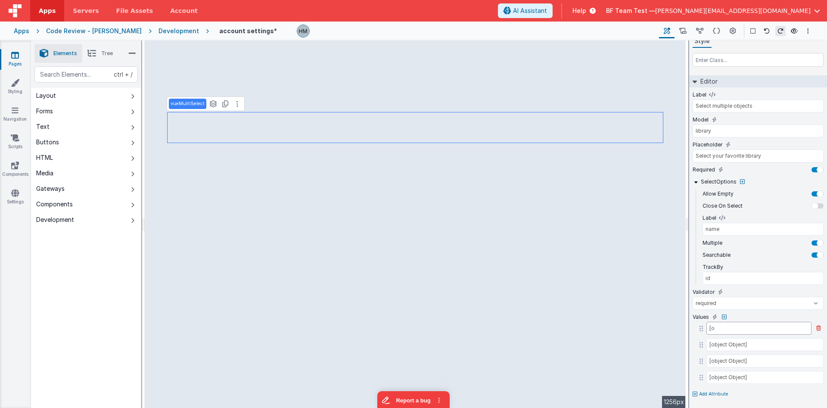
type input "["
type input "test"
click at [759, 346] on input "[object Object]" at bounding box center [759, 344] width 105 height 13
type input "["
type input "tes2"
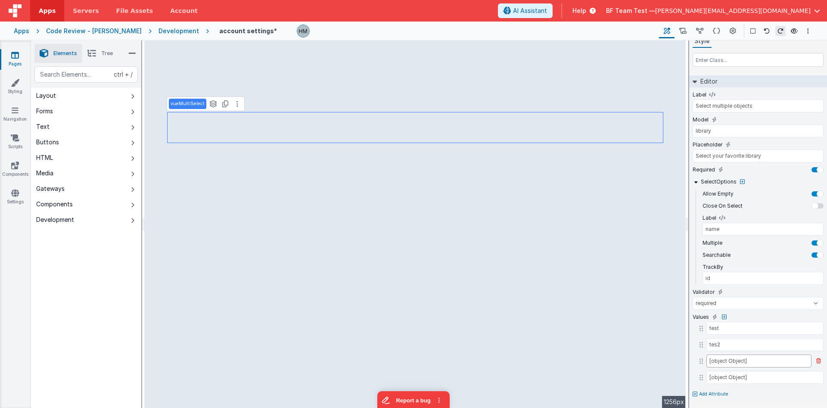
click at [724, 356] on input "[object Object]" at bounding box center [759, 361] width 105 height 13
click at [724, 360] on input "[object Object]" at bounding box center [759, 361] width 105 height 13
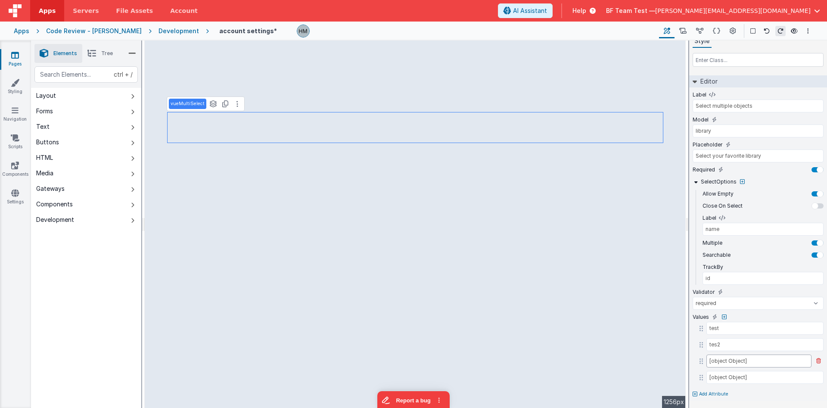
click at [724, 360] on input "[object Object]" at bounding box center [759, 361] width 105 height 13
click at [723, 360] on input "[object Object]" at bounding box center [759, 361] width 105 height 13
type input "["
type input "test4"
click at [752, 376] on input "[object Object]" at bounding box center [759, 377] width 105 height 13
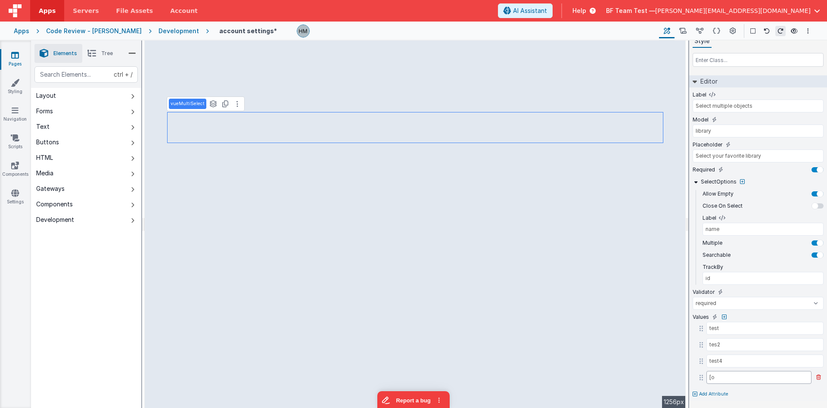
type input "["
type input "test4"
click at [750, 393] on button "Add Attribute" at bounding box center [758, 394] width 131 height 7
click at [750, 393] on div at bounding box center [413, 204] width 827 height 408
click at [693, 297] on select "number double string array date regexp email url creditCard alpha alphaNumeric …" at bounding box center [758, 303] width 131 height 13
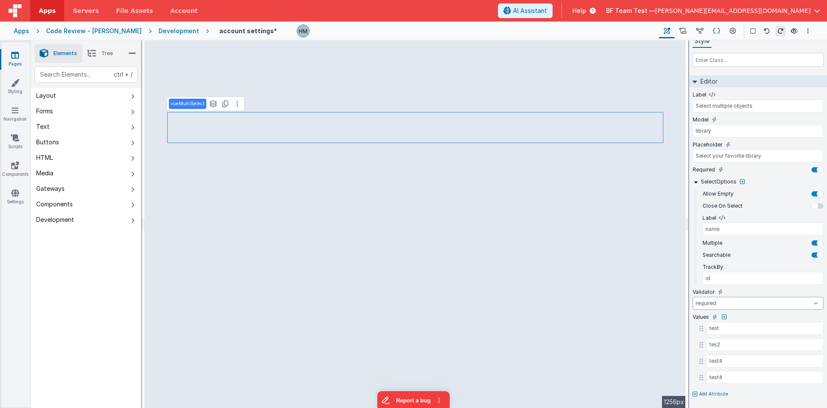
click at [774, 297] on select "number double string array date regexp email url creditCard alpha alphaNumeric …" at bounding box center [758, 303] width 131 height 13
click at [806, 31] on button "Options" at bounding box center [808, 31] width 10 height 10
click at [785, 47] on p "Save" at bounding box center [759, 48] width 57 height 9
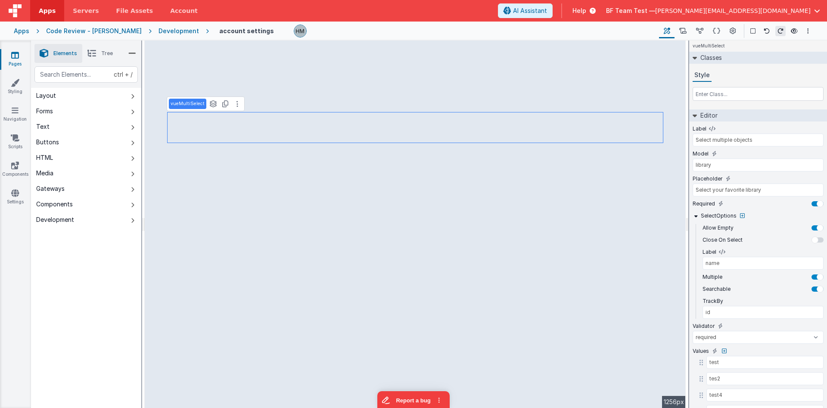
scroll to position [0, 0]
click at [717, 48] on h4 "vueMultiSelect" at bounding box center [709, 47] width 39 height 12
click at [46, 156] on div "HTML" at bounding box center [44, 157] width 17 height 9
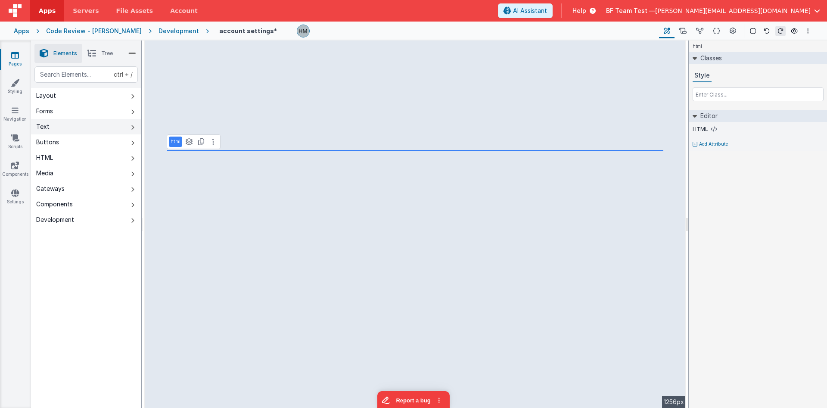
click at [71, 125] on button "Text" at bounding box center [86, 127] width 110 height 16
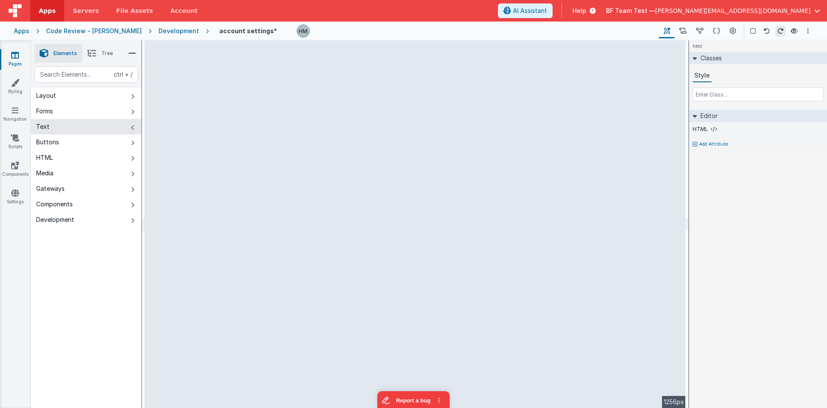
click at [73, 114] on button "Forms" at bounding box center [86, 111] width 110 height 16
select select "password"
select select "string"
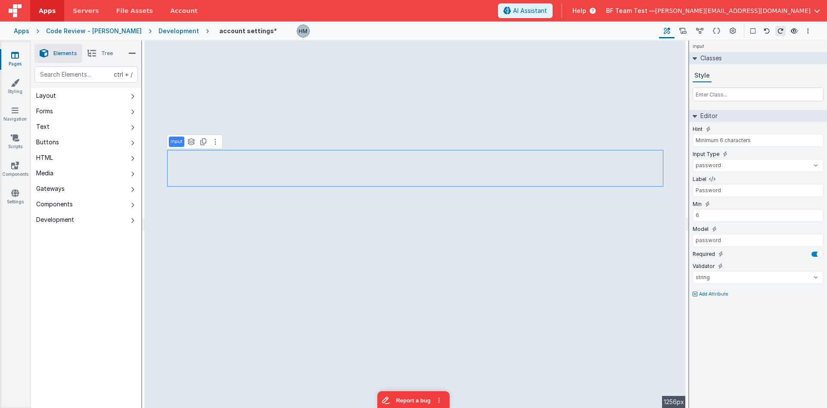
click at [707, 45] on div "input" at bounding box center [759, 47] width 138 height 12
type input "Select your favorite library"
type input "Select multiple objects"
select select "required"
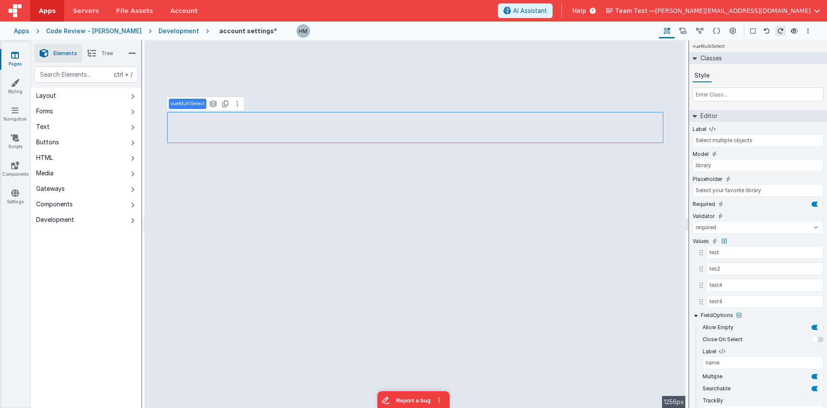
select select "string"
select select "password"
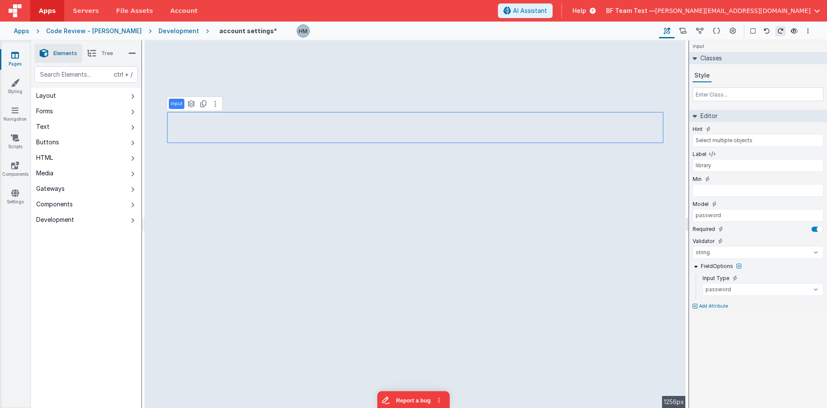
type input "6"
type input "Minimum 6 characters"
type input "Password"
click at [716, 191] on input "6" at bounding box center [758, 190] width 131 height 13
click at [725, 172] on input "Password" at bounding box center [758, 165] width 131 height 13
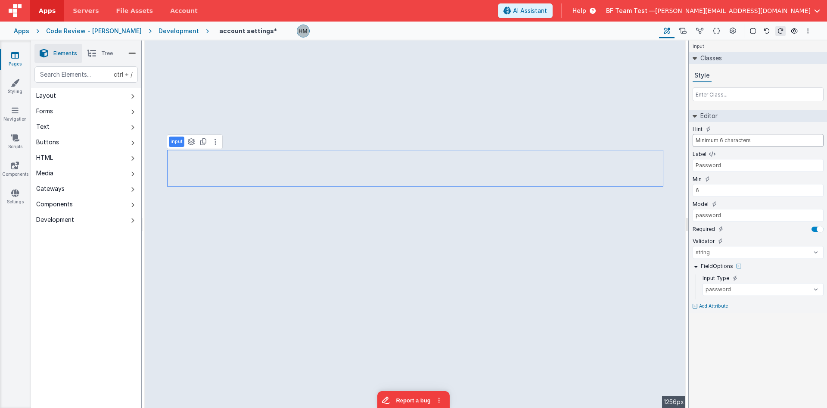
click at [728, 143] on input "Minimum 6 characters" at bounding box center [758, 140] width 131 height 13
click at [716, 214] on input "password" at bounding box center [758, 215] width 131 height 13
click at [738, 213] on input "password" at bounding box center [758, 215] width 131 height 13
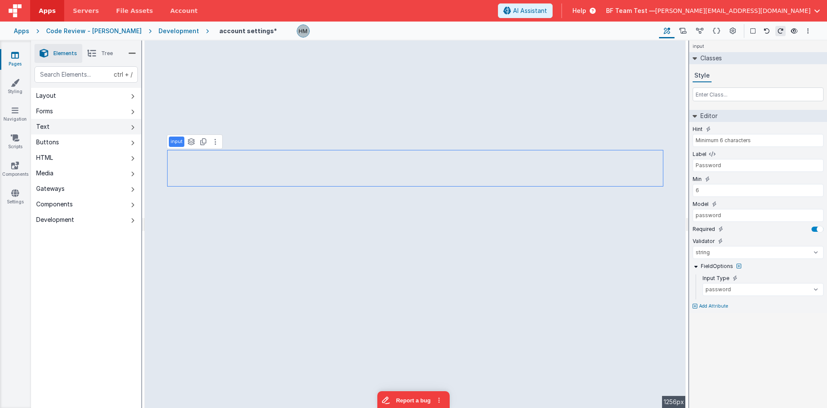
click at [67, 125] on button "Text" at bounding box center [86, 127] width 110 height 16
click at [75, 115] on button "Forms" at bounding box center [86, 111] width 110 height 16
click at [75, 114] on button "Forms" at bounding box center [86, 111] width 110 height 16
click at [76, 112] on button "Forms" at bounding box center [86, 111] width 110 height 16
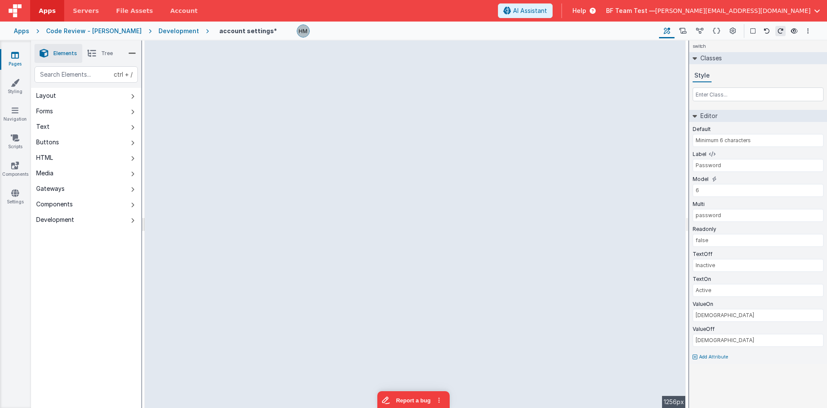
type input "state1"
type input "true"
type input "Toggle Switch"
type input "true"
click at [705, 216] on input "true" at bounding box center [758, 215] width 131 height 13
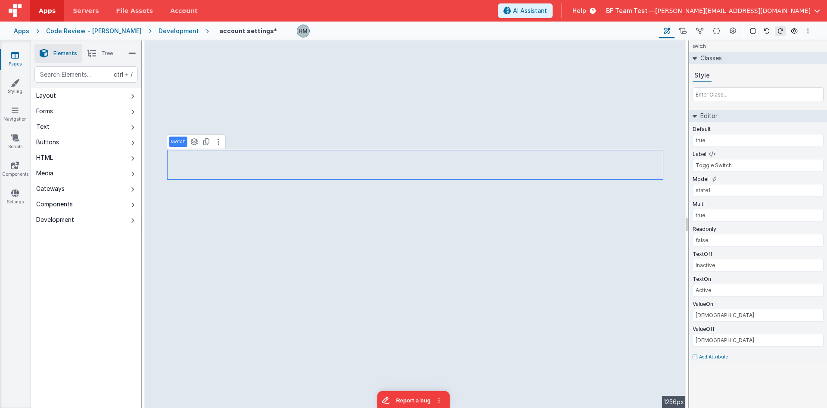
select select "string"
select select "password"
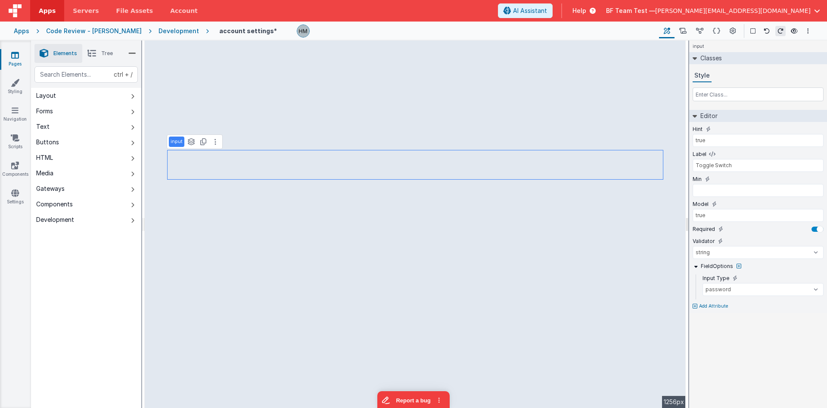
type input "6"
type input "Minimum 6 characters"
type input "Password"
type input "password"
click at [693, 307] on icon at bounding box center [695, 306] width 5 height 5
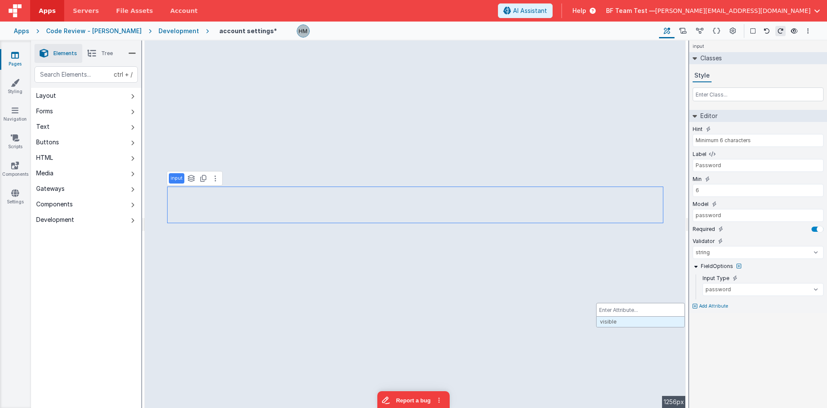
click at [693, 307] on div at bounding box center [413, 204] width 827 height 408
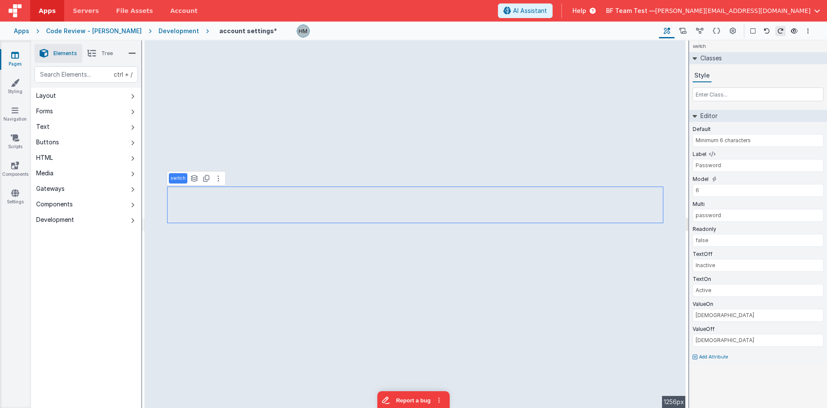
type input "state1"
type input "true"
type input "Toggle Switch"
type input "true"
click at [73, 158] on button "HTML" at bounding box center [86, 158] width 110 height 16
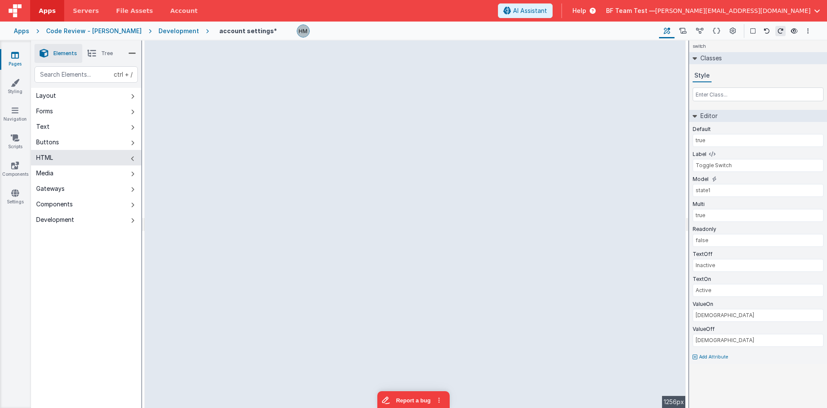
click at [78, 152] on button "HTML" at bounding box center [86, 158] width 110 height 16
click at [75, 127] on button "Text" at bounding box center [86, 127] width 110 height 16
click at [77, 139] on button "Buttons" at bounding box center [86, 142] width 110 height 16
click at [61, 114] on button "Forms" at bounding box center [86, 111] width 110 height 16
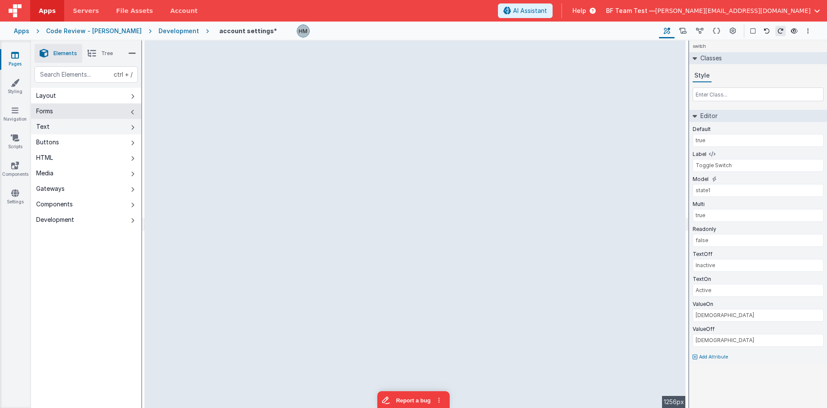
click at [62, 124] on button "Text" at bounding box center [86, 127] width 110 height 16
click at [70, 112] on button "Forms" at bounding box center [86, 111] width 110 height 16
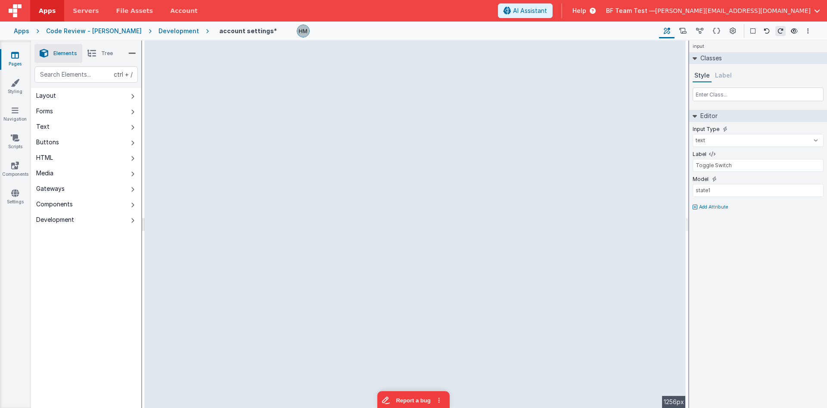
type input "field1"
type input "My Input"
click at [695, 206] on icon at bounding box center [695, 207] width 5 height 5
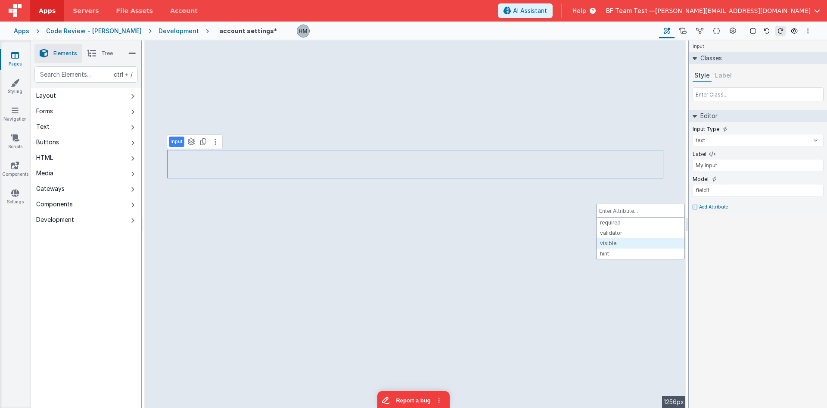
click at [86, 124] on div at bounding box center [413, 204] width 827 height 408
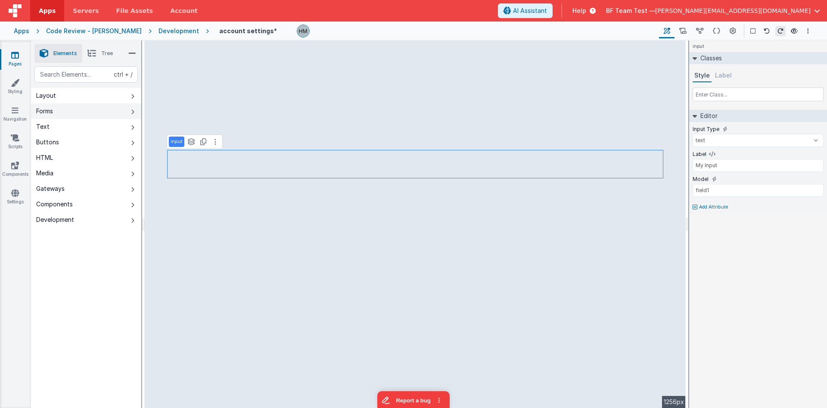
click at [76, 116] on button "Forms" at bounding box center [86, 111] width 110 height 16
click at [711, 220] on p "Add Attribute" at bounding box center [713, 219] width 29 height 7
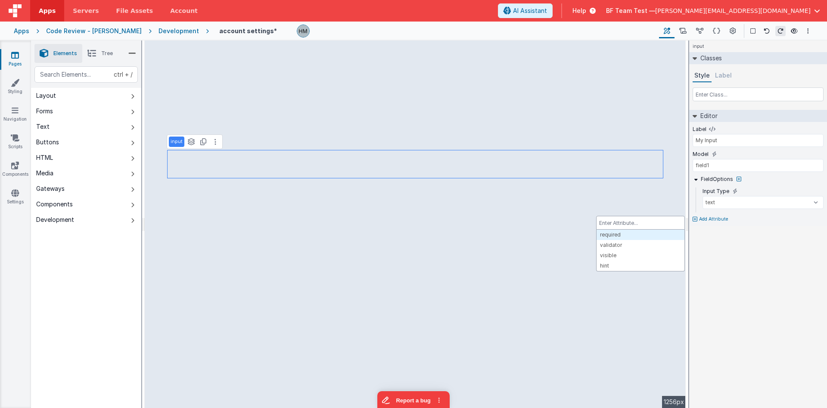
click at [184, 202] on div at bounding box center [413, 204] width 827 height 408
type input "true"
type input "Toggle Switch"
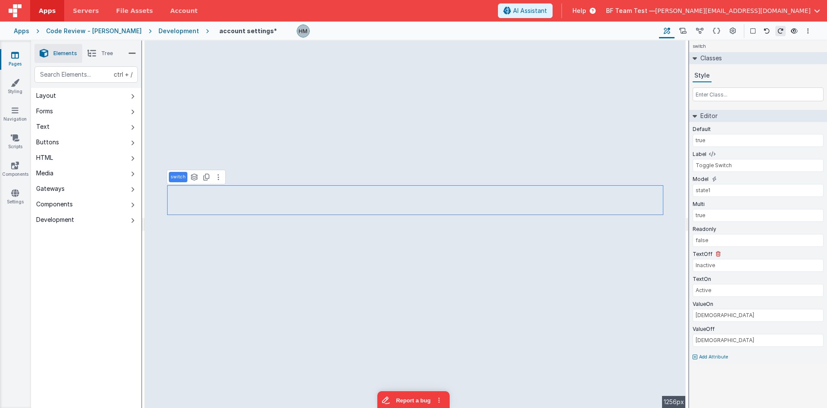
click at [702, 257] on label "TextOff" at bounding box center [703, 254] width 20 height 7
click at [696, 303] on label "ValueOn" at bounding box center [703, 304] width 21 height 7
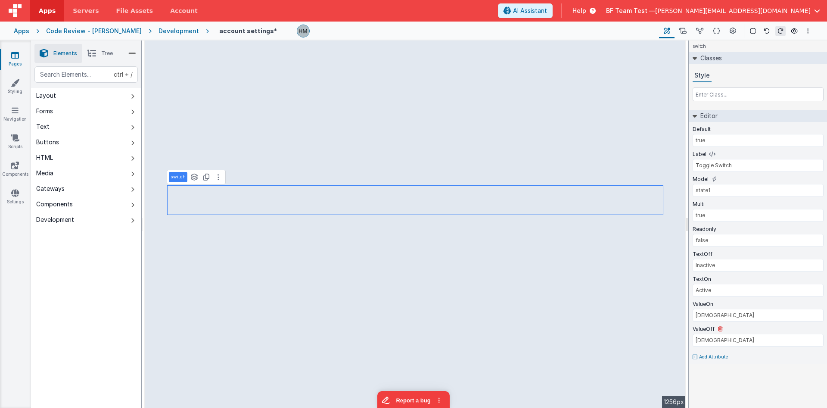
click at [702, 329] on label "ValueOff" at bounding box center [704, 329] width 22 height 7
click at [703, 279] on label "TextOn" at bounding box center [702, 279] width 19 height 7
click at [704, 256] on label "TextOff" at bounding box center [703, 254] width 20 height 7
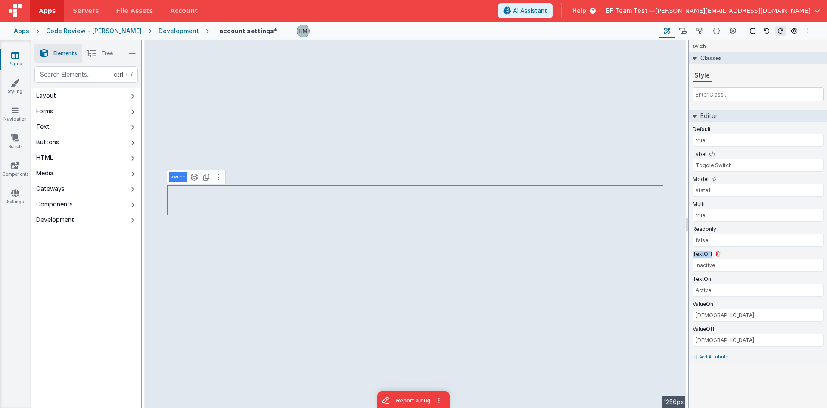
click at [704, 256] on label "TextOff" at bounding box center [703, 254] width 20 height 7
click at [709, 228] on label "Readonly" at bounding box center [705, 229] width 24 height 7
click at [97, 112] on button "Forms" at bounding box center [86, 111] width 110 height 16
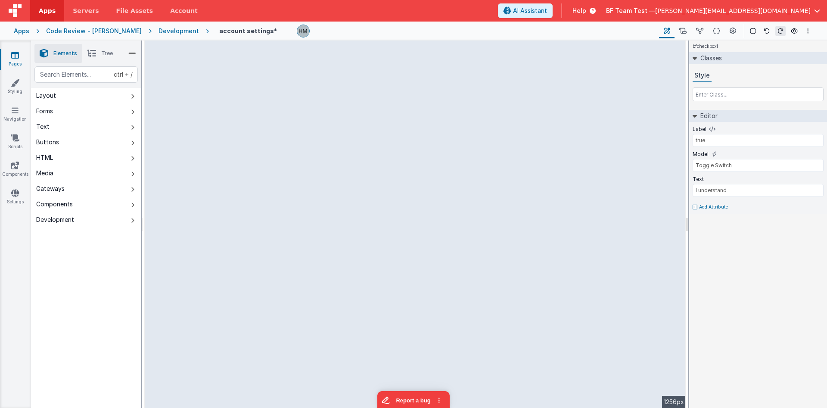
type input "Do you understand?"
type input "getsIt"
click at [68, 112] on button "Forms" at bounding box center [86, 111] width 110 height 16
click at [773, 143] on input "Do you understand?" at bounding box center [758, 140] width 131 height 13
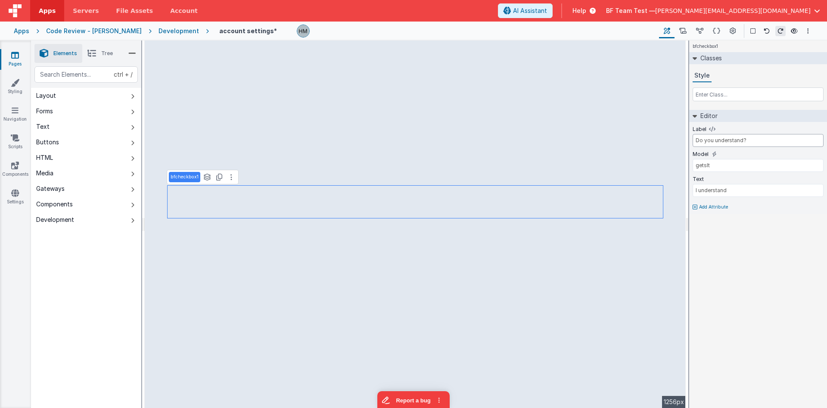
click at [773, 143] on input "Do you understand?" at bounding box center [758, 140] width 131 height 13
click at [67, 131] on button "Text" at bounding box center [86, 127] width 110 height 16
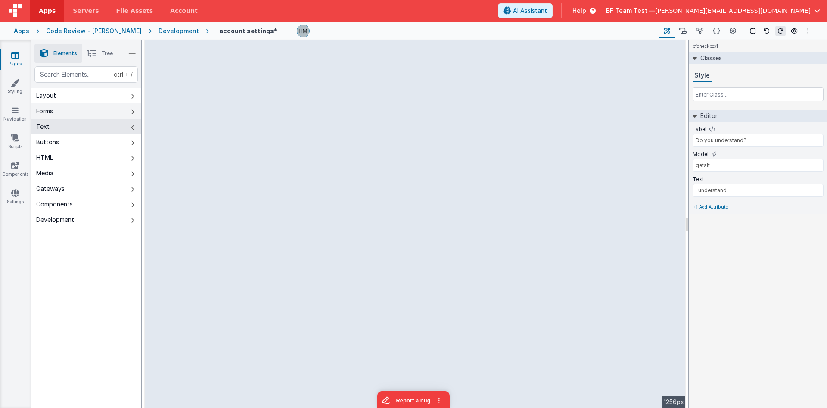
click at [78, 116] on button "Forms" at bounding box center [86, 111] width 110 height 16
click at [79, 127] on button "Text" at bounding box center [86, 127] width 110 height 16
click at [86, 128] on button "Text" at bounding box center [86, 127] width 110 height 16
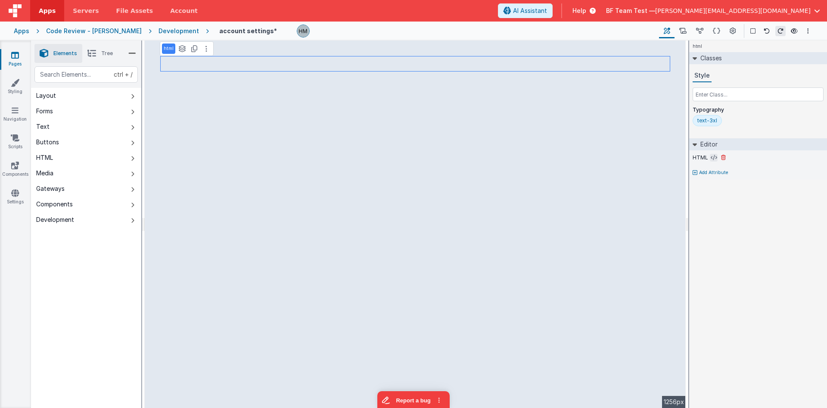
click at [711, 156] on icon at bounding box center [714, 157] width 6 height 7
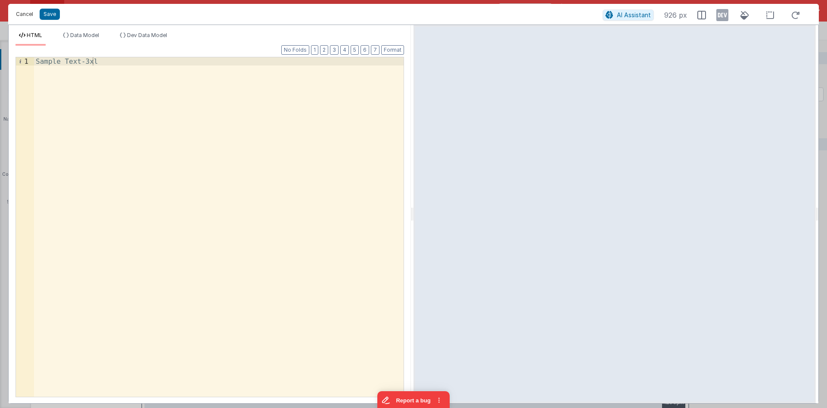
click at [19, 13] on button "Cancel" at bounding box center [25, 14] width 26 height 12
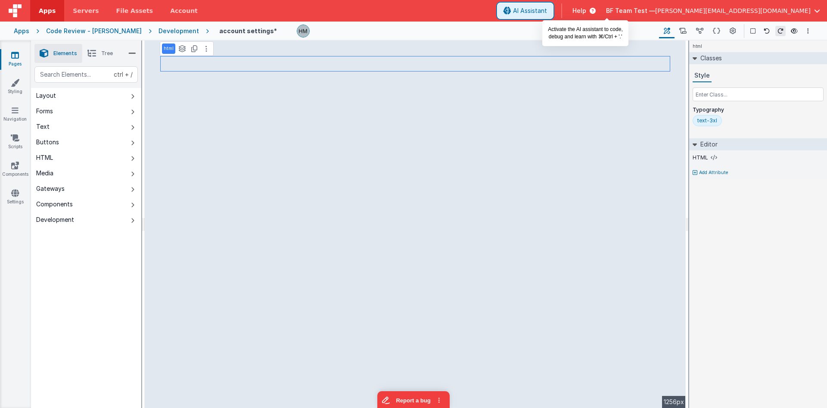
click at [553, 5] on button "AI Assistant" at bounding box center [525, 10] width 55 height 15
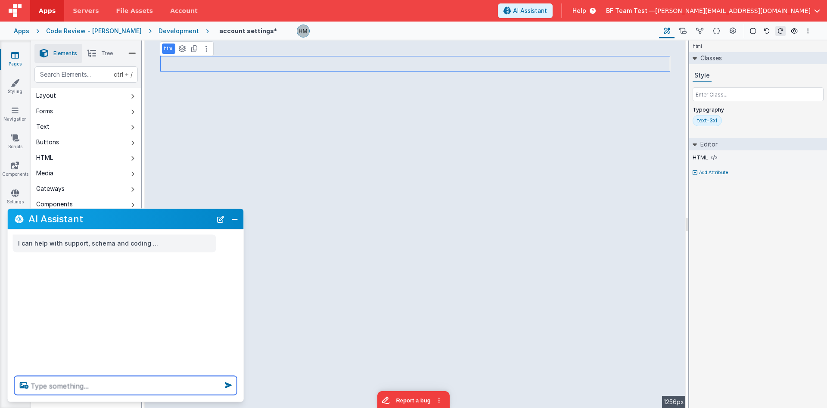
click at [118, 386] on textarea at bounding box center [126, 385] width 222 height 19
type textarea "make this text lg"
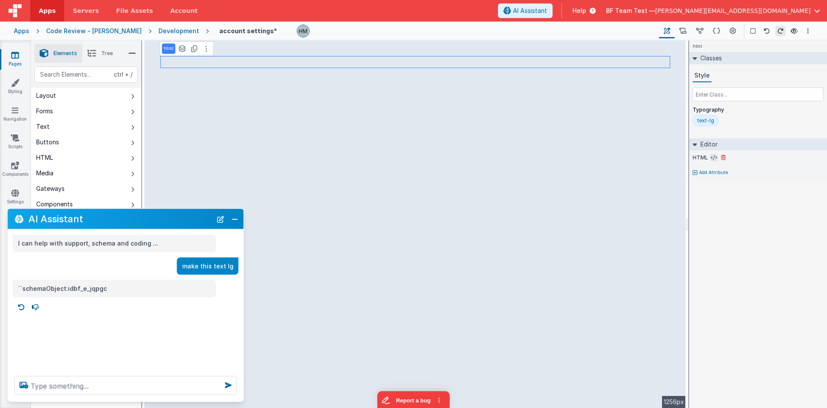
click at [713, 155] on icon at bounding box center [714, 157] width 6 height 7
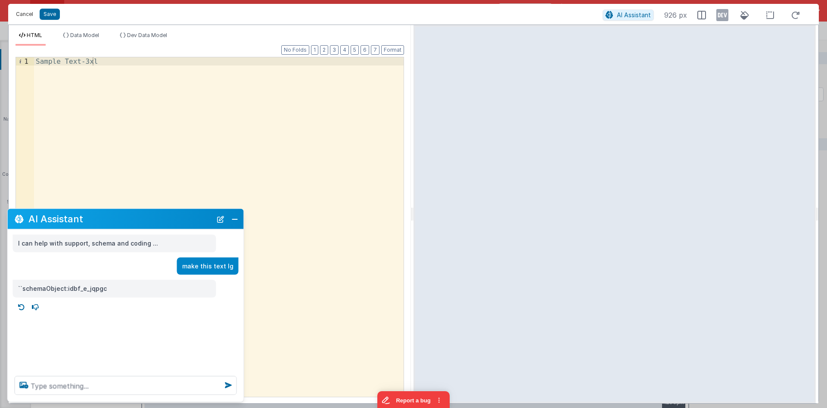
click at [25, 10] on button "Cancel" at bounding box center [25, 14] width 26 height 12
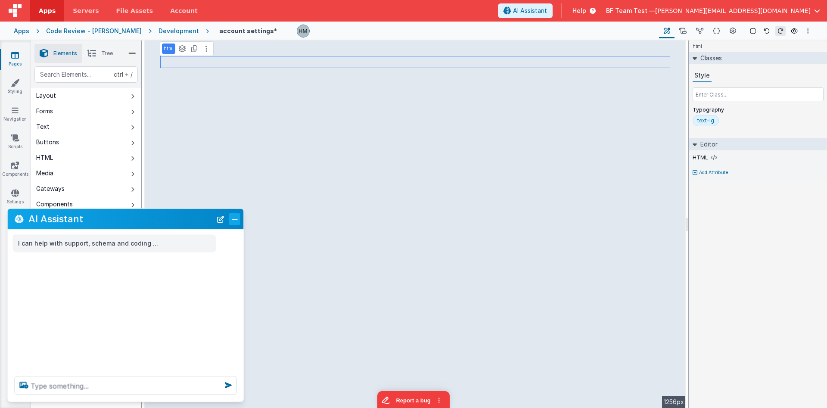
click at [233, 218] on button "Close" at bounding box center [234, 219] width 11 height 12
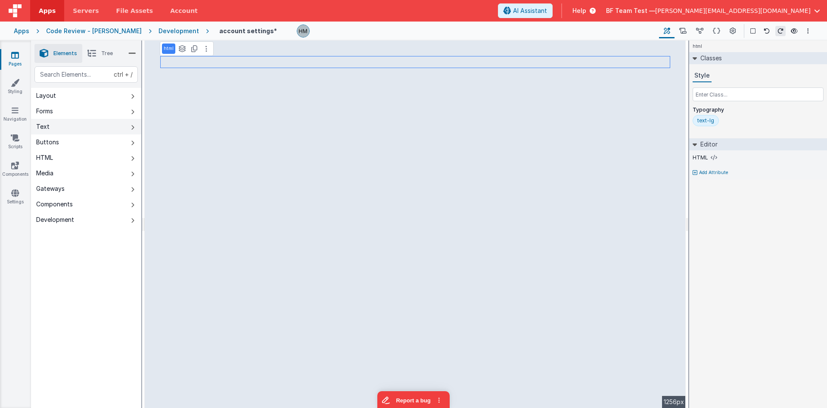
click at [78, 123] on button "Text" at bounding box center [86, 127] width 110 height 16
click at [85, 128] on button "Text" at bounding box center [86, 127] width 110 height 16
click at [94, 145] on button "Buttons" at bounding box center [86, 142] width 110 height 16
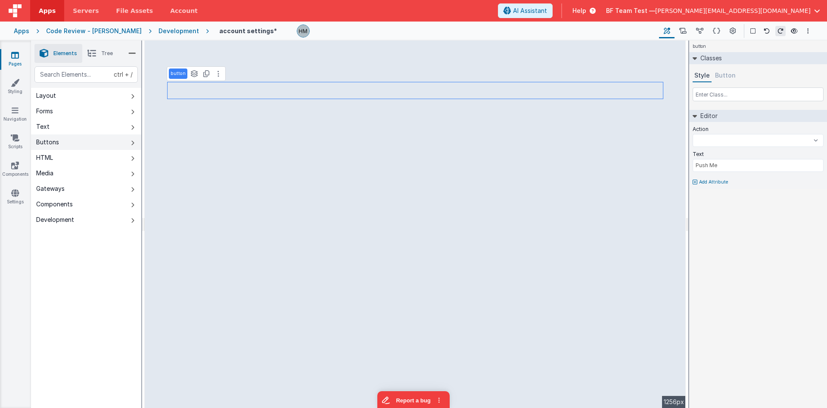
click at [56, 134] on button "Buttons" at bounding box center [86, 142] width 110 height 16
select select
click at [728, 149] on div "Action initUppy installApp newActionScript5 newActionScript7 onFormLoad save up…" at bounding box center [758, 137] width 131 height 25
click at [693, 134] on select "initUppy installApp newActionScript5 newActionScript7 onFormLoad save uploadHan…" at bounding box center [758, 140] width 131 height 13
select select "onFormLoad"
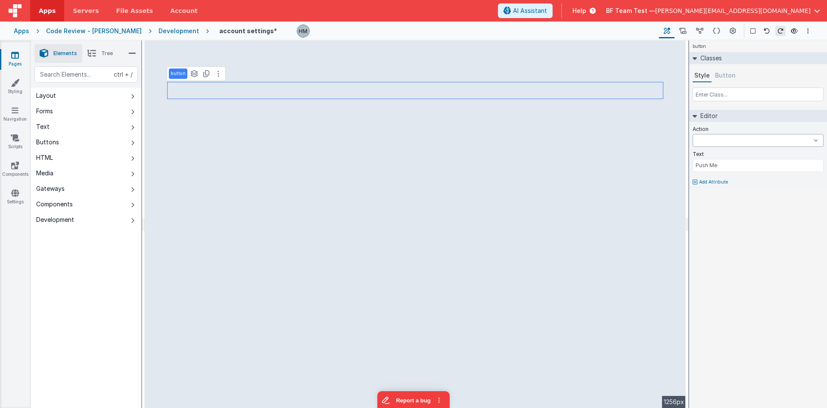
click option "onFormLoad" at bounding box center [0, 0] width 0 height 0
click at [735, 166] on input "Push Me" at bounding box center [758, 165] width 131 height 13
click at [713, 184] on p "Add Attribute" at bounding box center [713, 182] width 29 height 7
click at [710, 180] on icon at bounding box center [709, 179] width 5 height 7
click at [711, 180] on icon at bounding box center [709, 179] width 5 height 7
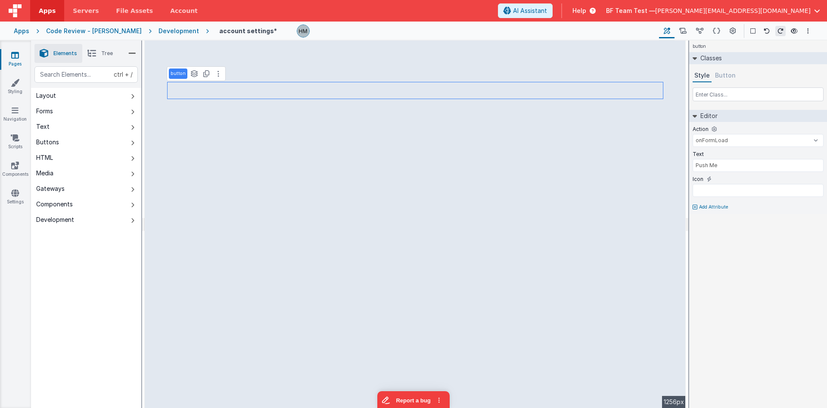
click at [705, 205] on p "Add Attribute" at bounding box center [713, 207] width 29 height 7
click at [718, 234] on div at bounding box center [413, 204] width 827 height 408
click at [70, 107] on button "Forms" at bounding box center [86, 111] width 110 height 16
click at [70, 125] on button "Text" at bounding box center [86, 127] width 110 height 16
click at [84, 147] on button "Buttons" at bounding box center [86, 142] width 110 height 16
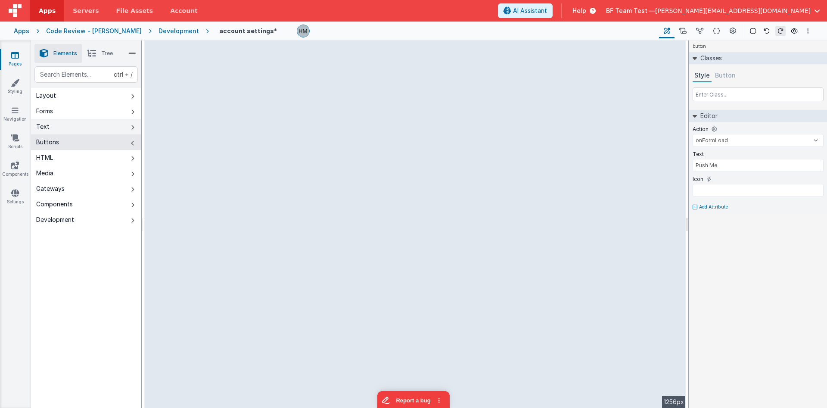
click at [85, 125] on button "Text" at bounding box center [86, 127] width 110 height 16
click at [77, 141] on button "Buttons" at bounding box center [86, 142] width 110 height 16
click at [100, 126] on button "Text" at bounding box center [86, 127] width 110 height 16
click at [78, 139] on button "Buttons" at bounding box center [86, 142] width 110 height 16
select select
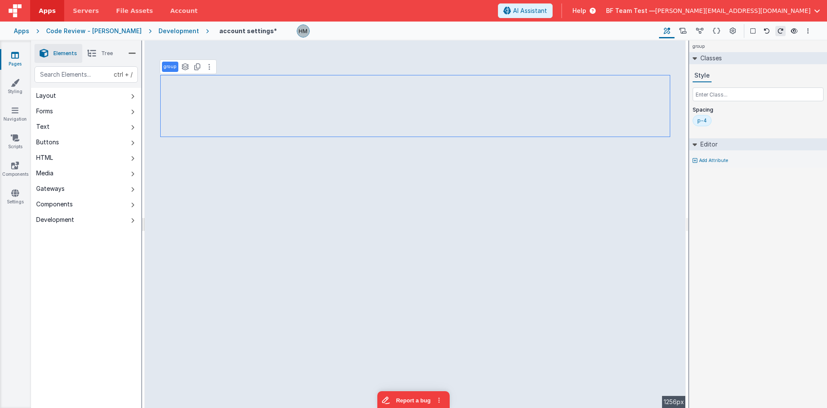
select select "onFormLoad"
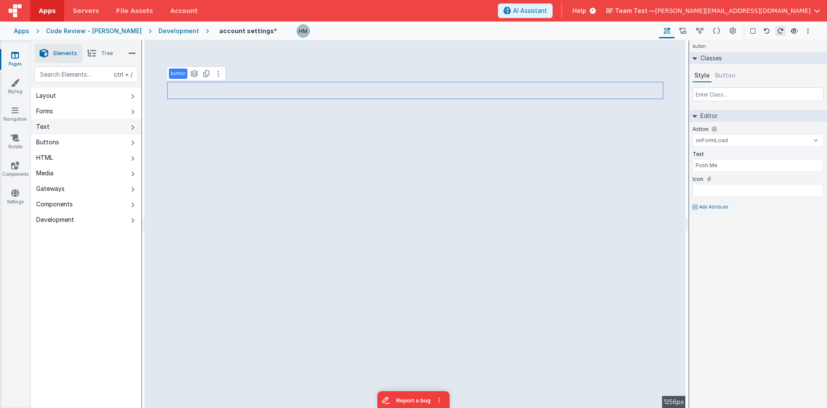
click at [108, 131] on button "Text" at bounding box center [86, 127] width 110 height 16
click at [97, 144] on button "Buttons" at bounding box center [86, 142] width 110 height 16
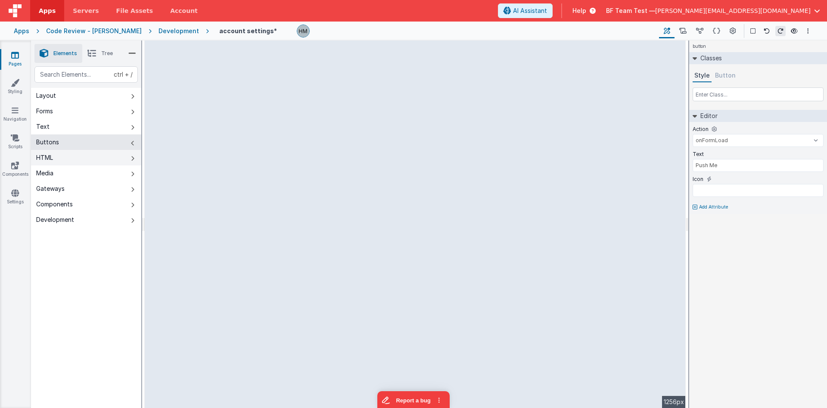
click at [97, 155] on button "HTML" at bounding box center [86, 158] width 110 height 16
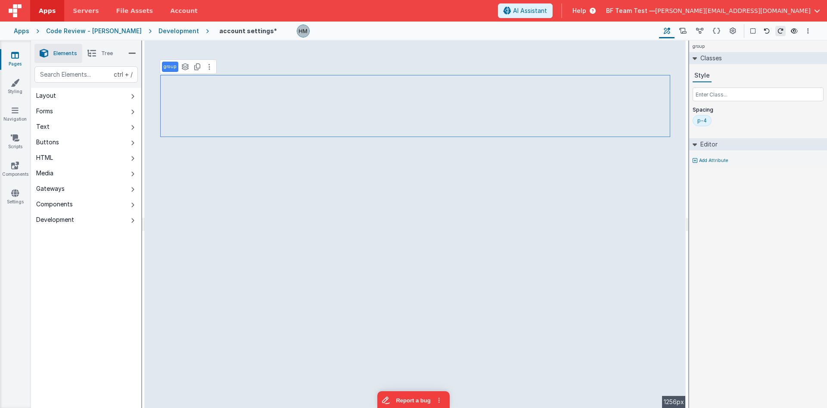
select select "onFormLoad"
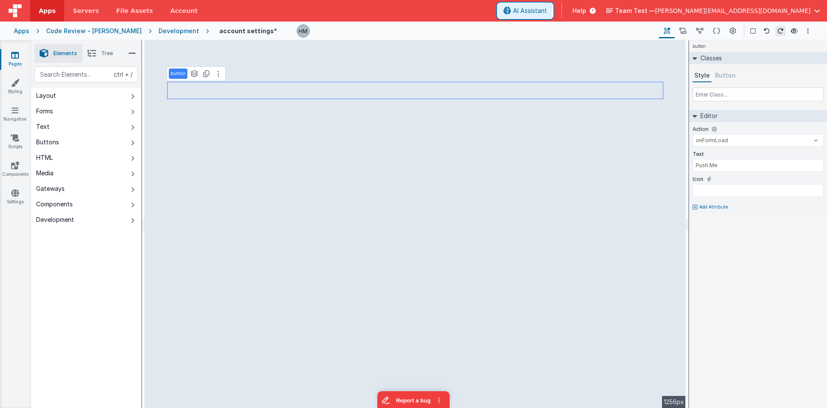
click at [547, 14] on span "AI Assistant" at bounding box center [530, 10] width 34 height 9
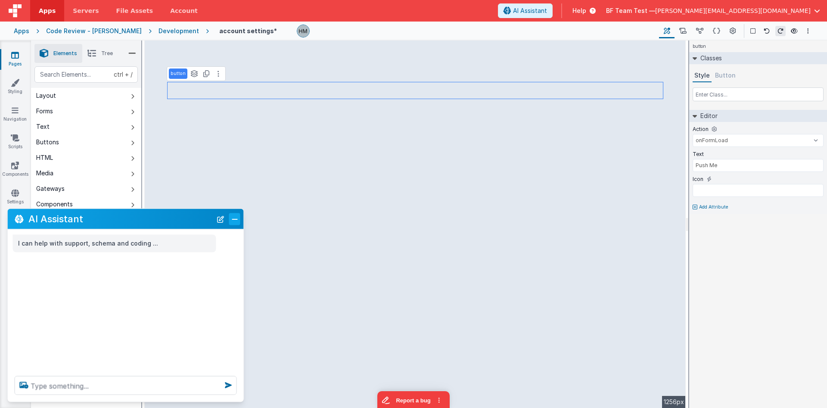
click at [237, 222] on button "Close" at bounding box center [234, 219] width 11 height 12
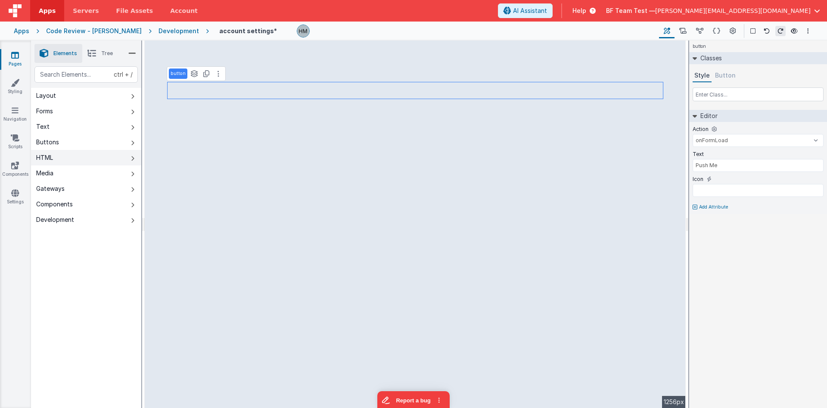
click at [91, 165] on button "HTML" at bounding box center [86, 158] width 110 height 16
click at [94, 140] on button "Buttons" at bounding box center [86, 142] width 110 height 16
click at [96, 165] on button "HTML" at bounding box center [86, 158] width 110 height 16
click at [96, 176] on button "Media" at bounding box center [86, 173] width 110 height 16
